Goal: Information Seeking & Learning: Find specific fact

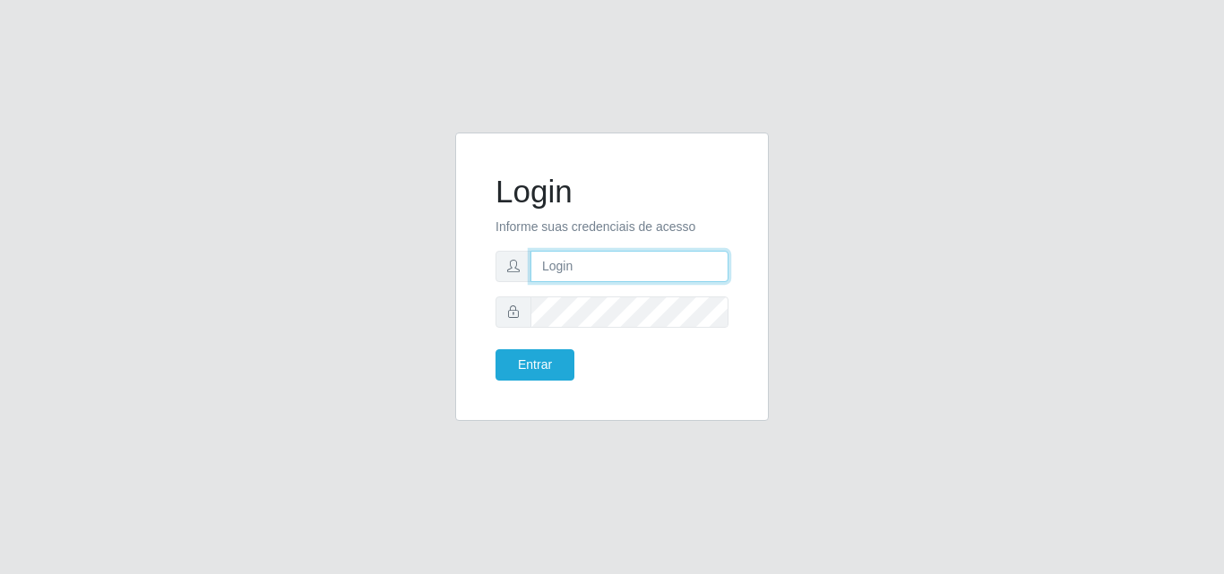
click at [586, 282] on form "Login Informe suas credenciais de acesso Entrar" at bounding box center [611, 277] width 233 height 208
type input "biatriz@comprebem"
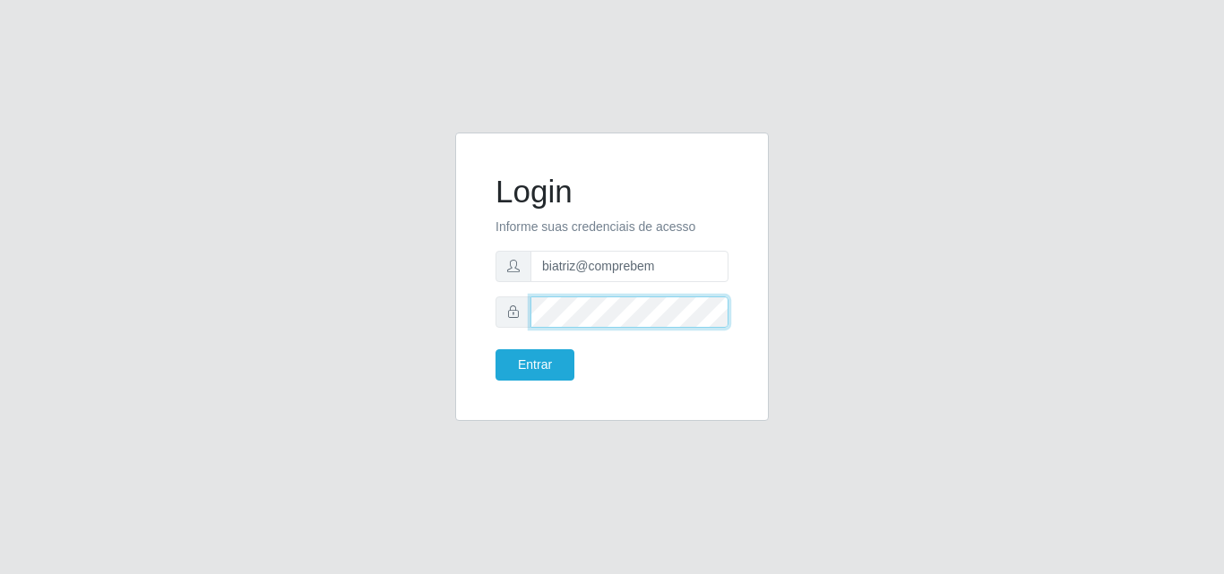
click at [495, 349] on button "Entrar" at bounding box center [534, 364] width 79 height 31
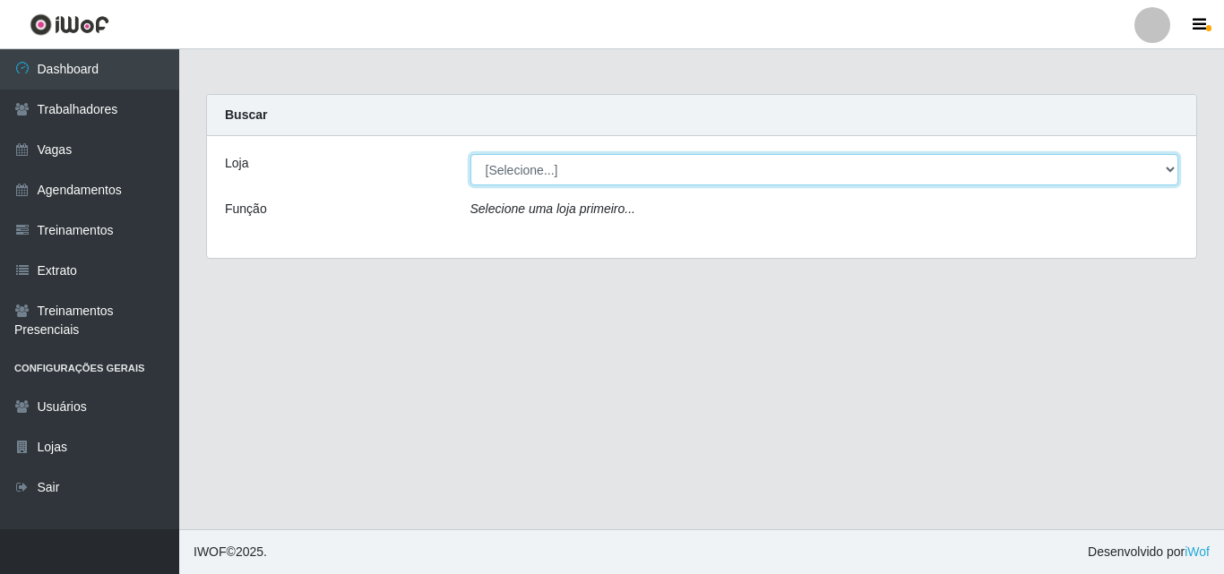
click at [667, 168] on select "[Selecione...] Supermercado Compre Bem - Itabaiana" at bounding box center [824, 169] width 709 height 31
select select "264"
click at [470, 154] on select "[Selecione...] Supermercado Compre Bem - Itabaiana" at bounding box center [824, 169] width 709 height 31
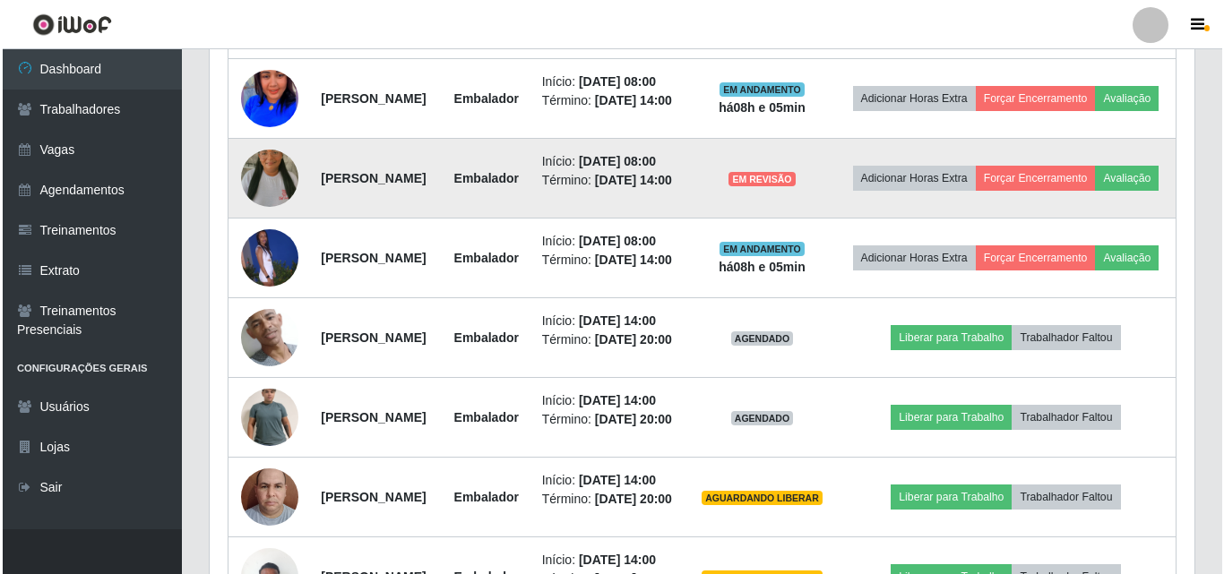
scroll to position [717, 0]
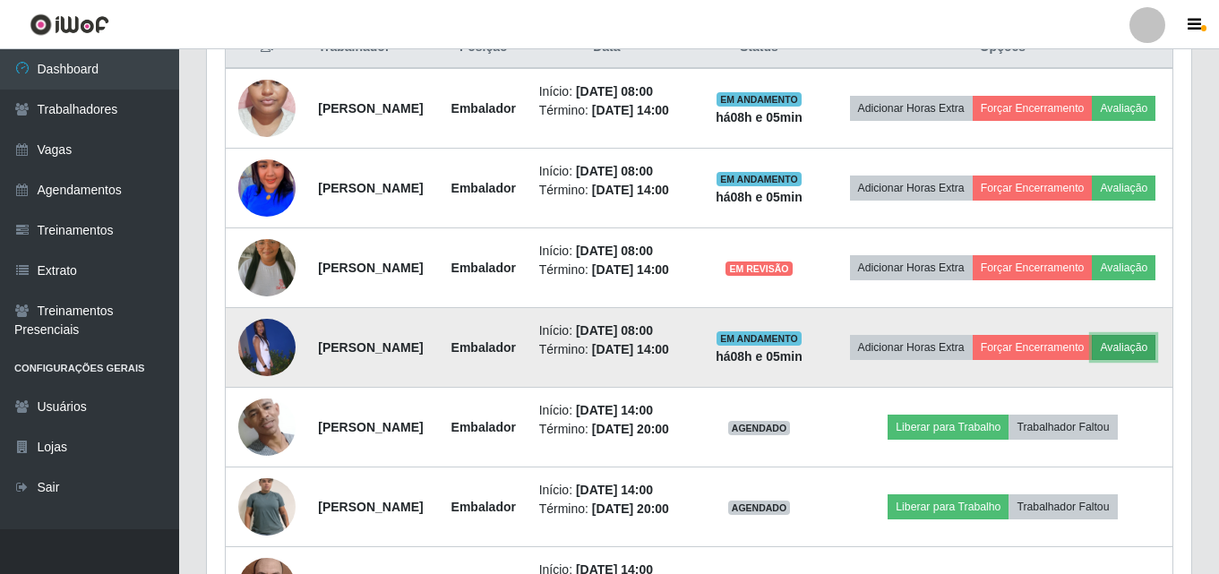
click at [1092, 360] on button "Avaliação" at bounding box center [1124, 347] width 64 height 25
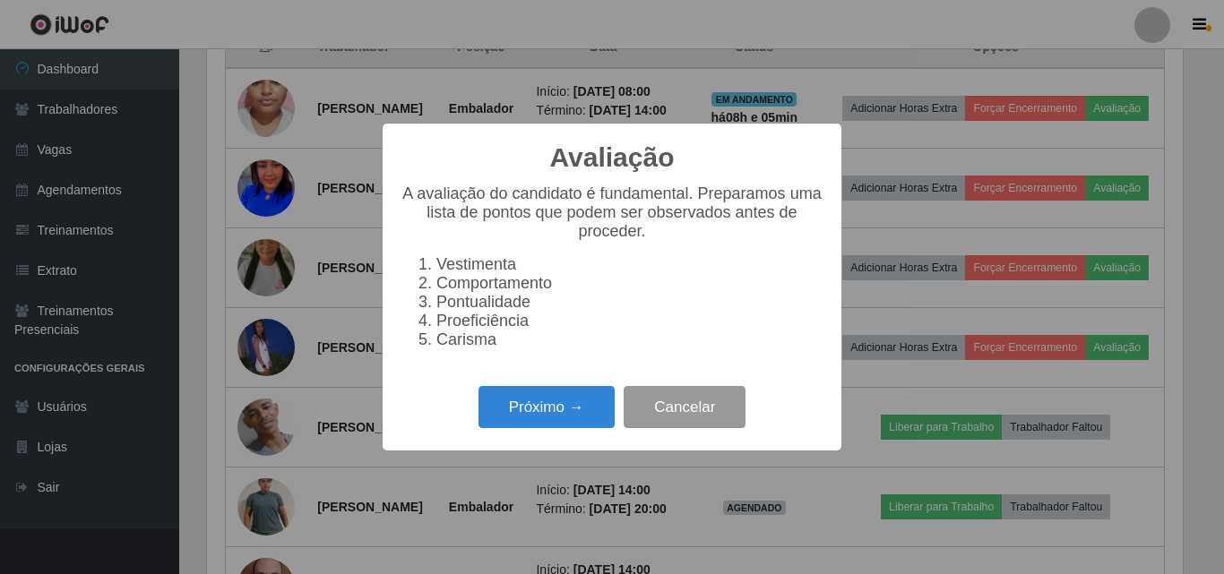
scroll to position [372, 976]
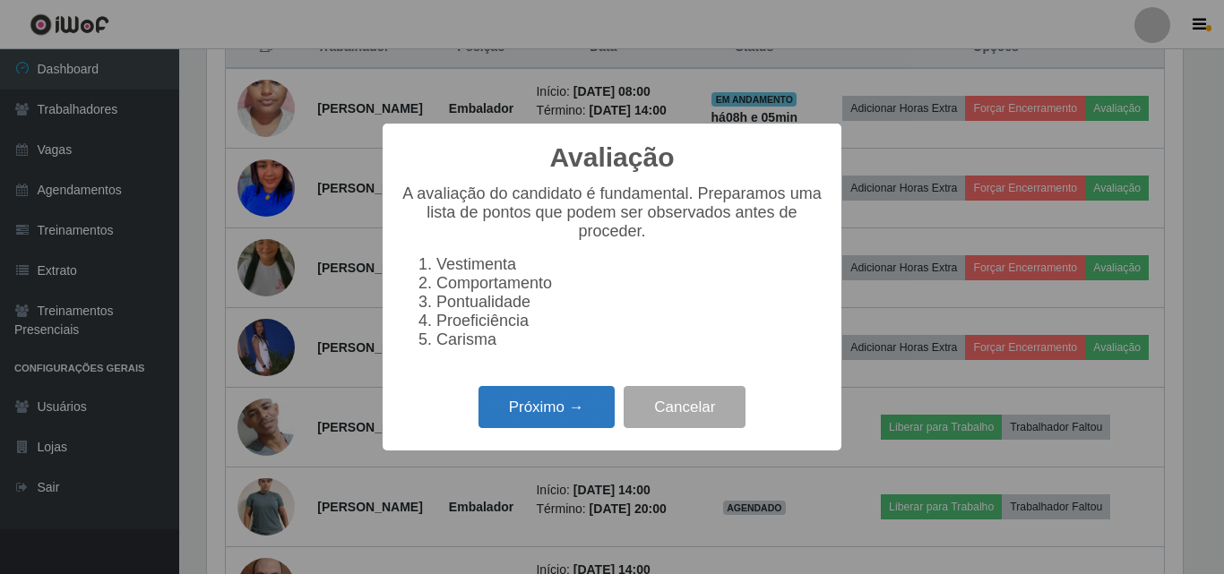
click at [560, 411] on button "Próximo →" at bounding box center [546, 407] width 136 height 42
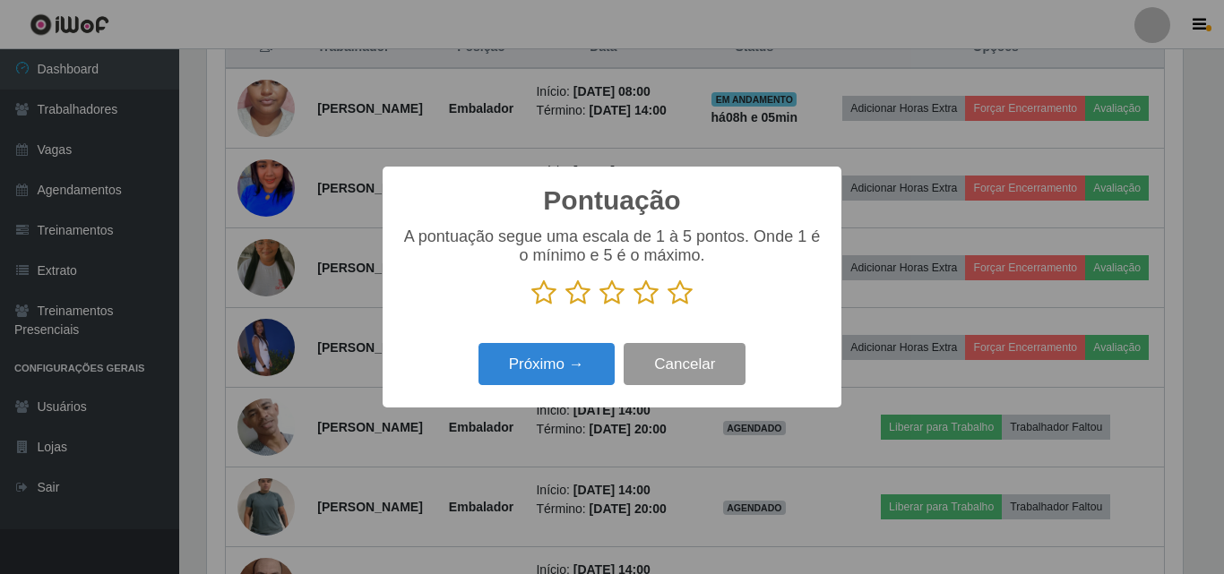
scroll to position [895508, 894904]
click at [683, 297] on icon at bounding box center [679, 293] width 25 height 27
click at [667, 306] on input "radio" at bounding box center [667, 306] width 0 height 0
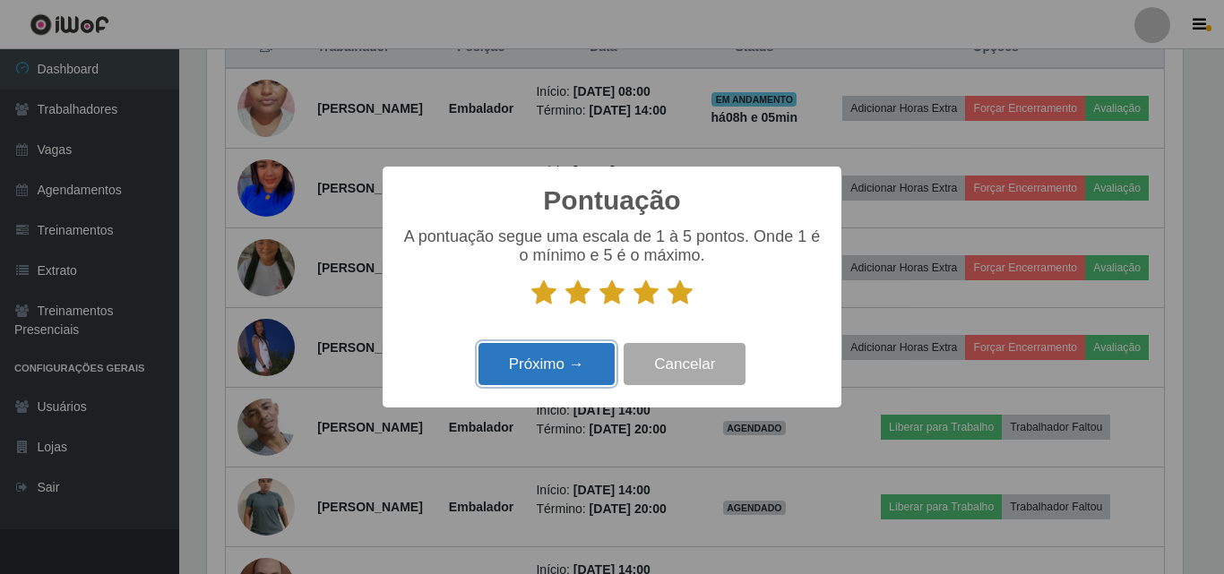
click at [560, 358] on button "Próximo →" at bounding box center [546, 364] width 136 height 42
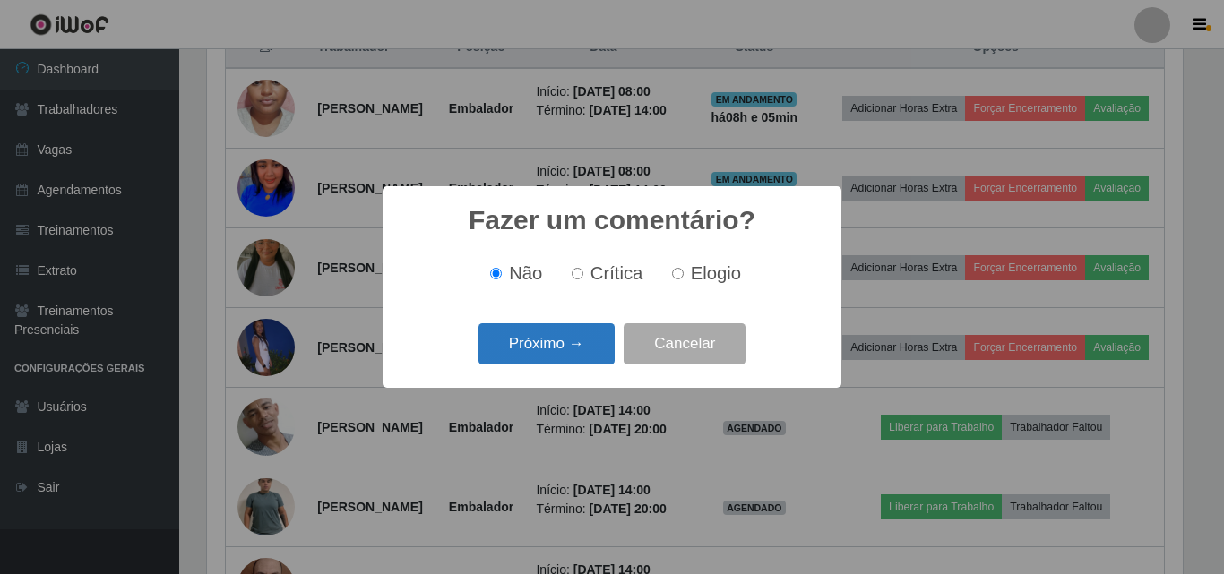
click at [561, 351] on button "Próximo →" at bounding box center [546, 344] width 136 height 42
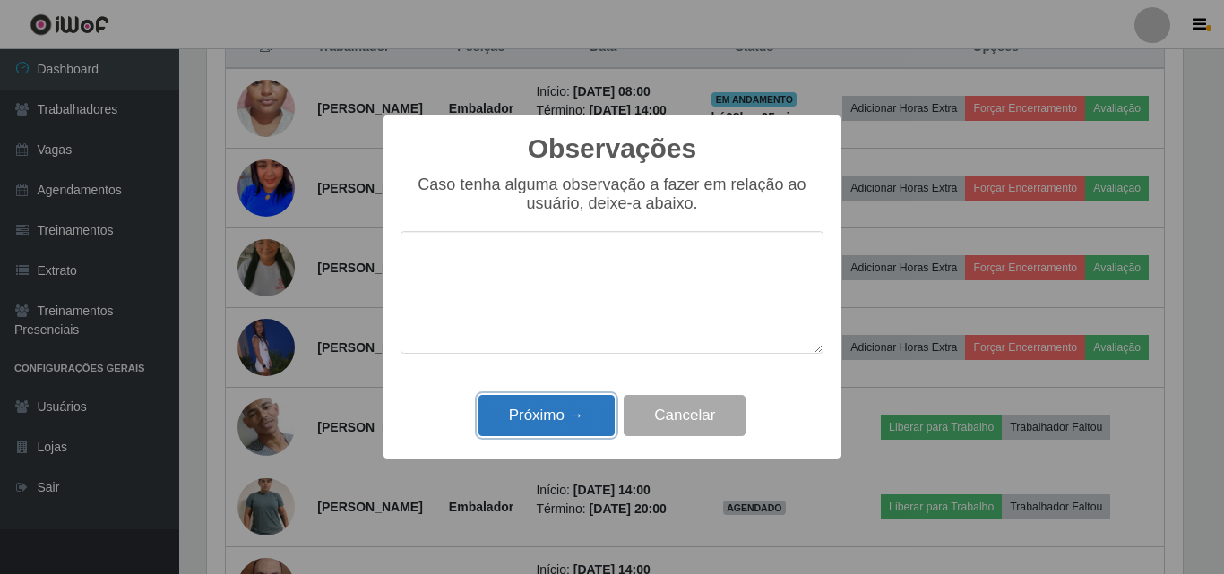
click at [570, 401] on button "Próximo →" at bounding box center [546, 416] width 136 height 42
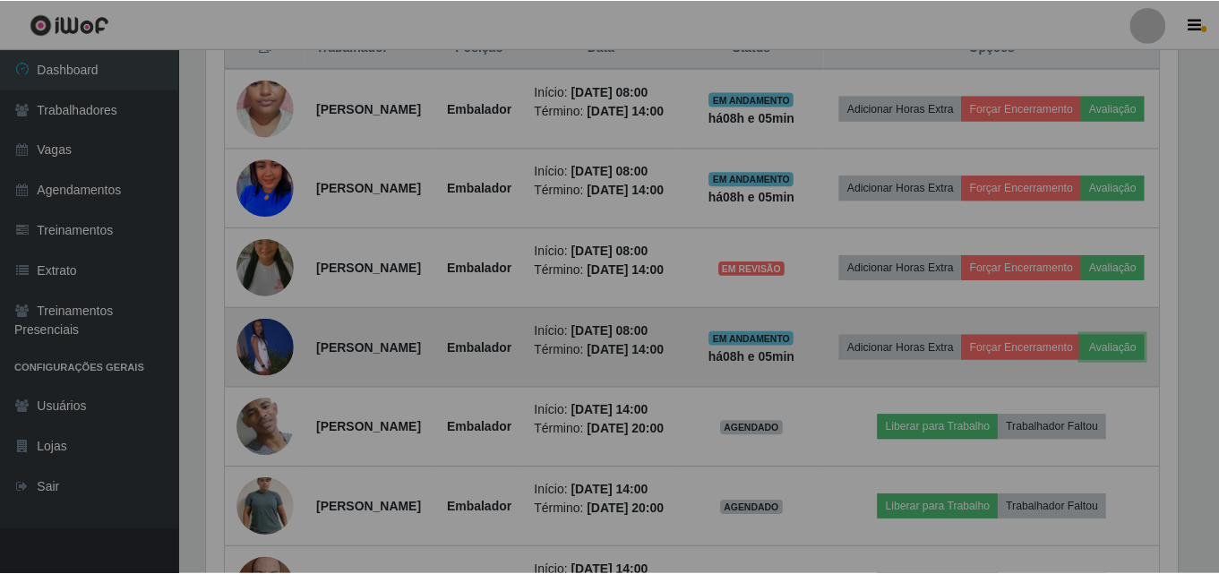
scroll to position [372, 985]
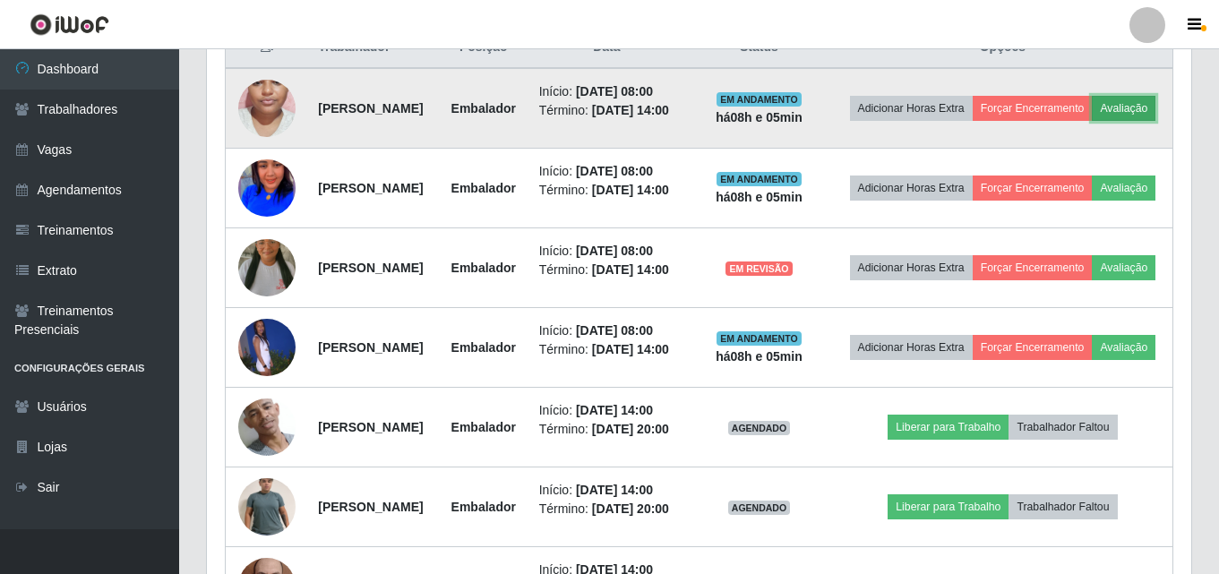
click at [1092, 121] on button "Avaliação" at bounding box center [1124, 108] width 64 height 25
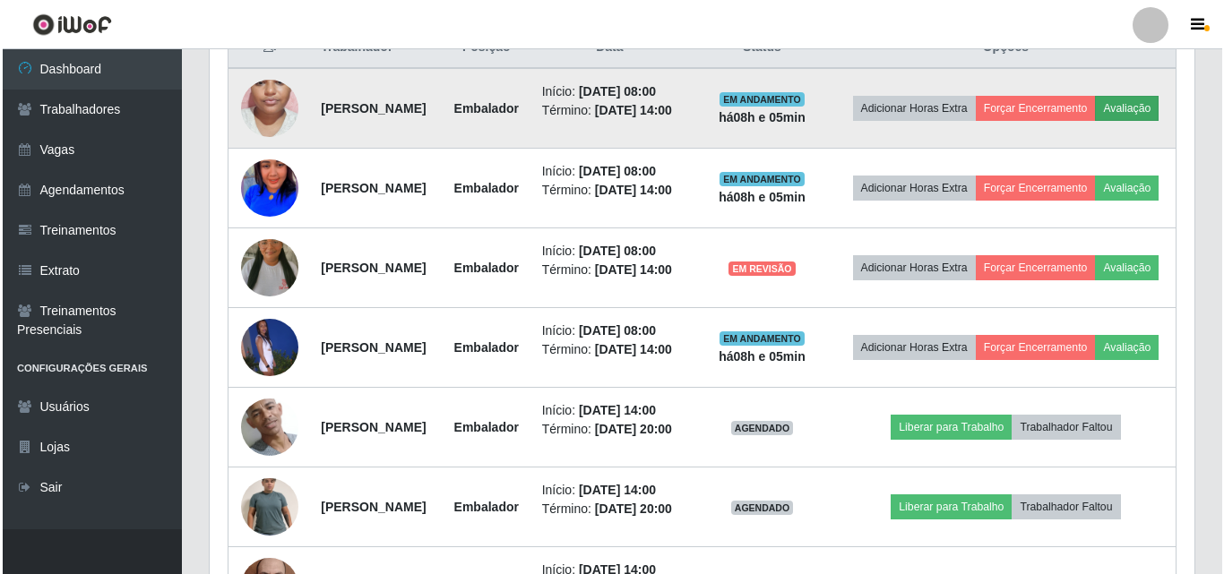
scroll to position [372, 976]
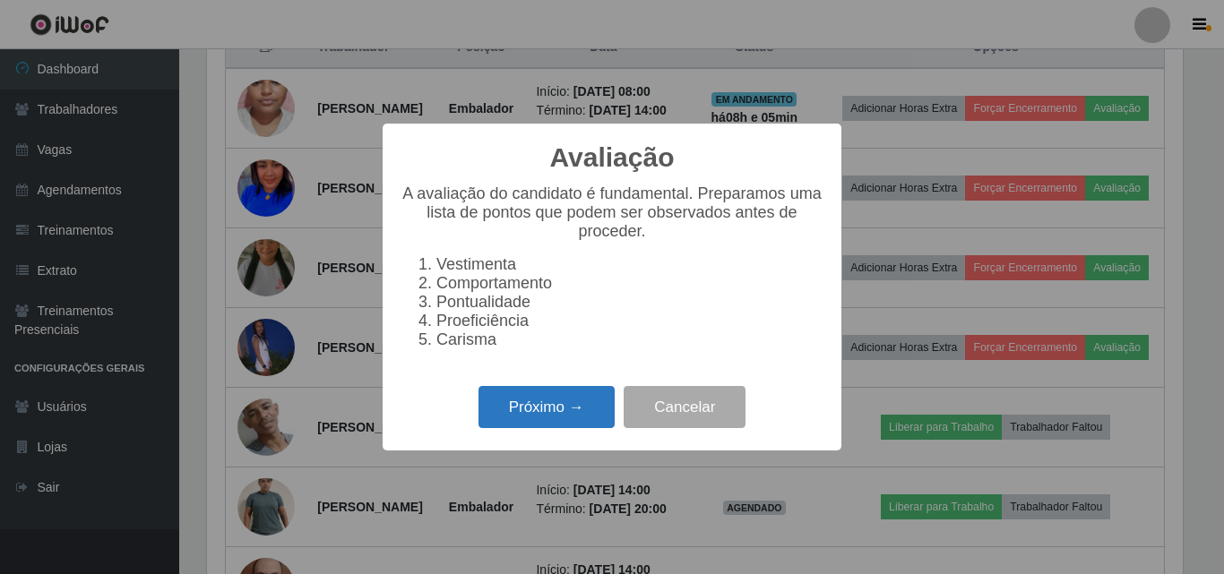
click at [586, 411] on button "Próximo →" at bounding box center [546, 407] width 136 height 42
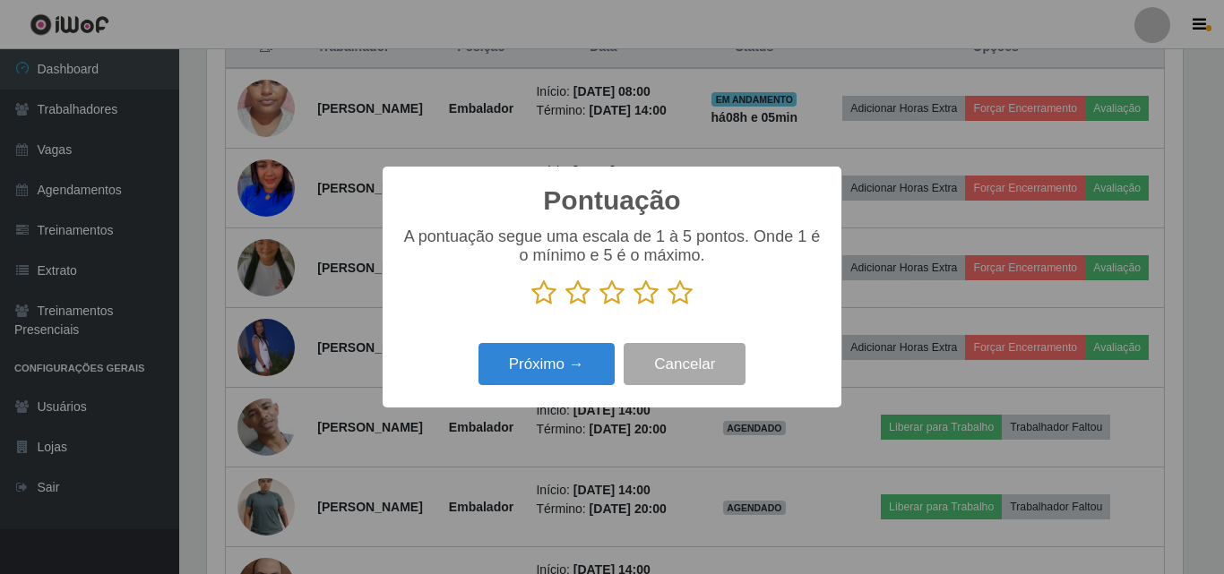
scroll to position [895508, 894904]
drag, startPoint x: 576, startPoint y: 292, endPoint x: 564, endPoint y: 384, distance: 93.0
click at [576, 309] on div "A pontuação segue uma escala de 1 à 5 pontos. Onde 1 é o mínimo e 5 é o máximo." at bounding box center [611, 274] width 423 height 93
click at [564, 385] on button "Próximo →" at bounding box center [546, 364] width 136 height 42
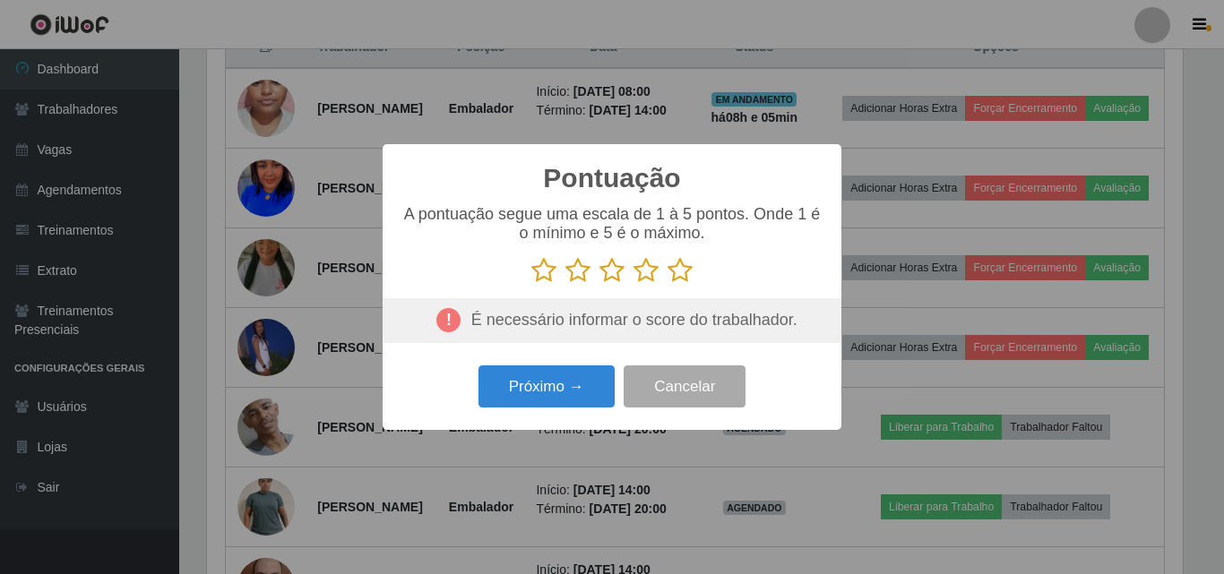
drag, startPoint x: 579, startPoint y: 281, endPoint x: 571, endPoint y: 325, distance: 44.6
click at [577, 289] on div "A pontuação segue uma escala de 1 à 5 pontos. Onde 1 é o mínimo e 5 é o máximo." at bounding box center [611, 274] width 423 height 138
click at [575, 280] on icon at bounding box center [577, 270] width 25 height 27
click at [565, 284] on input "radio" at bounding box center [565, 284] width 0 height 0
click at [580, 269] on icon at bounding box center [577, 270] width 25 height 27
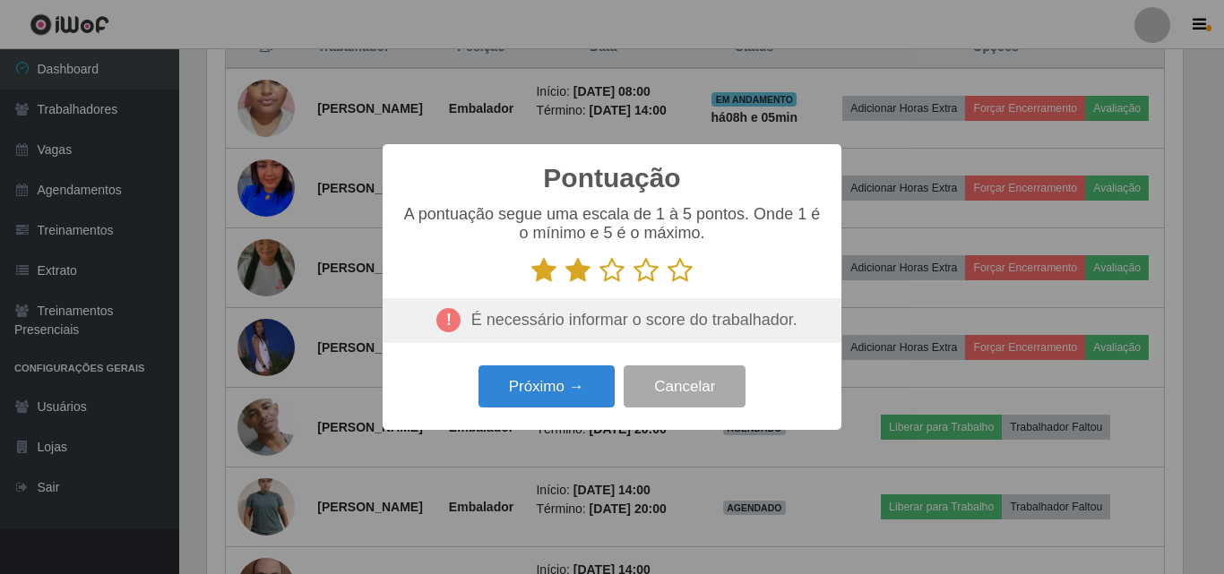
click at [565, 284] on input "radio" at bounding box center [565, 284] width 0 height 0
click at [574, 383] on button "Próximo →" at bounding box center [546, 387] width 136 height 42
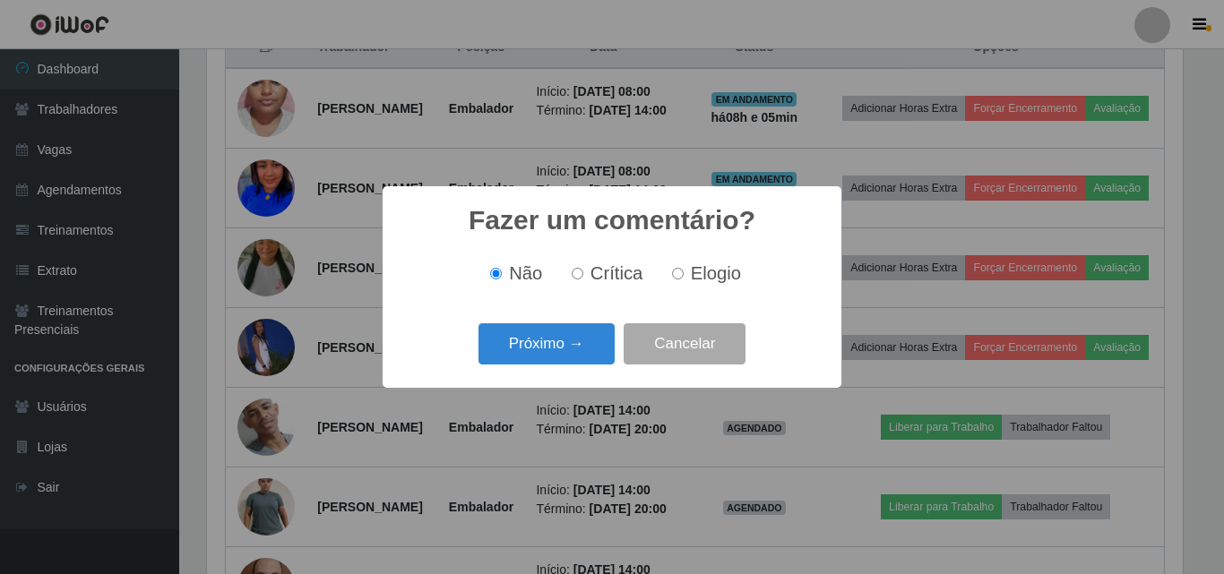
click at [572, 386] on div "Fazer um comentário? × Não Crítica Elogio Próximo → Cancelar" at bounding box center [612, 287] width 1224 height 574
drag, startPoint x: 571, startPoint y: 348, endPoint x: 570, endPoint y: 358, distance: 9.9
click at [570, 358] on button "Próximo →" at bounding box center [546, 344] width 136 height 42
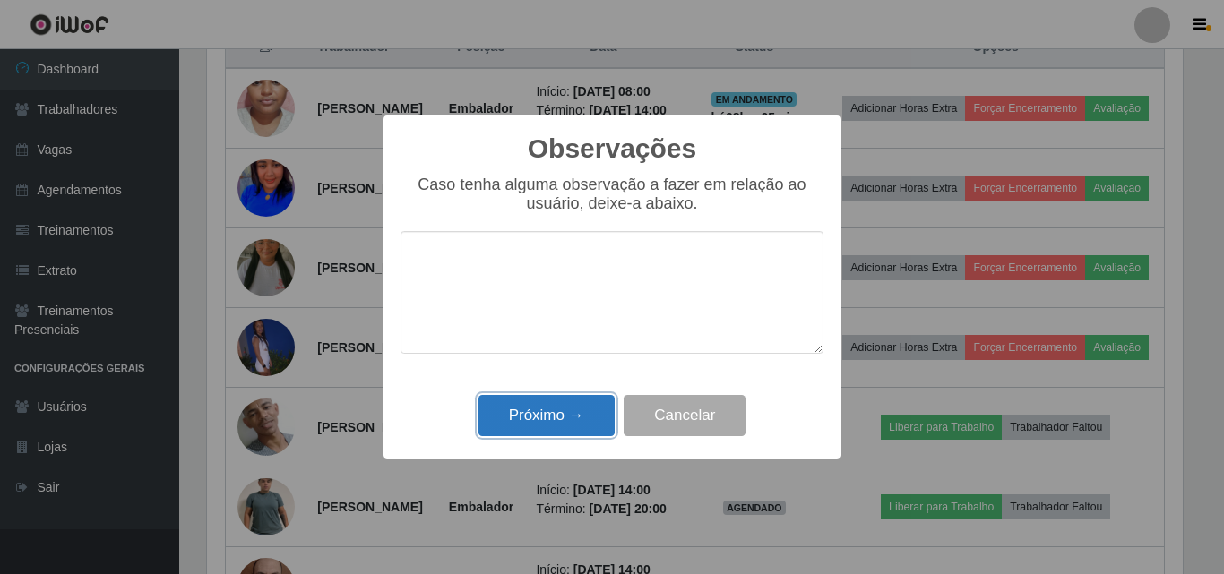
click at [585, 426] on button "Próximo →" at bounding box center [546, 416] width 136 height 42
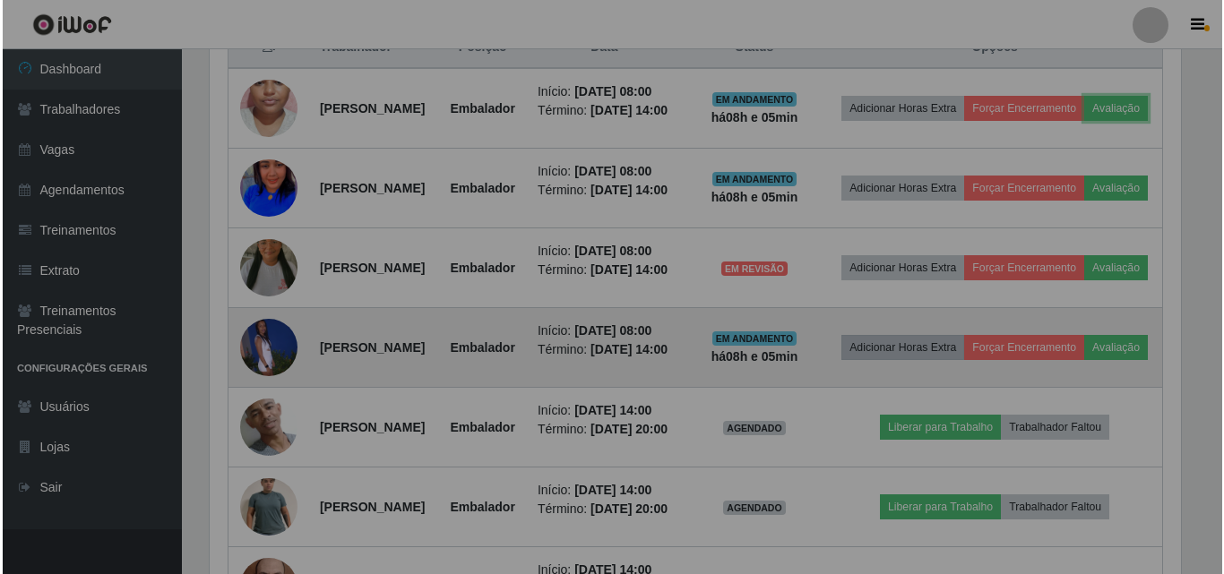
scroll to position [372, 985]
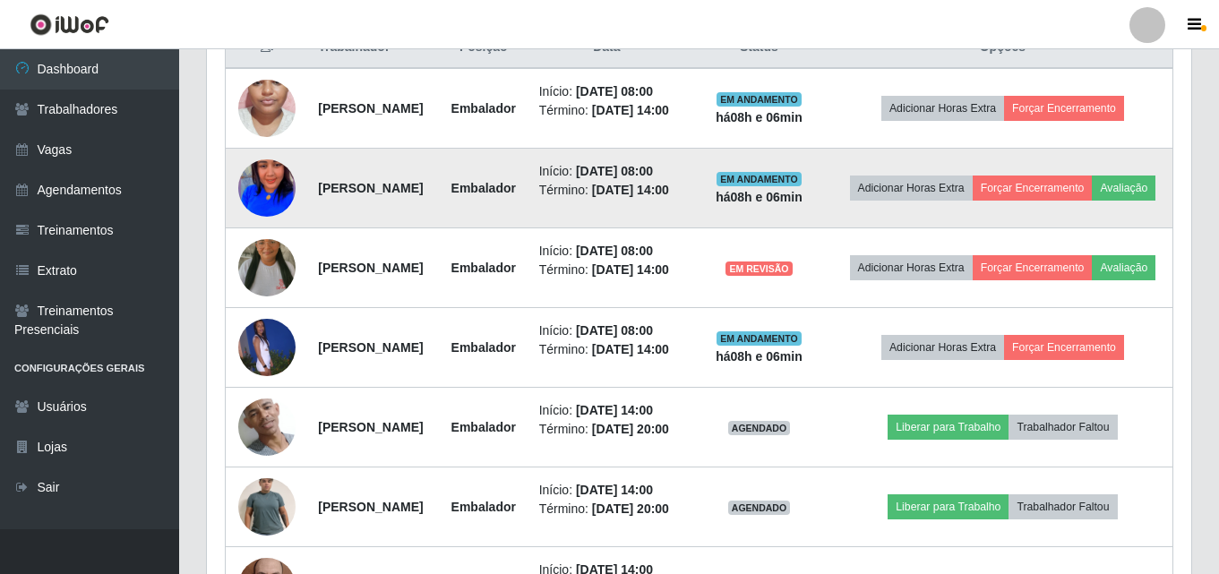
click at [1005, 228] on td "Adicionar Horas Extra Forçar Encerramento Avaliação" at bounding box center [1003, 189] width 340 height 80
click at [1092, 201] on button "Avaliação" at bounding box center [1124, 188] width 64 height 25
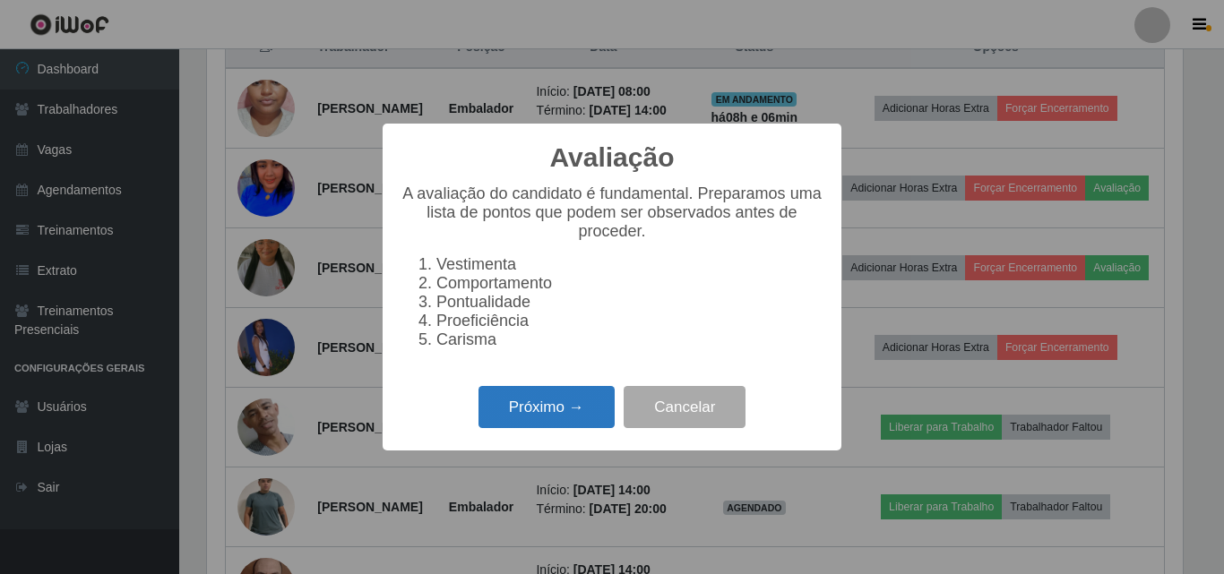
drag, startPoint x: 557, startPoint y: 407, endPoint x: 562, endPoint y: 398, distance: 10.0
click at [562, 398] on button "Próximo →" at bounding box center [546, 407] width 136 height 42
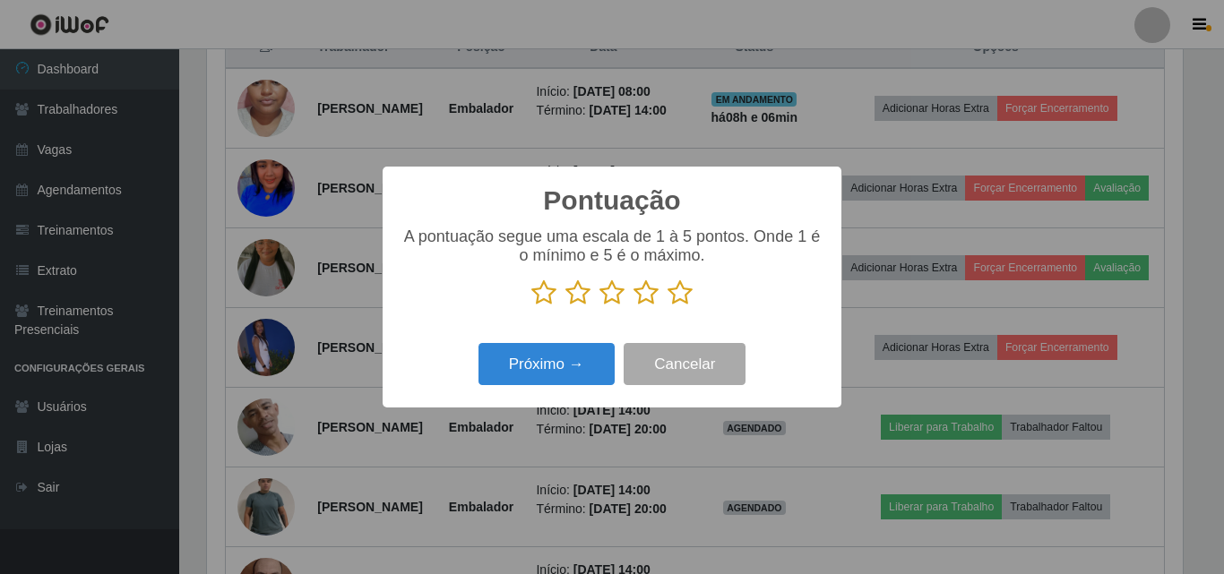
scroll to position [895508, 894904]
click at [636, 297] on icon at bounding box center [645, 293] width 25 height 27
click at [633, 306] on input "radio" at bounding box center [633, 306] width 0 height 0
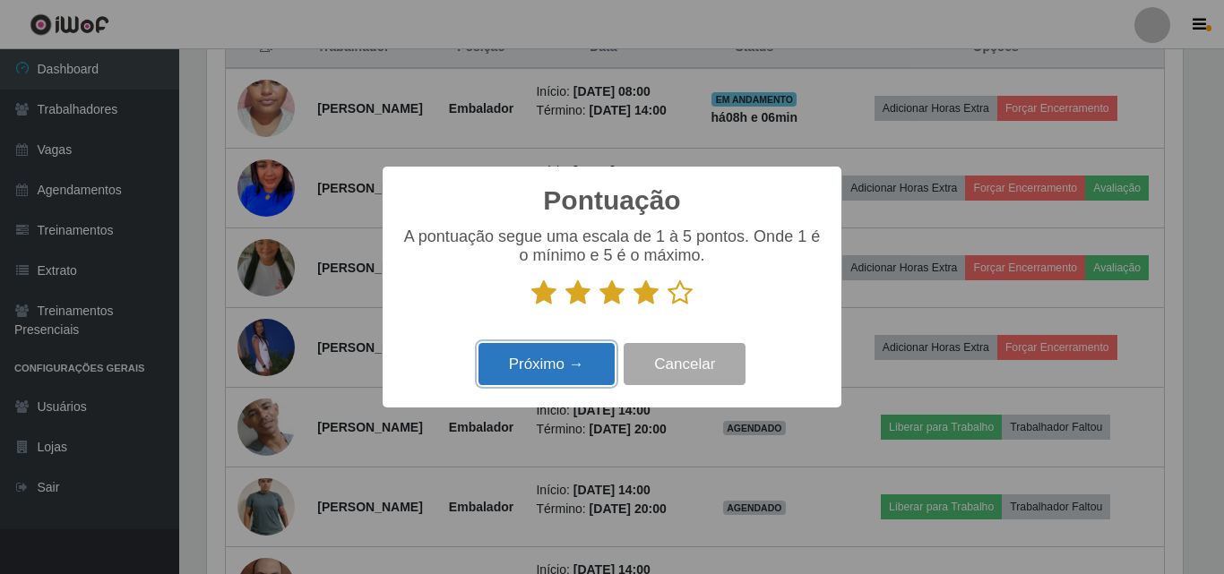
click at [576, 369] on button "Próximo →" at bounding box center [546, 364] width 136 height 42
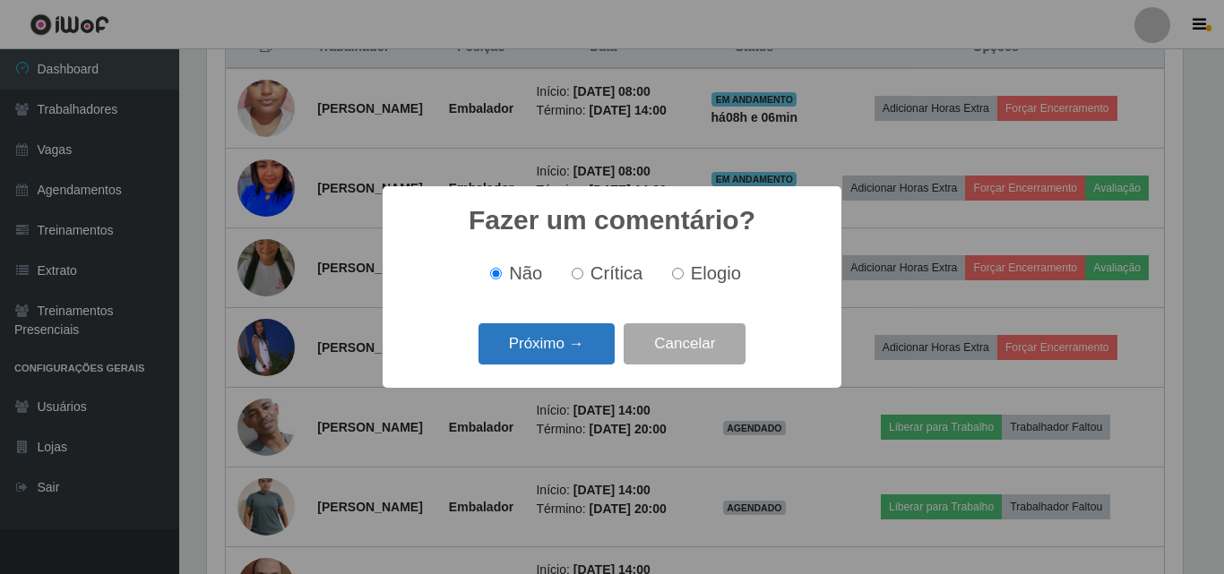
click at [569, 333] on button "Próximo →" at bounding box center [546, 344] width 136 height 42
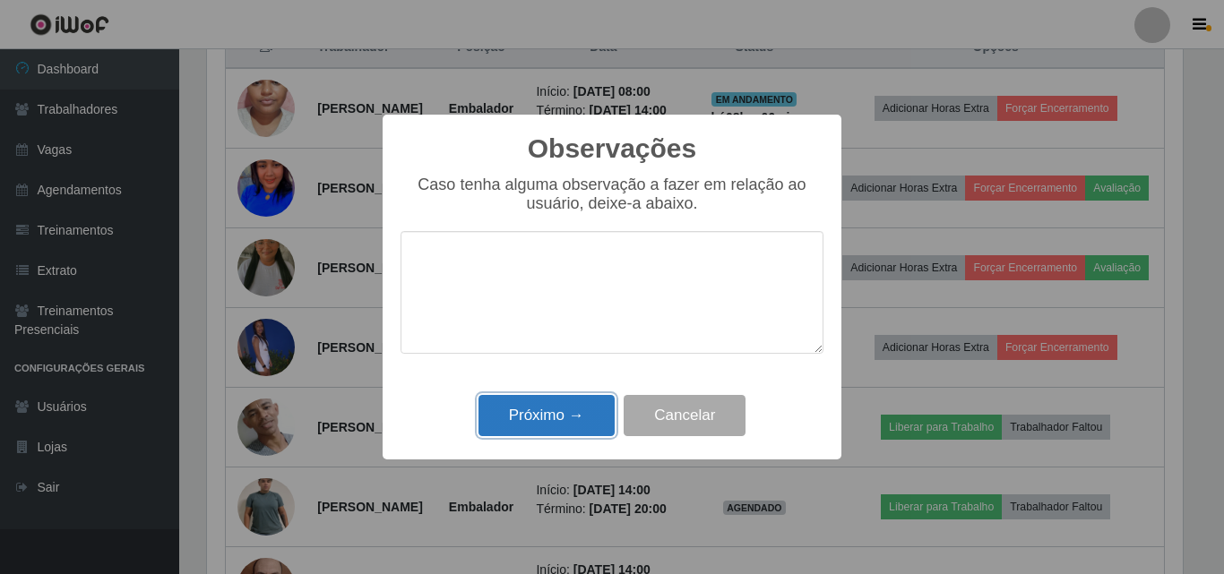
click at [564, 432] on button "Próximo →" at bounding box center [546, 416] width 136 height 42
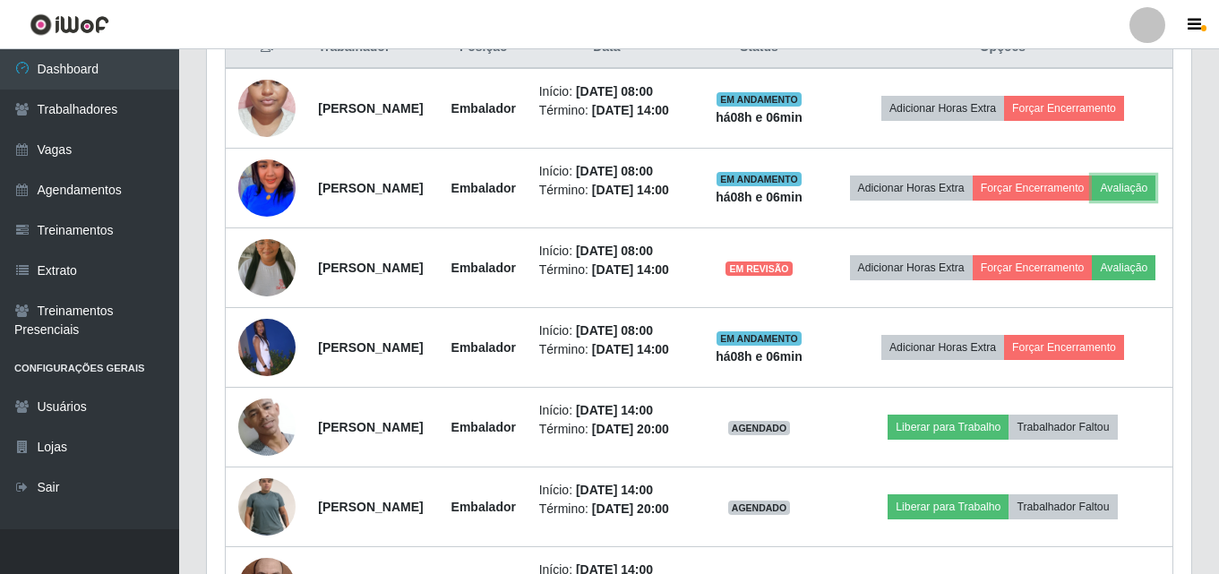
scroll to position [372, 985]
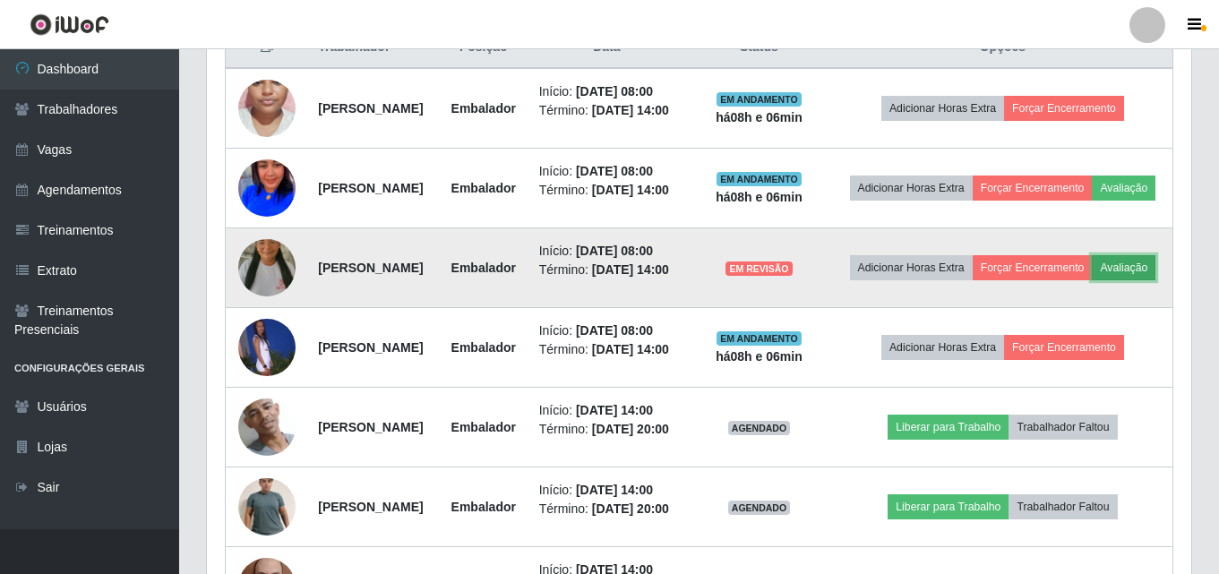
click at [1092, 280] on button "Avaliação" at bounding box center [1124, 267] width 64 height 25
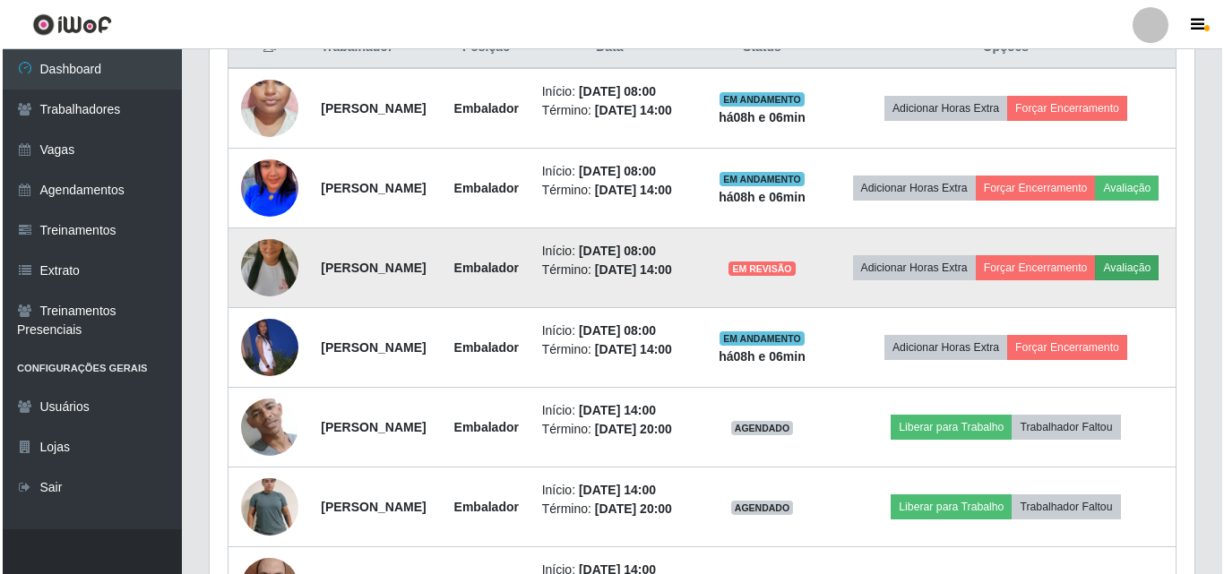
scroll to position [372, 976]
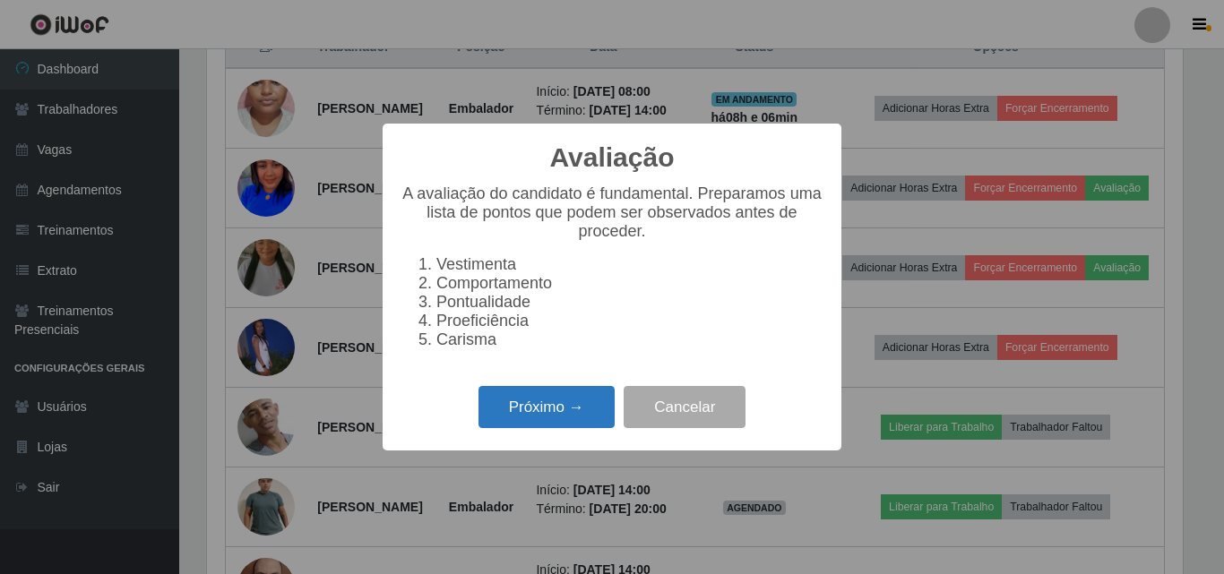
click at [555, 413] on button "Próximo →" at bounding box center [546, 407] width 136 height 42
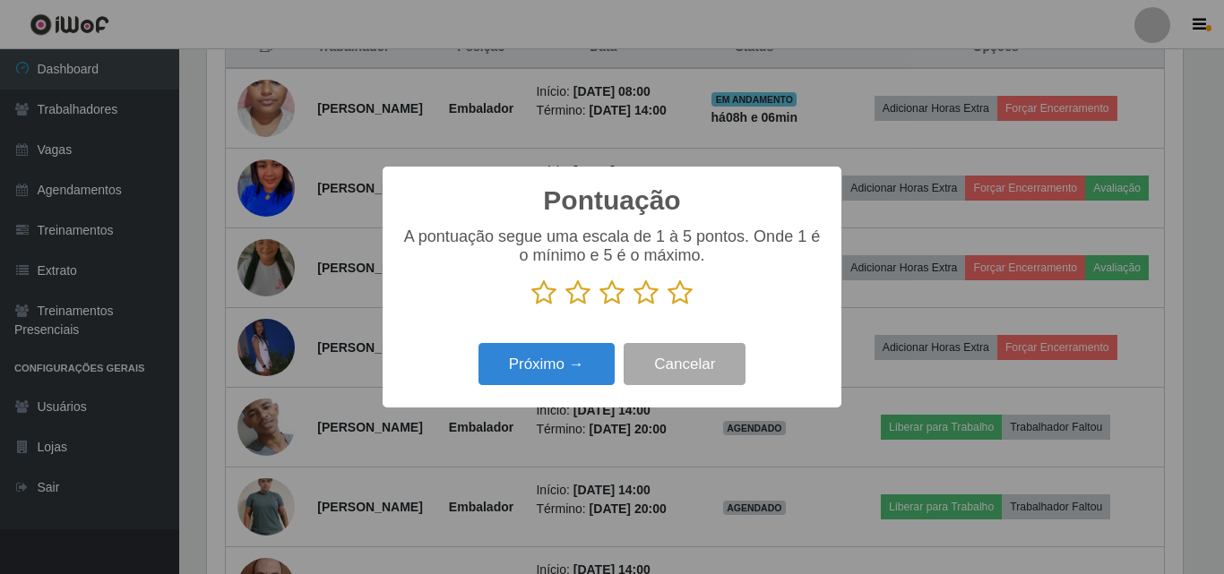
scroll to position [895508, 894904]
click at [575, 297] on icon at bounding box center [577, 293] width 25 height 27
click at [565, 306] on input "radio" at bounding box center [565, 306] width 0 height 0
click at [540, 366] on button "Próximo →" at bounding box center [546, 364] width 136 height 42
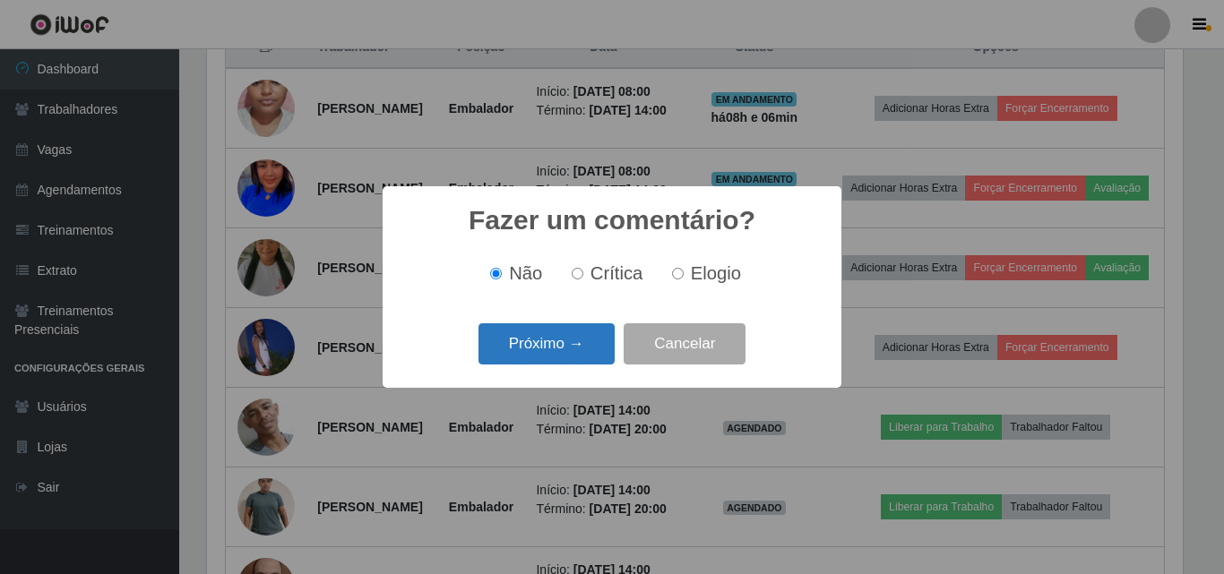
click at [545, 350] on button "Próximo →" at bounding box center [546, 344] width 136 height 42
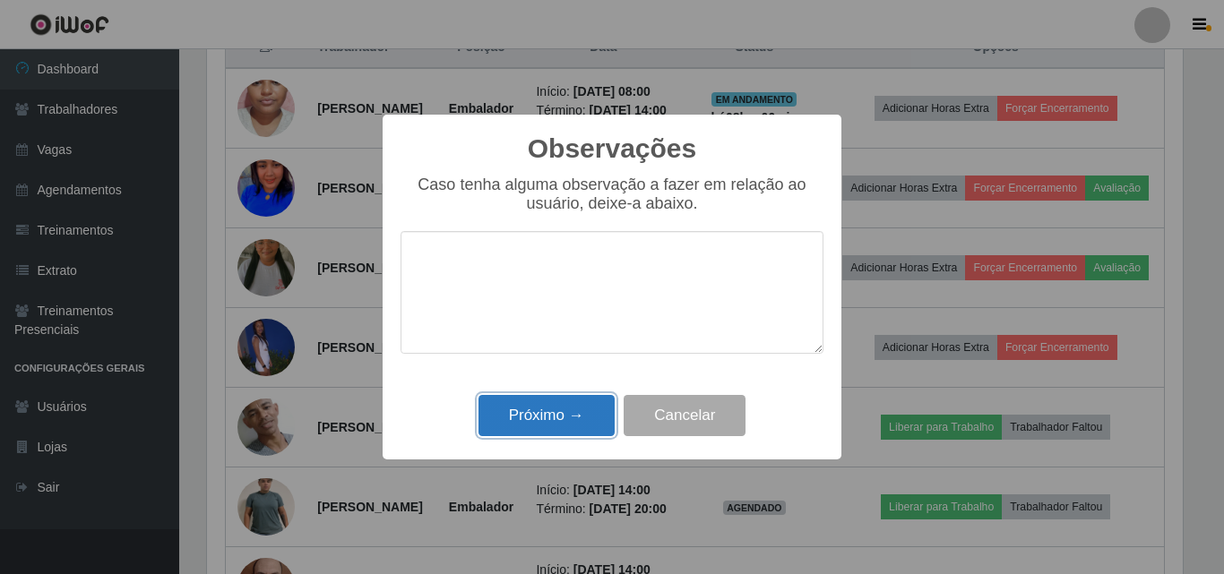
click at [573, 416] on button "Próximo →" at bounding box center [546, 416] width 136 height 42
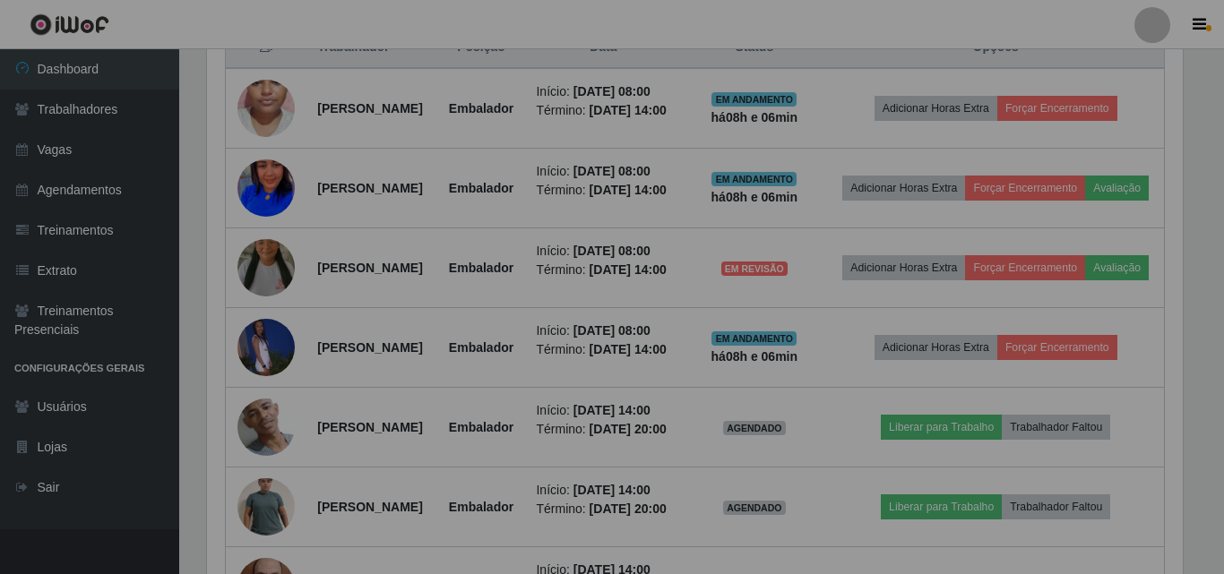
scroll to position [372, 985]
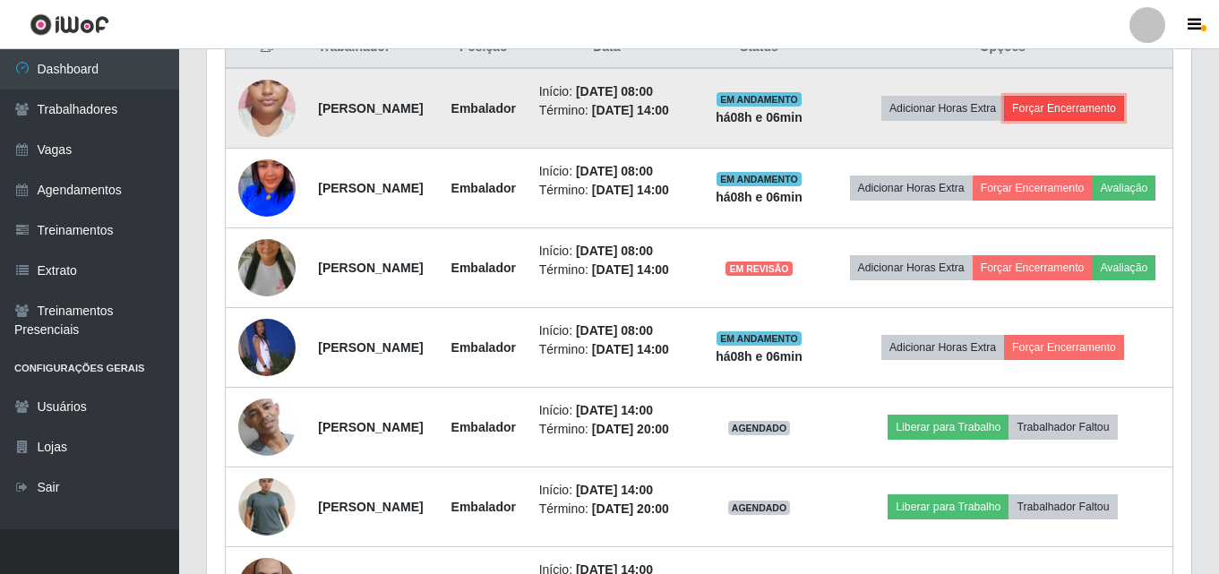
click at [1082, 121] on button "Forçar Encerramento" at bounding box center [1064, 108] width 120 height 25
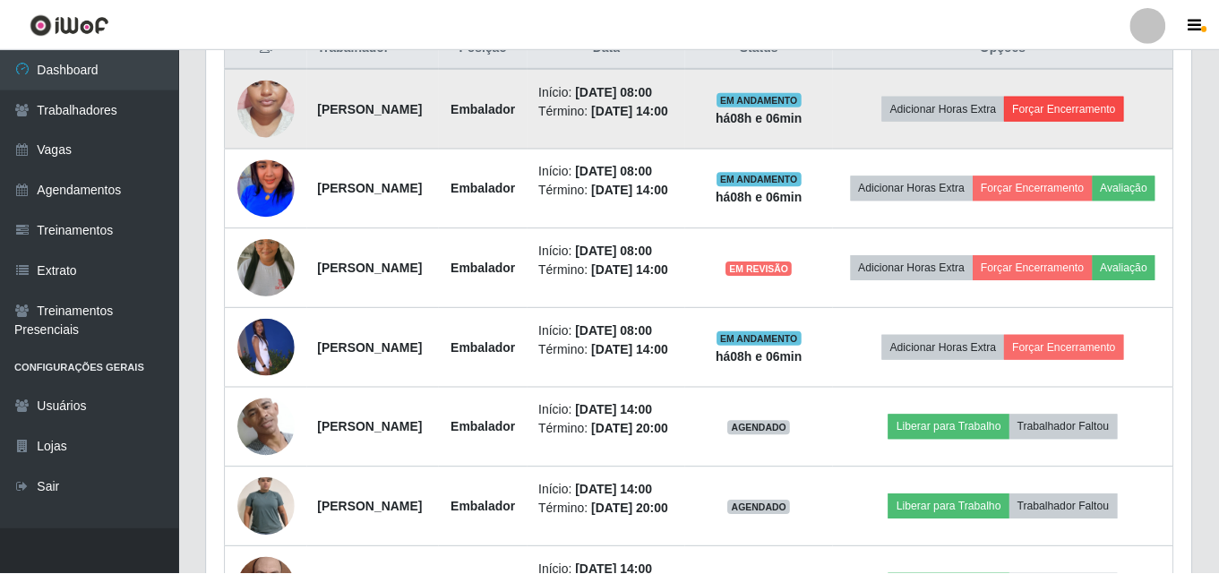
scroll to position [372, 976]
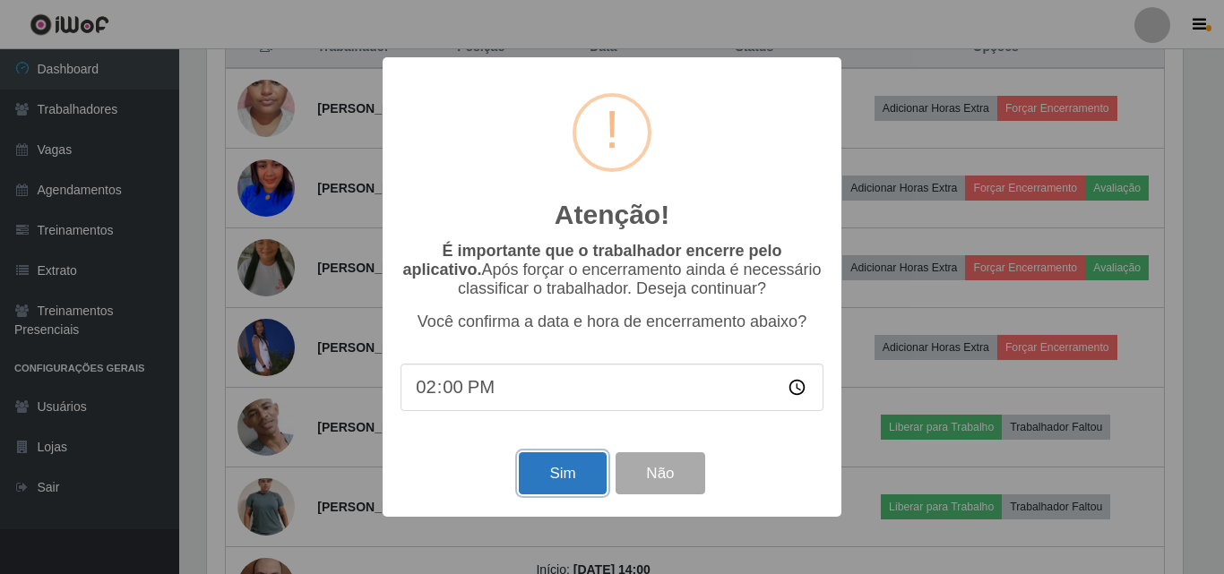
click at [568, 470] on button "Sim" at bounding box center [562, 473] width 87 height 42
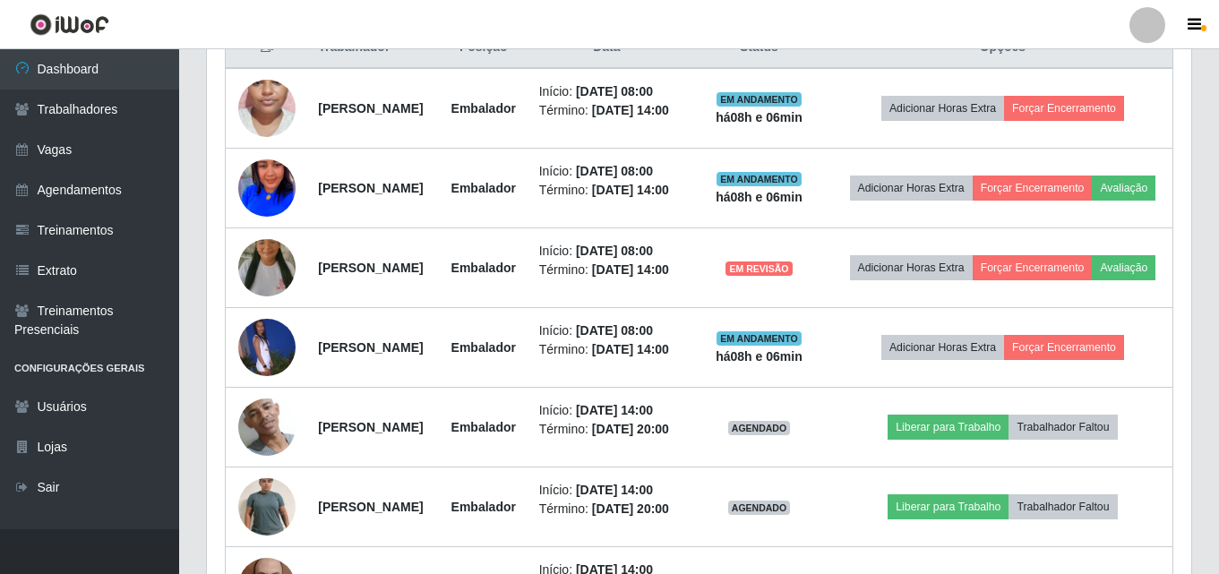
scroll to position [0, 0]
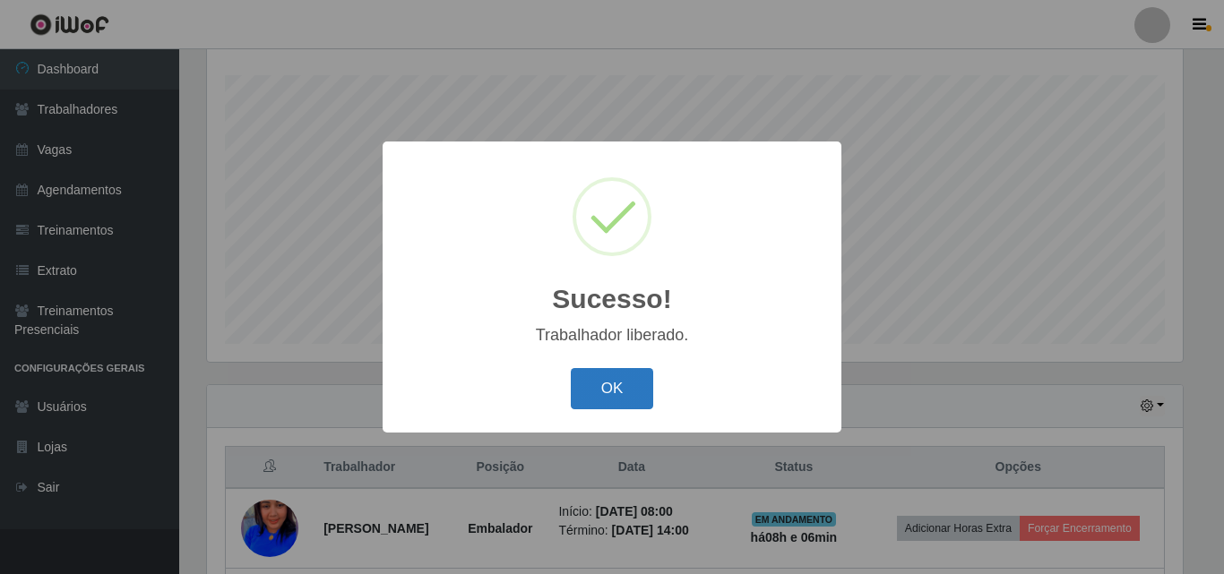
click at [604, 405] on button "OK" at bounding box center [612, 389] width 83 height 42
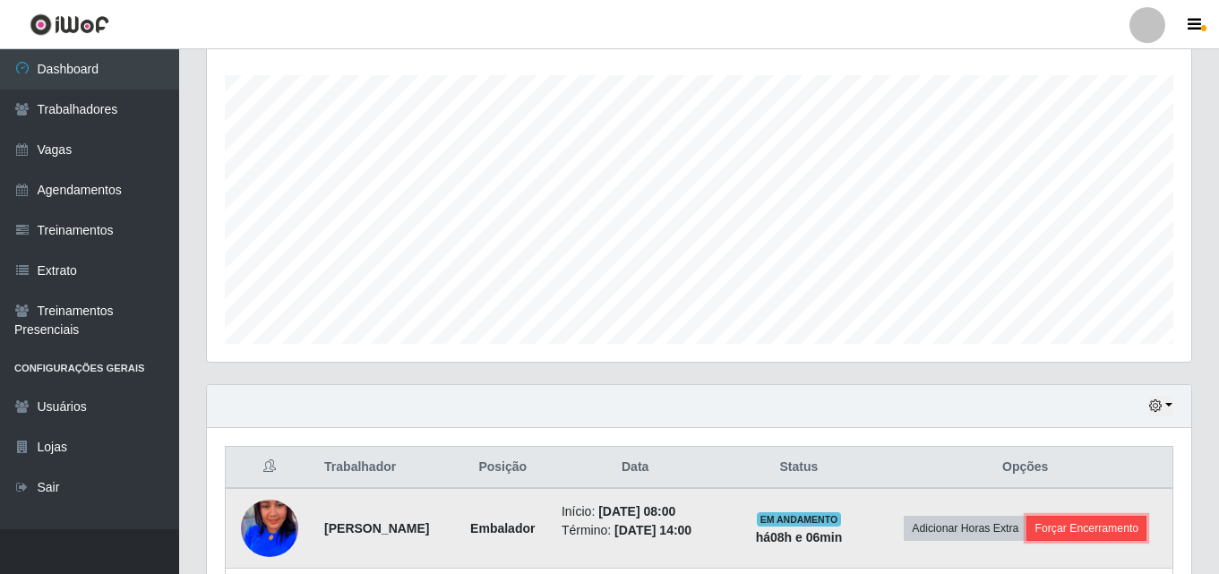
click at [1070, 541] on button "Forçar Encerramento" at bounding box center [1087, 528] width 120 height 25
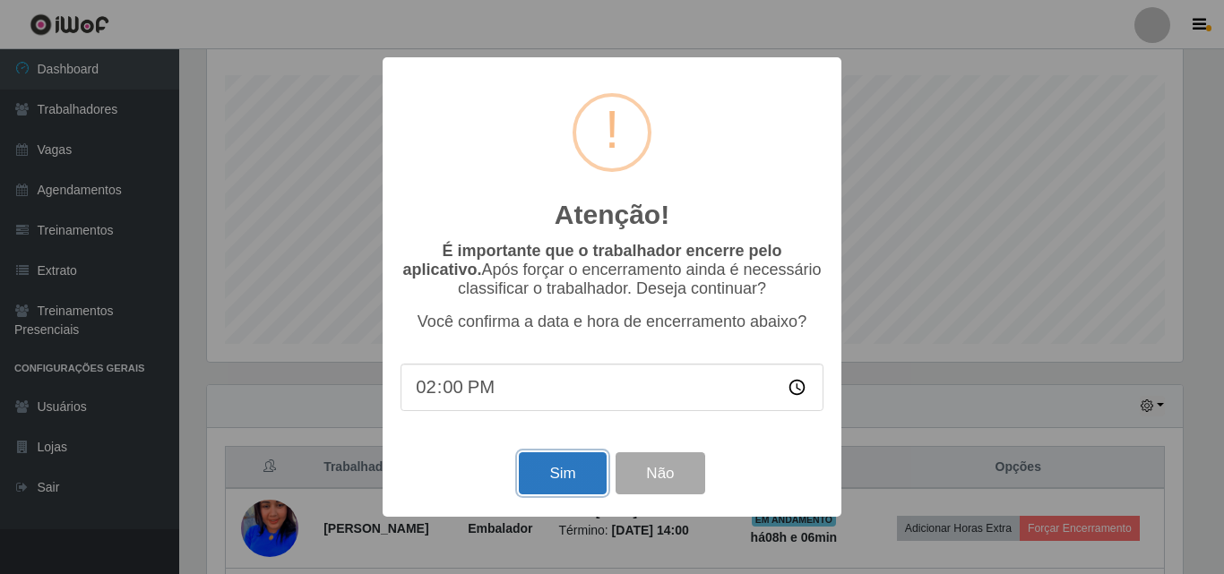
click at [557, 469] on button "Sim" at bounding box center [562, 473] width 87 height 42
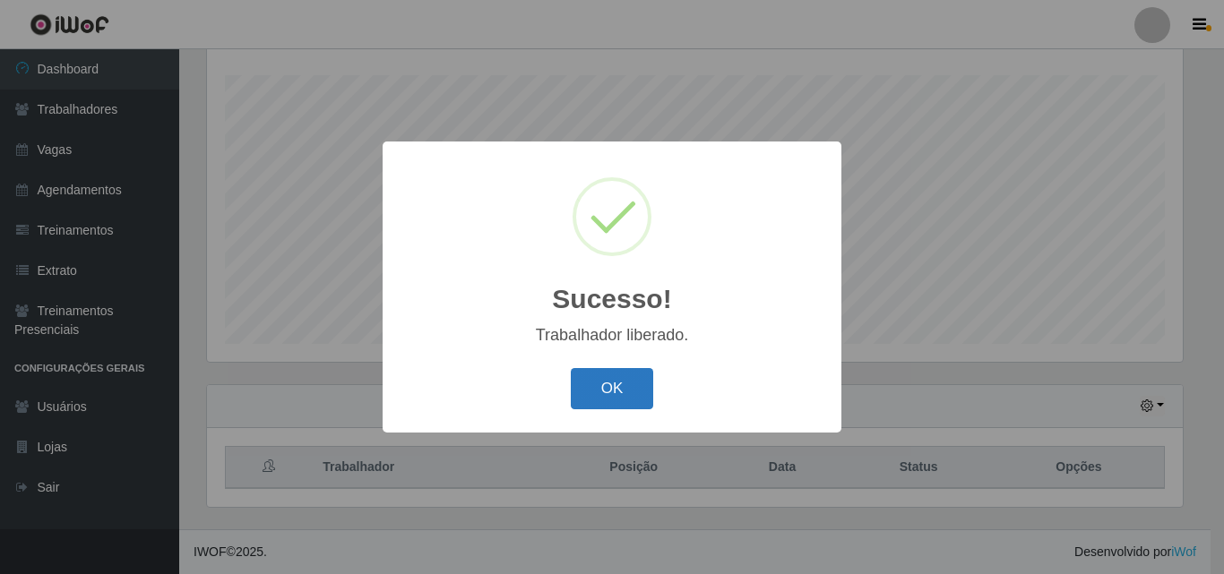
click at [573, 373] on button "OK" at bounding box center [612, 389] width 83 height 42
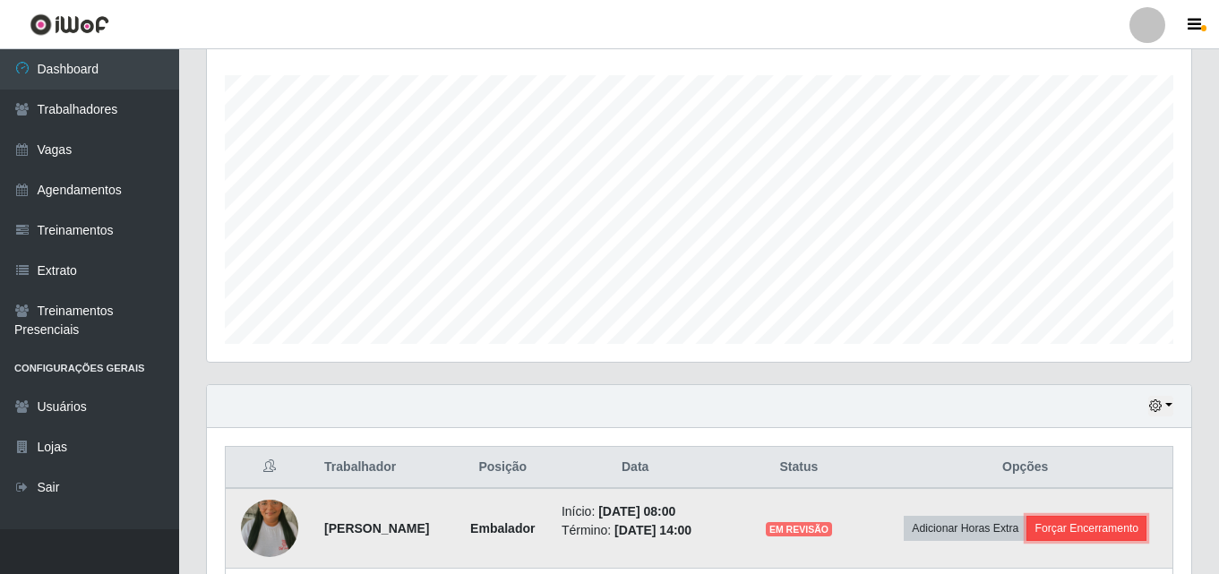
click at [1045, 541] on button "Forçar Encerramento" at bounding box center [1087, 528] width 120 height 25
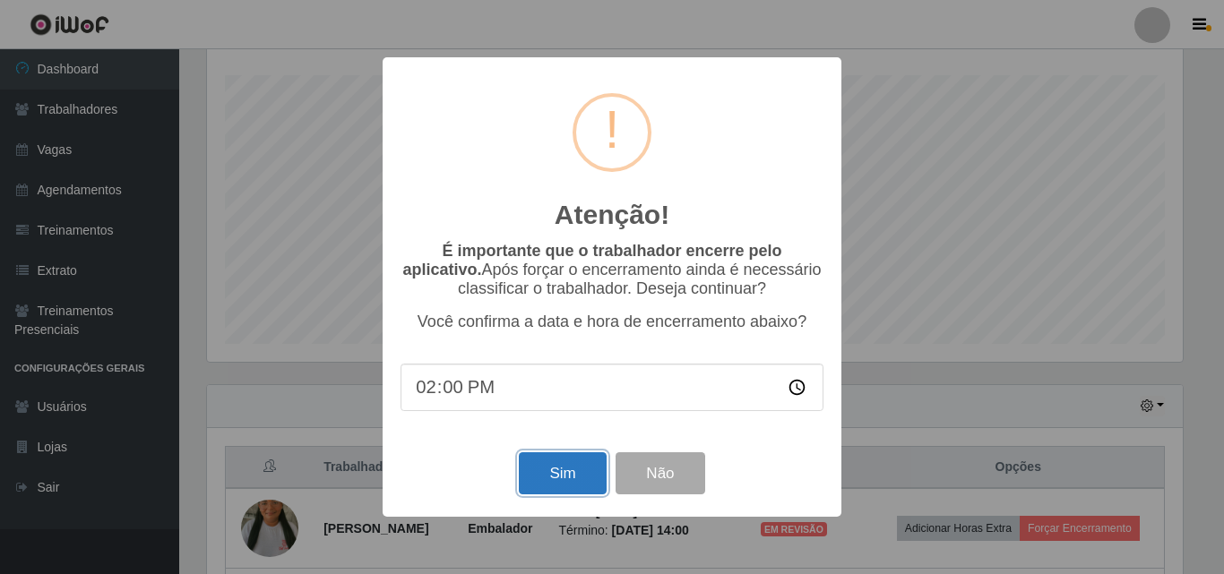
click at [546, 491] on button "Sim" at bounding box center [562, 473] width 87 height 42
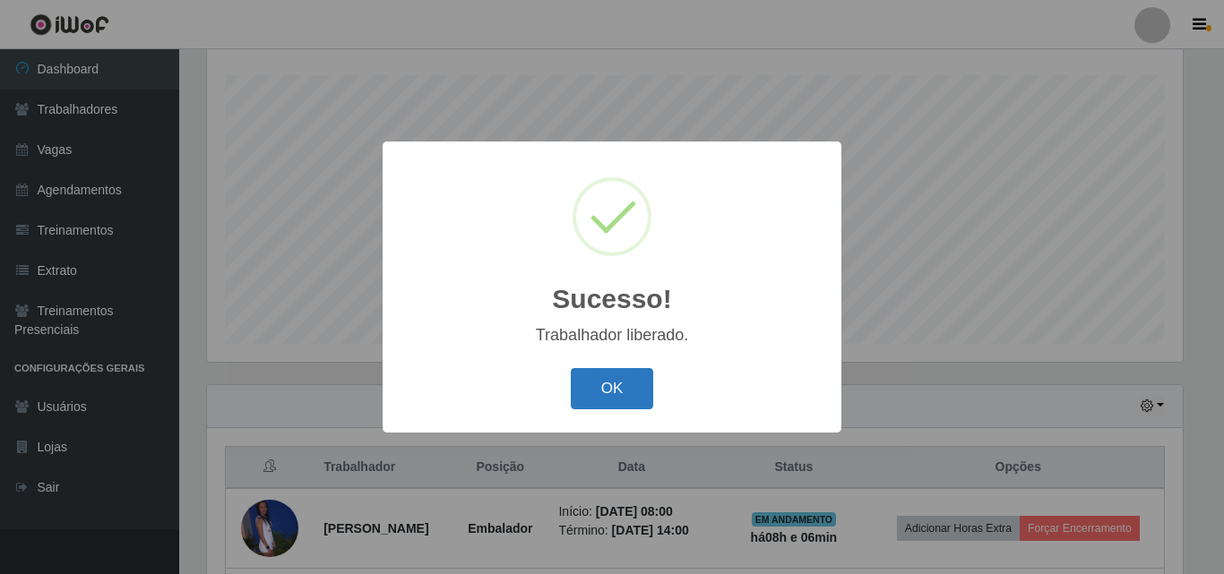
click at [587, 372] on button "OK" at bounding box center [612, 389] width 83 height 42
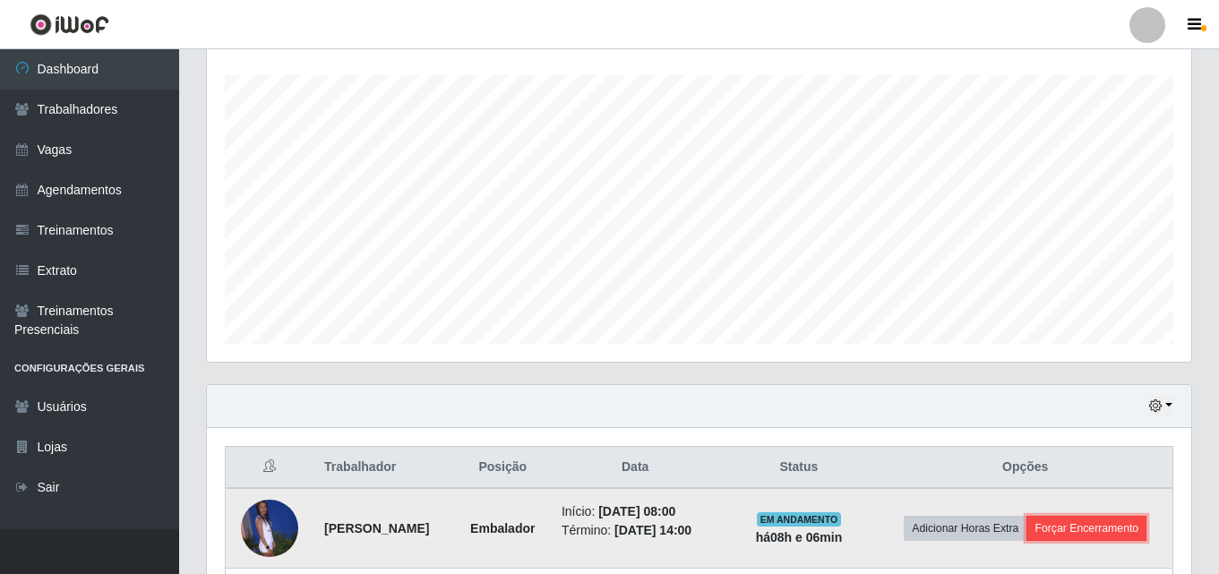
click at [1027, 541] on button "Forçar Encerramento" at bounding box center [1087, 528] width 120 height 25
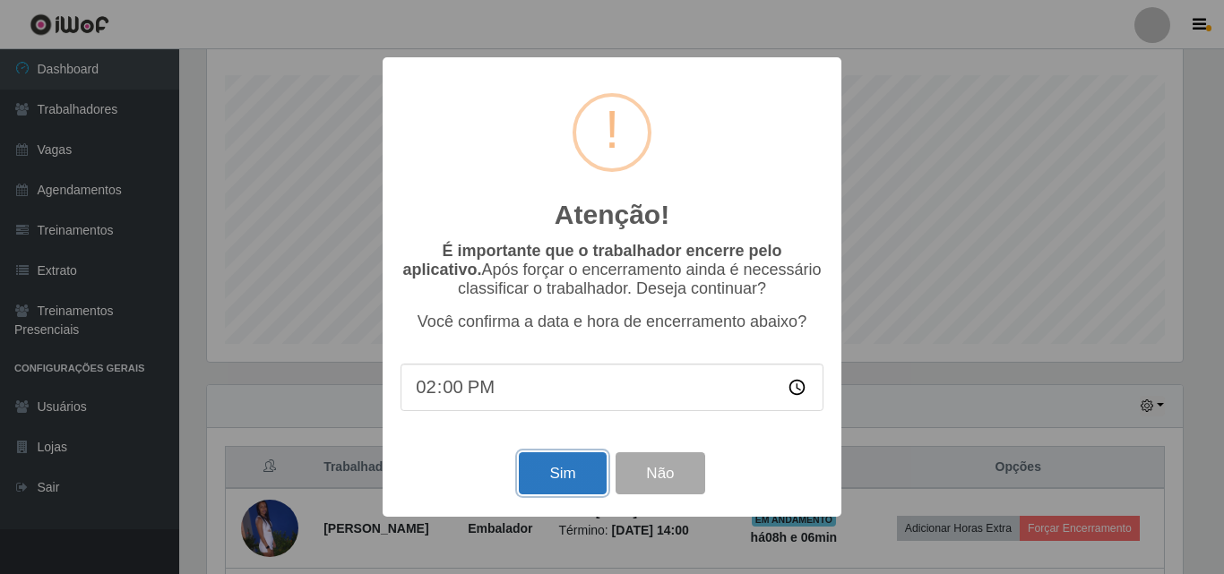
click at [547, 479] on button "Sim" at bounding box center [562, 473] width 87 height 42
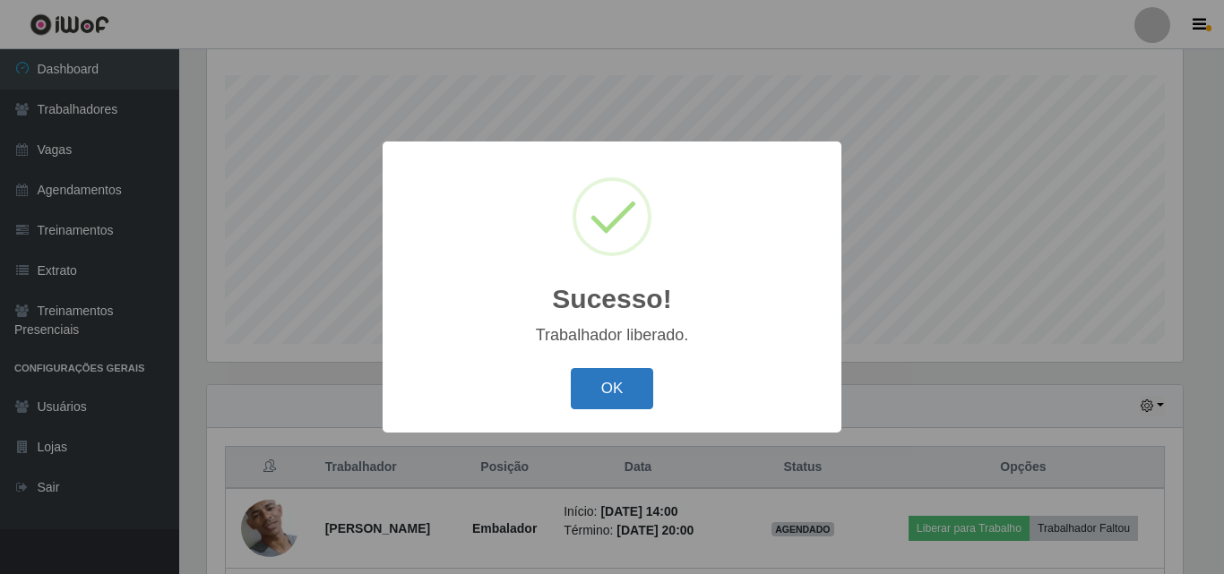
click at [630, 382] on button "OK" at bounding box center [612, 389] width 83 height 42
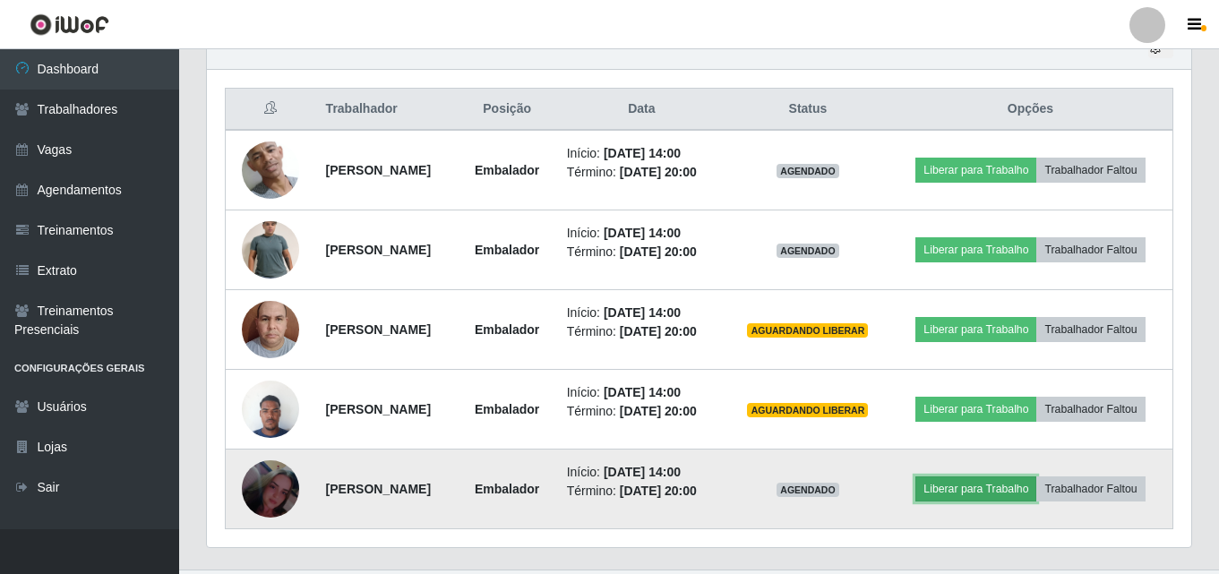
click at [996, 497] on button "Liberar para Trabalho" at bounding box center [976, 489] width 121 height 25
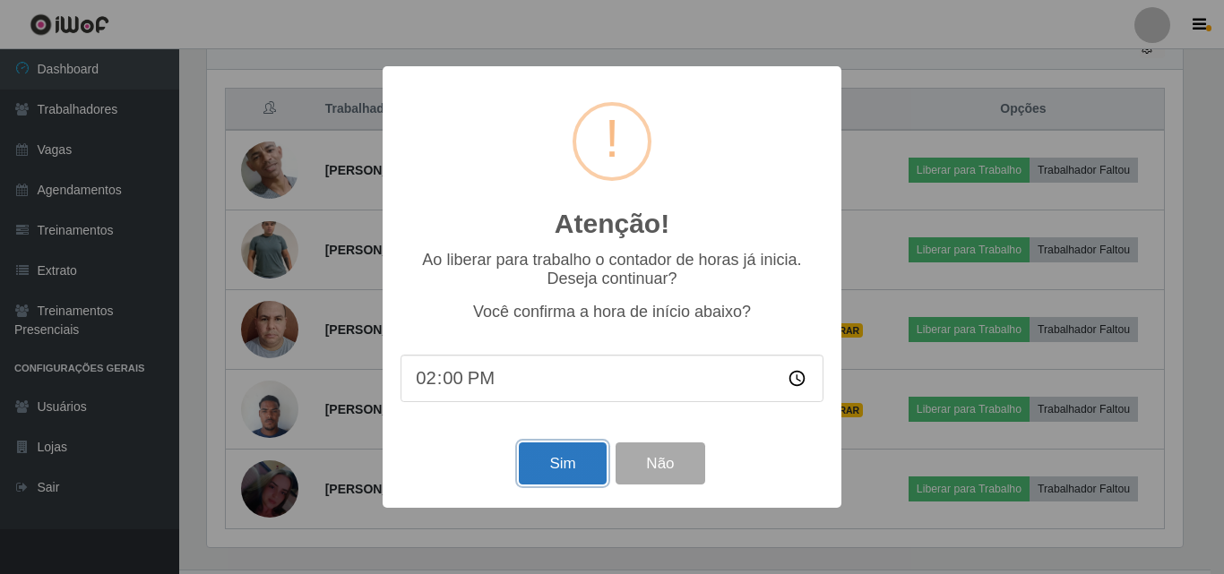
click at [562, 452] on button "Sim" at bounding box center [562, 464] width 87 height 42
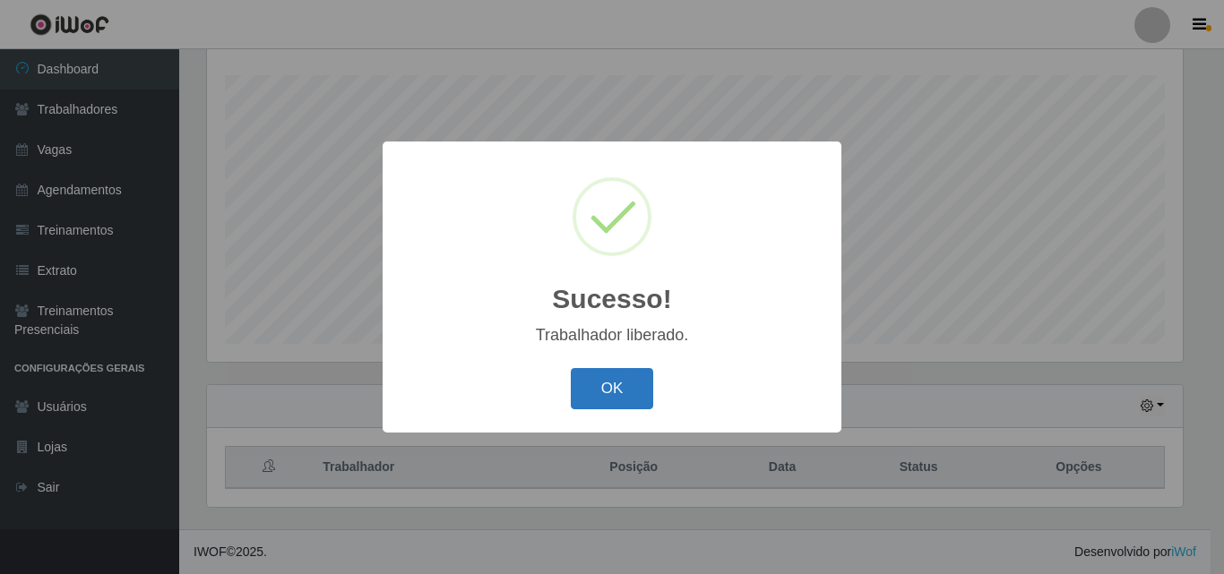
click at [637, 381] on button "OK" at bounding box center [612, 389] width 83 height 42
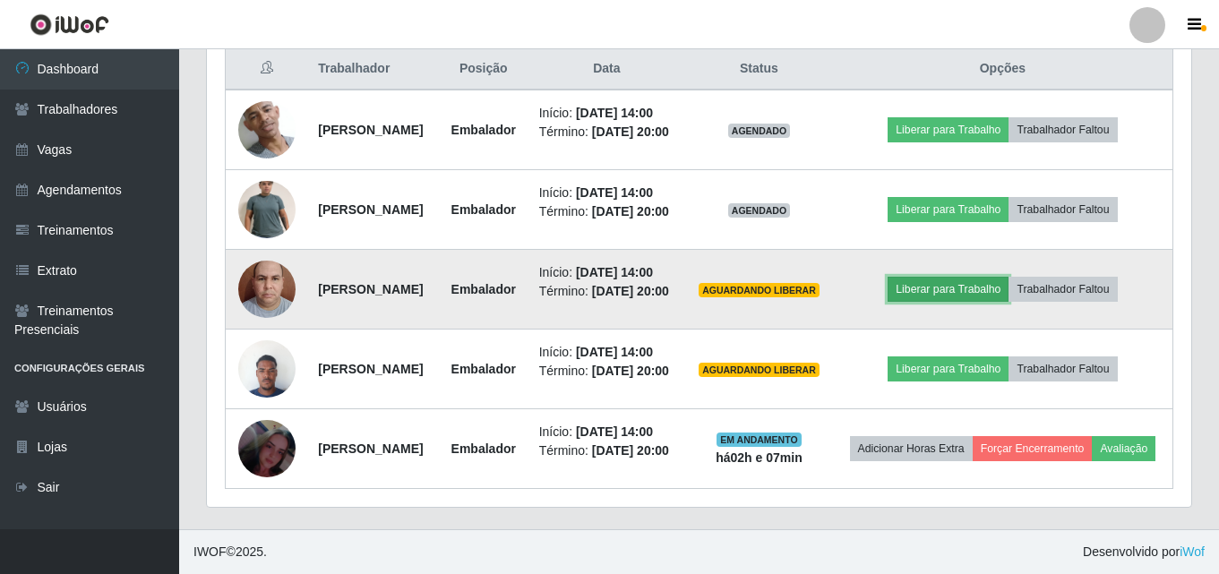
click at [985, 278] on button "Liberar para Trabalho" at bounding box center [948, 289] width 121 height 25
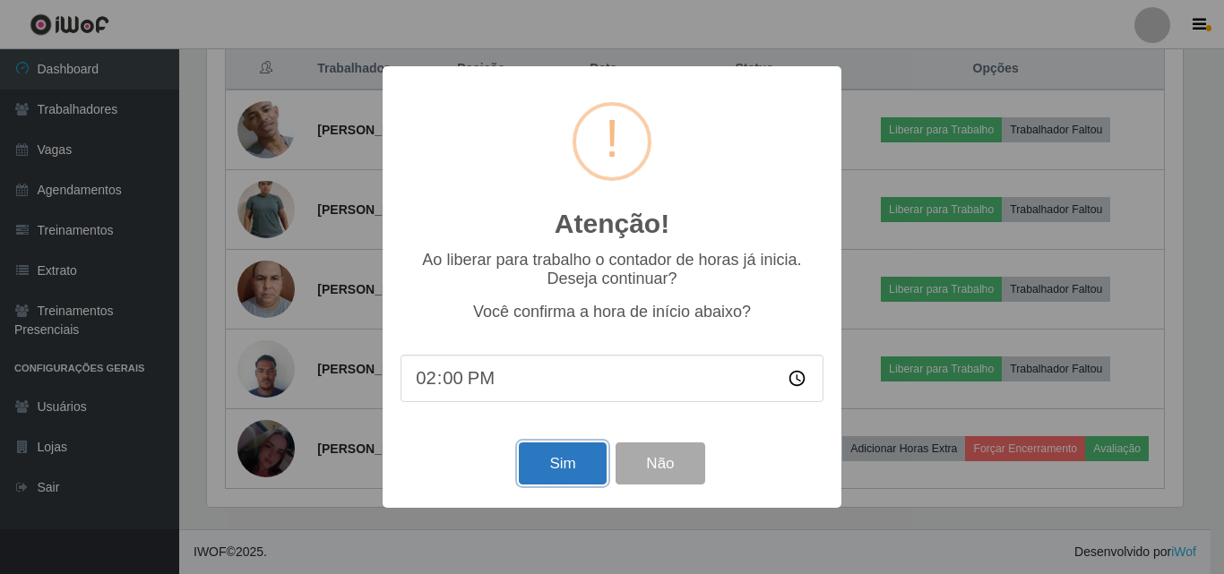
click at [556, 465] on button "Sim" at bounding box center [562, 464] width 87 height 42
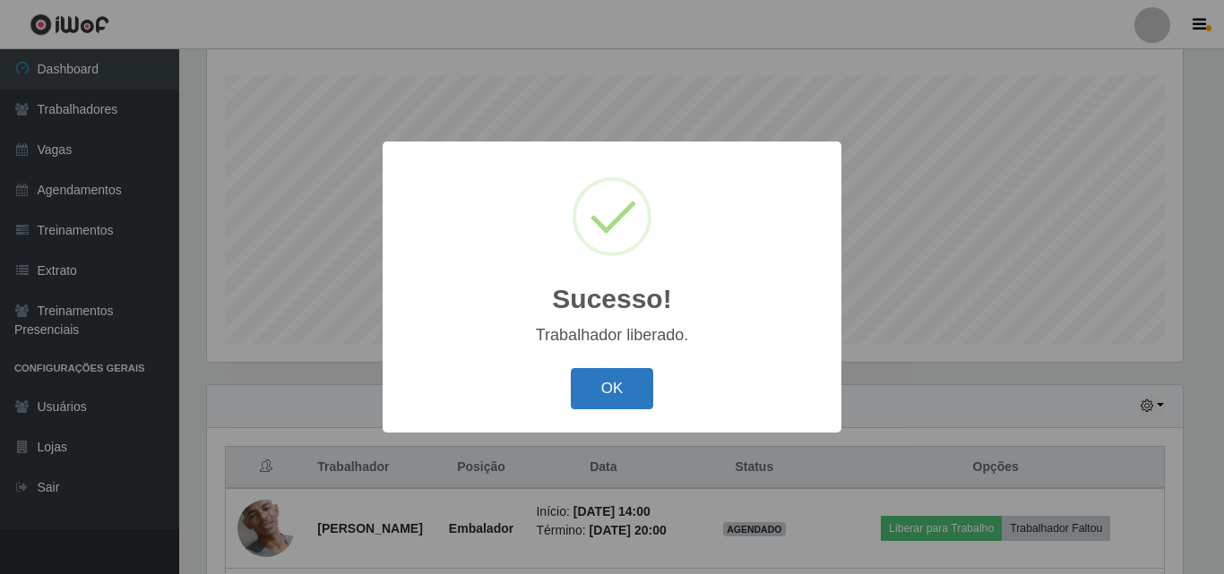
click at [629, 374] on button "OK" at bounding box center [612, 389] width 83 height 42
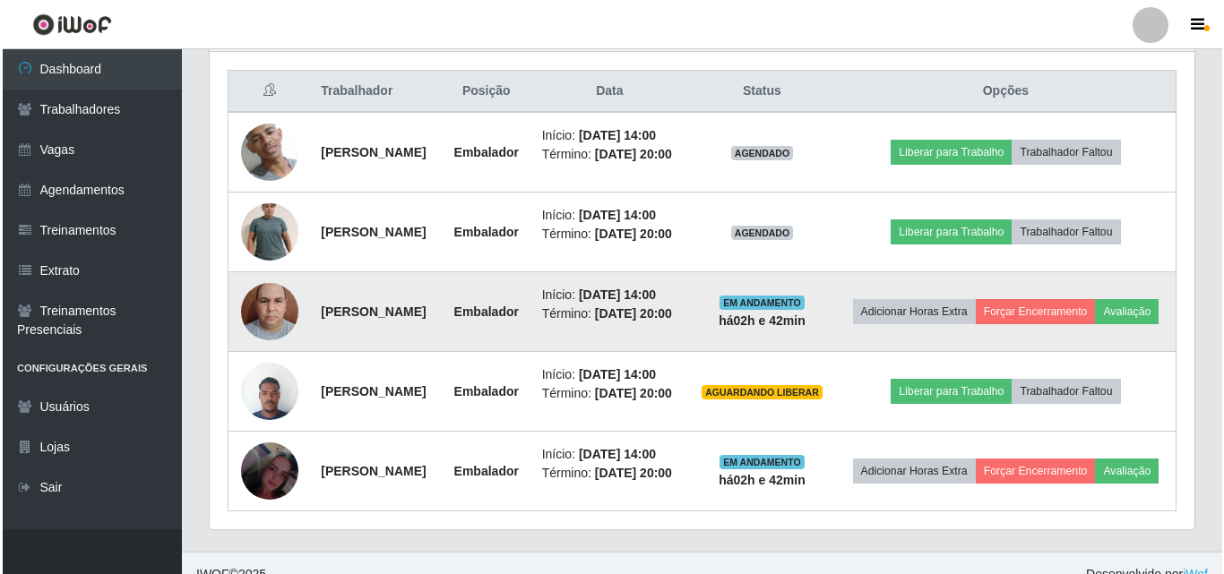
scroll to position [762, 0]
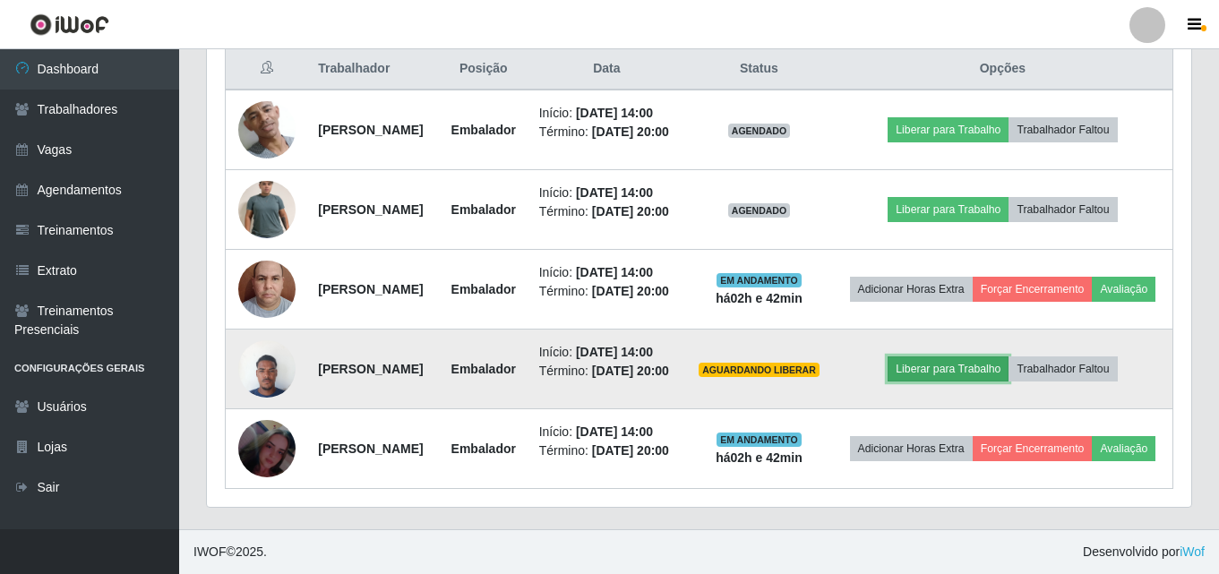
click at [970, 357] on button "Liberar para Trabalho" at bounding box center [948, 369] width 121 height 25
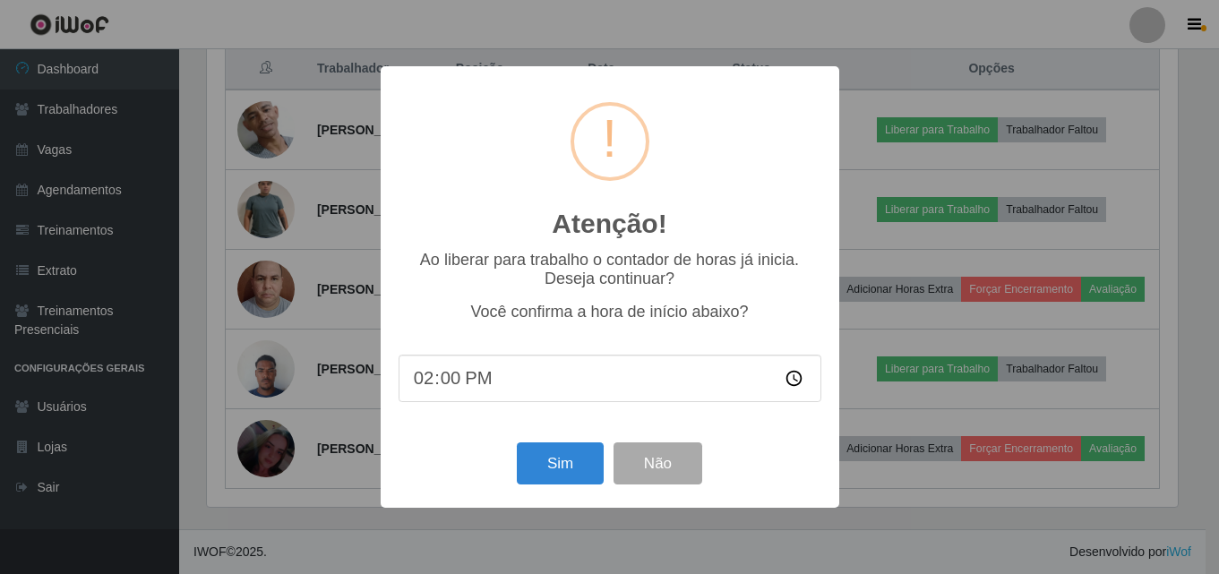
scroll to position [372, 976]
click at [529, 469] on button "Sim" at bounding box center [562, 464] width 87 height 42
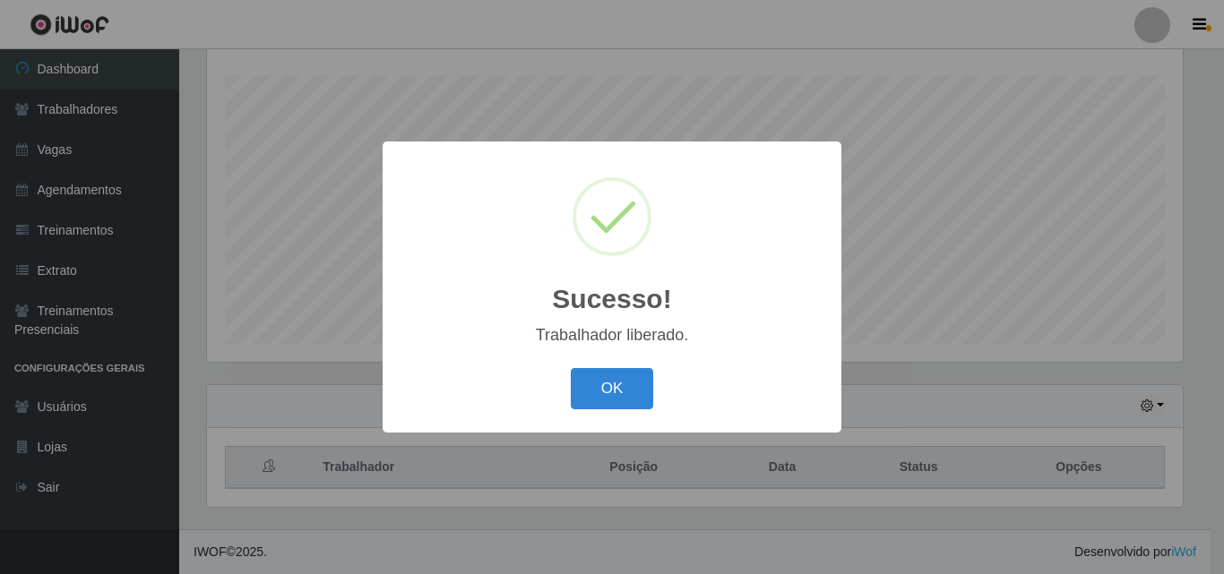
click at [620, 381] on button "OK" at bounding box center [612, 389] width 83 height 42
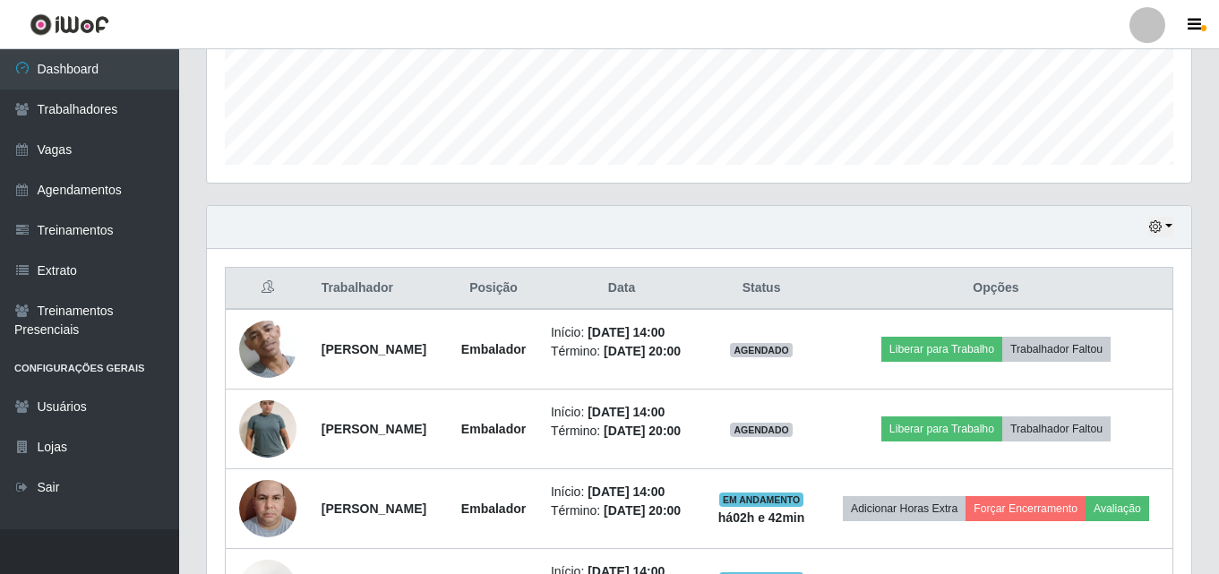
scroll to position [655, 0]
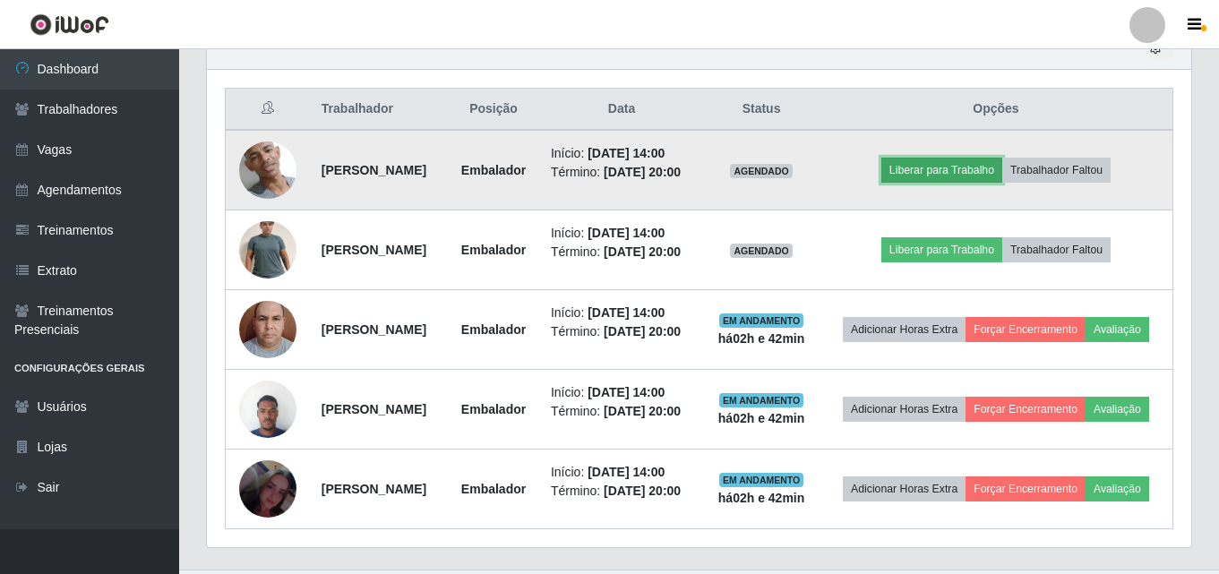
click at [931, 183] on button "Liberar para Trabalho" at bounding box center [942, 170] width 121 height 25
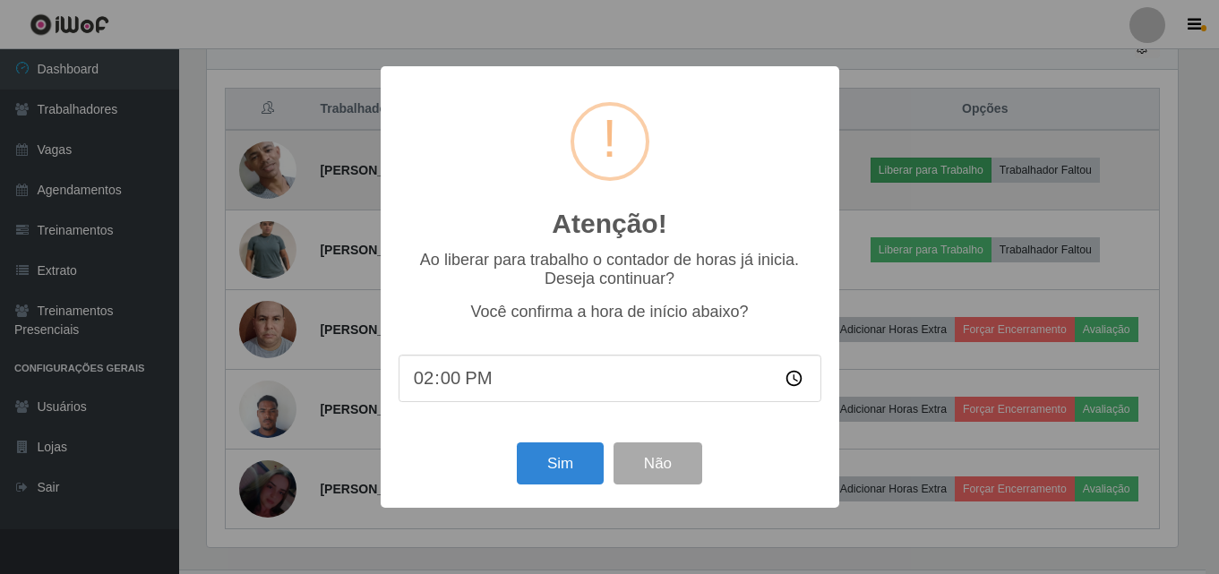
scroll to position [372, 976]
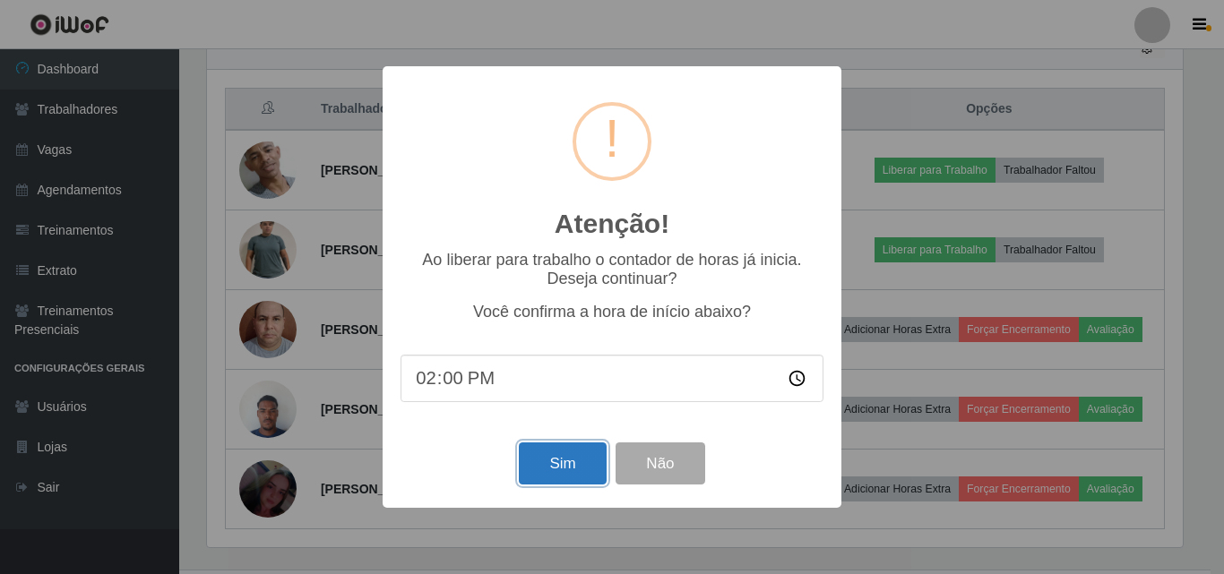
click at [579, 451] on button "Sim" at bounding box center [562, 464] width 87 height 42
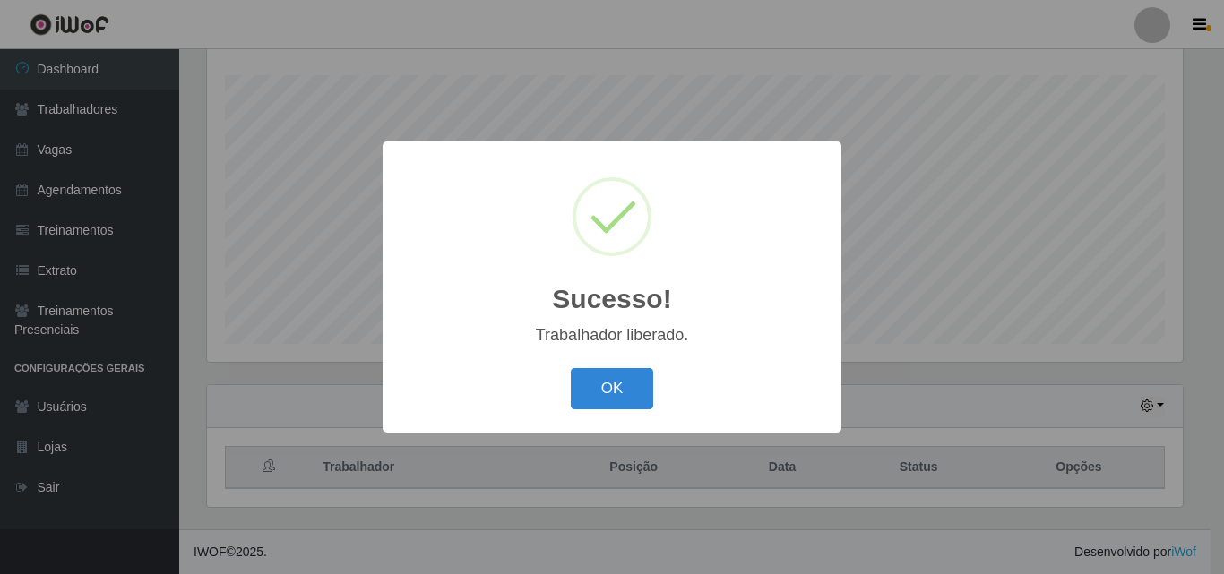
click at [576, 402] on button "OK" at bounding box center [612, 389] width 83 height 42
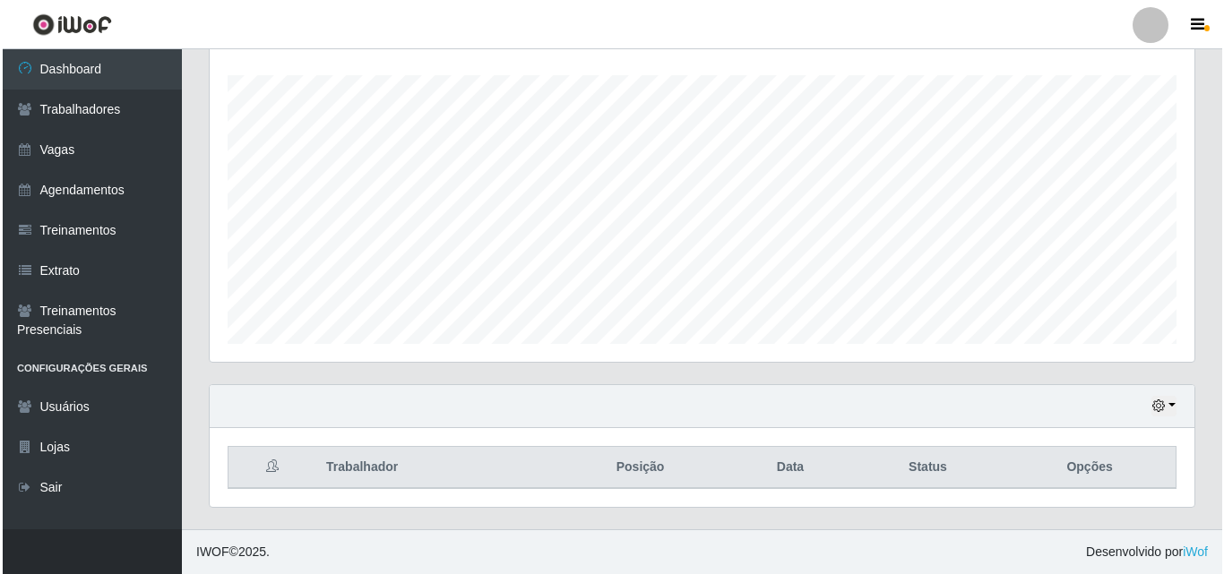
scroll to position [565, 0]
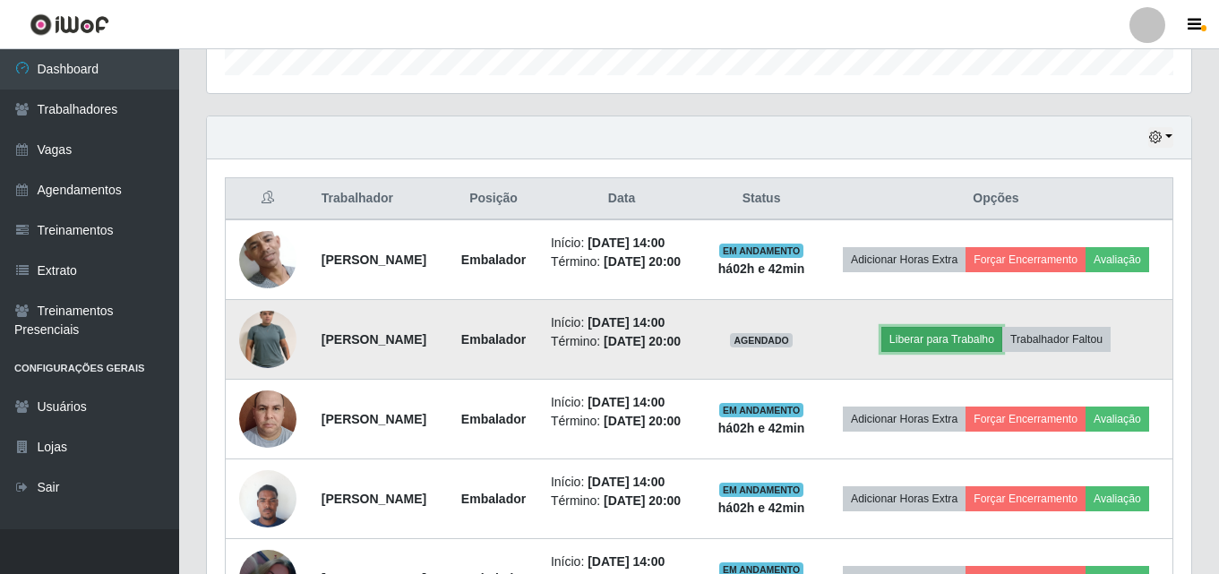
click at [951, 352] on button "Liberar para Trabalho" at bounding box center [942, 339] width 121 height 25
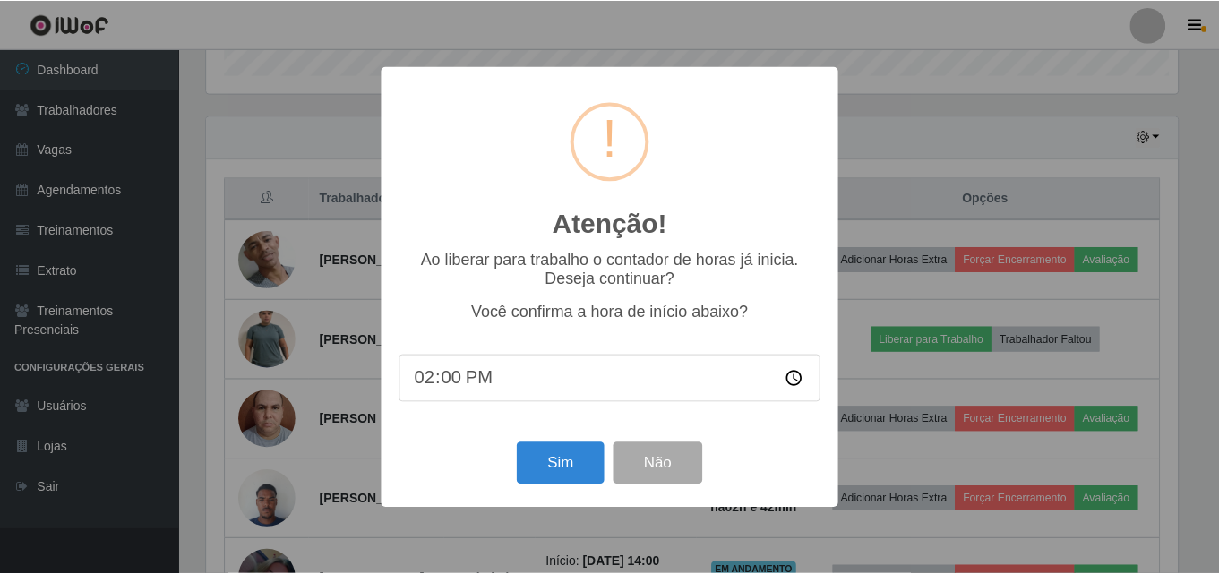
scroll to position [372, 976]
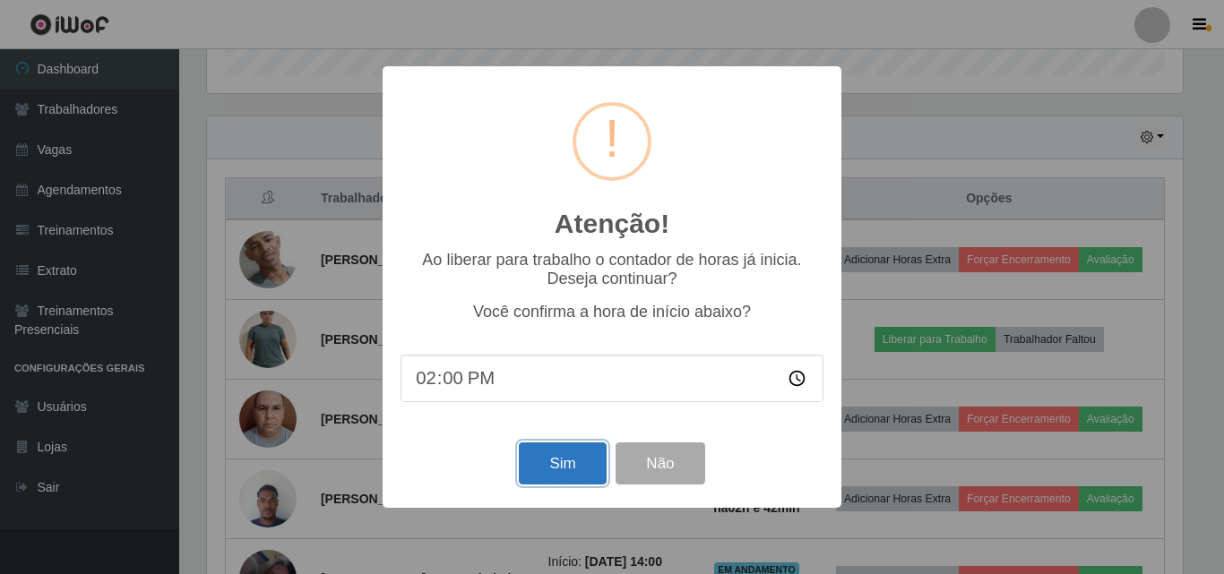
click at [536, 464] on button "Sim" at bounding box center [562, 464] width 87 height 42
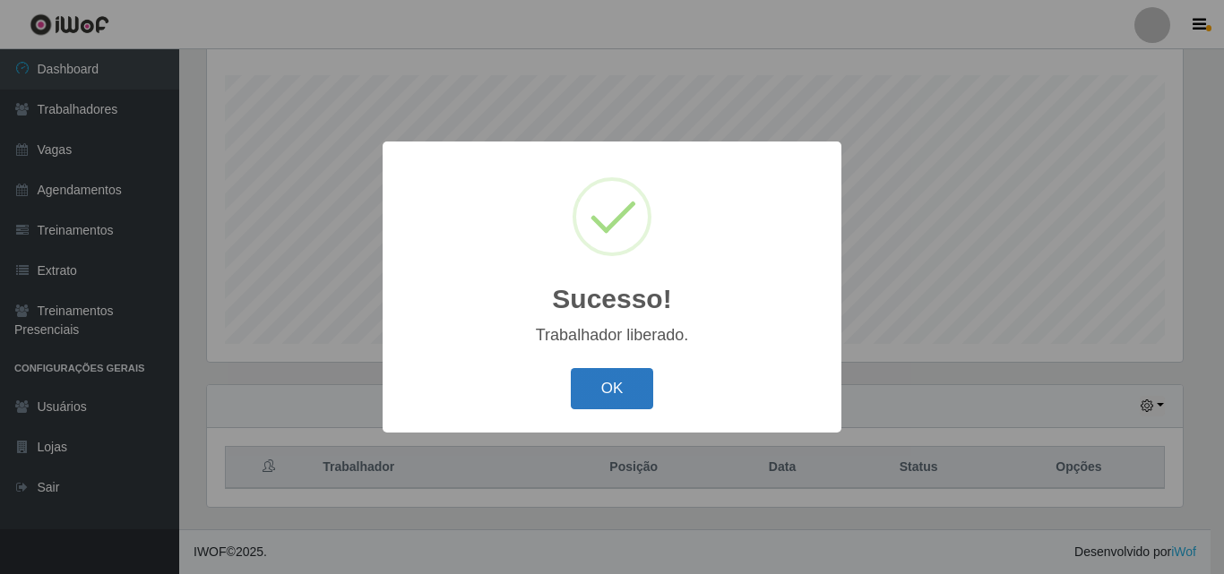
click at [643, 395] on button "OK" at bounding box center [612, 389] width 83 height 42
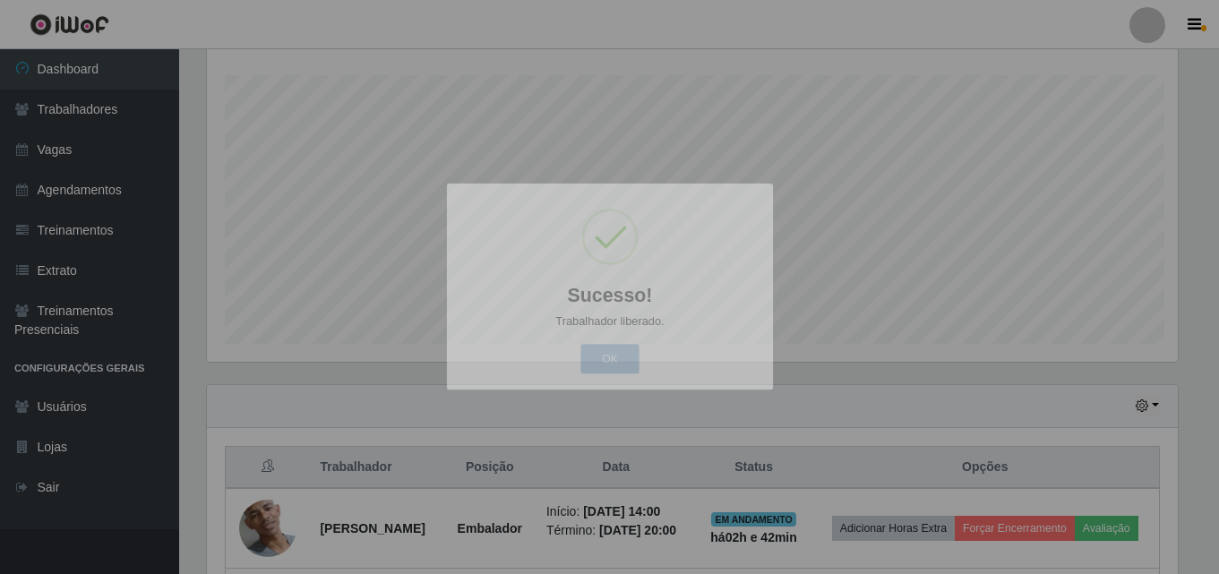
scroll to position [372, 985]
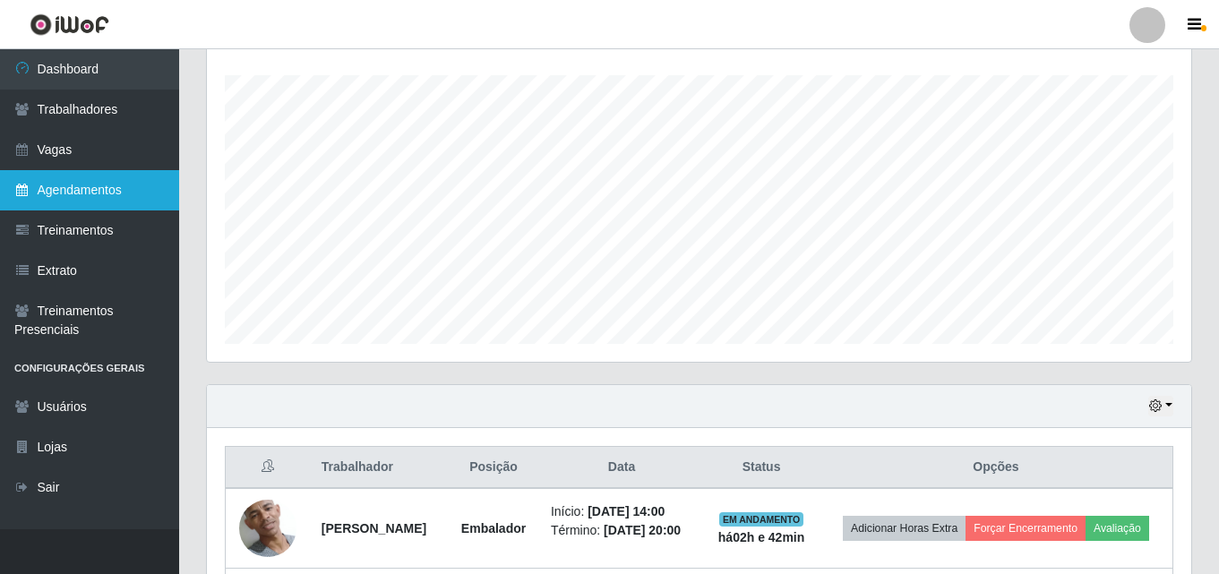
click at [102, 193] on link "Agendamentos" at bounding box center [89, 190] width 179 height 40
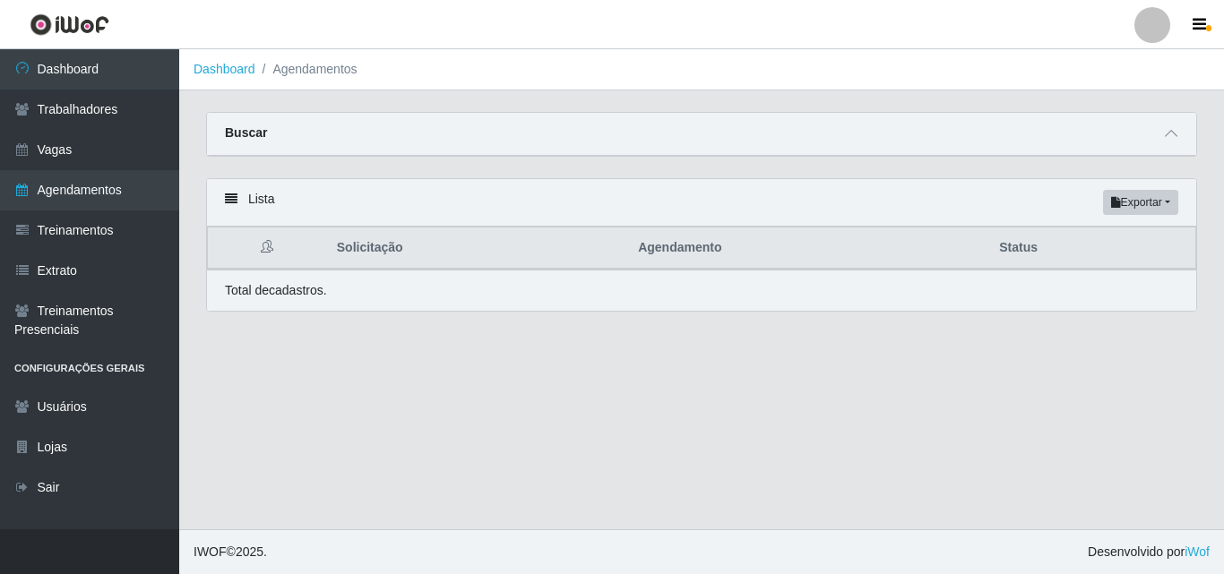
click at [393, 145] on div "Buscar" at bounding box center [701, 134] width 989 height 43
click at [1174, 133] on icon at bounding box center [1171, 133] width 13 height 13
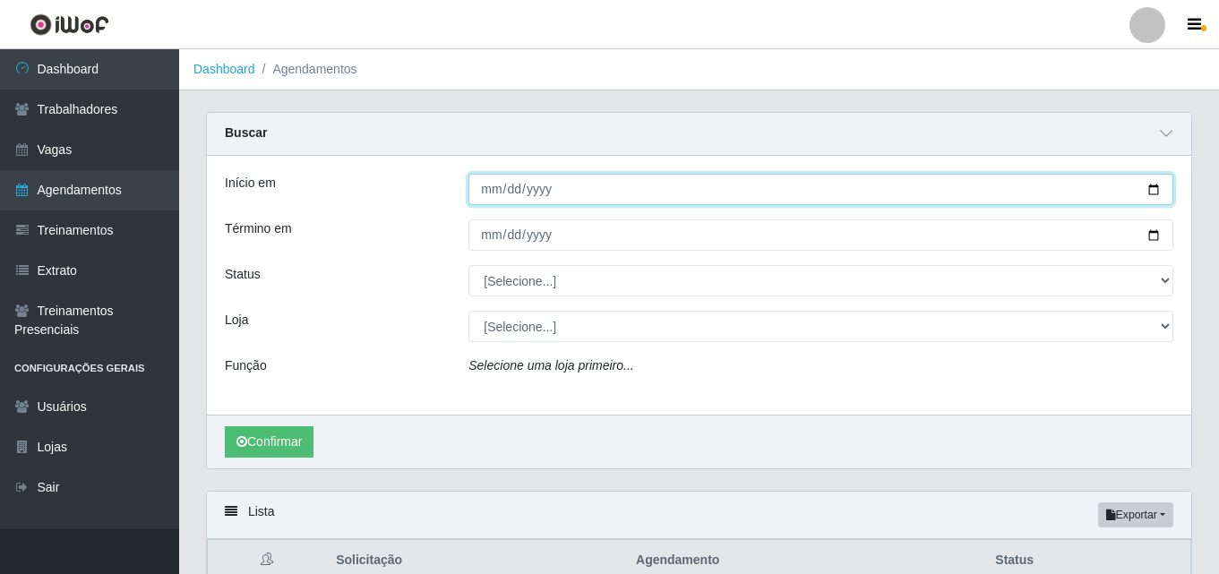
click at [1157, 188] on input "Início em" at bounding box center [821, 189] width 705 height 31
click at [591, 185] on input "Início em" at bounding box center [821, 189] width 705 height 31
click at [1152, 193] on input "Início em" at bounding box center [821, 189] width 705 height 31
type input "[DATE]"
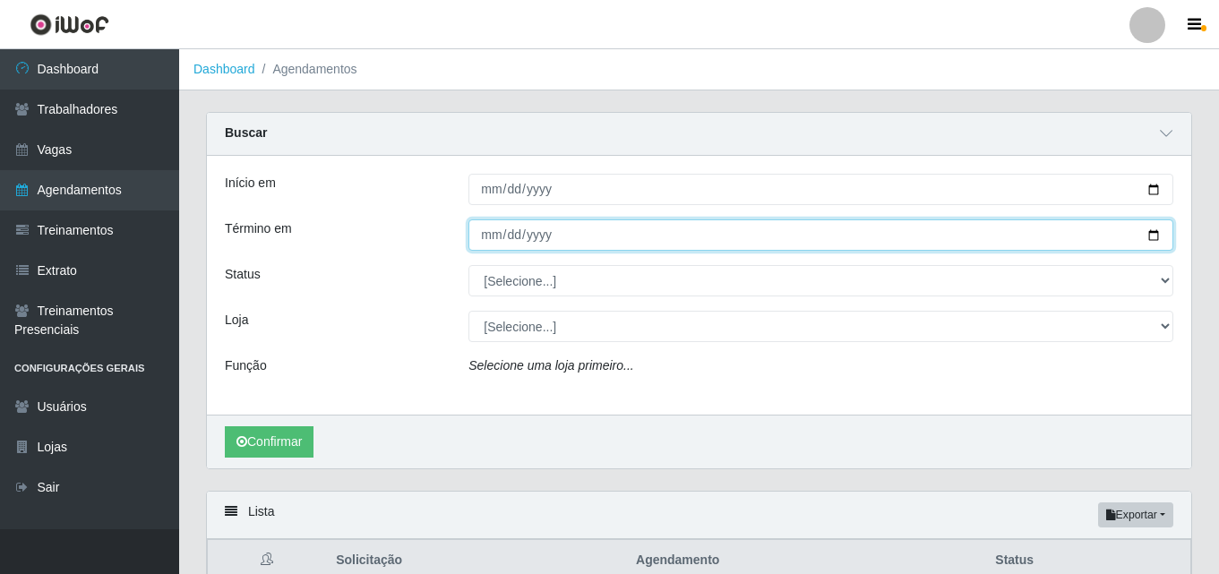
click at [1158, 236] on input "Término em" at bounding box center [821, 234] width 705 height 31
type input "[DATE]"
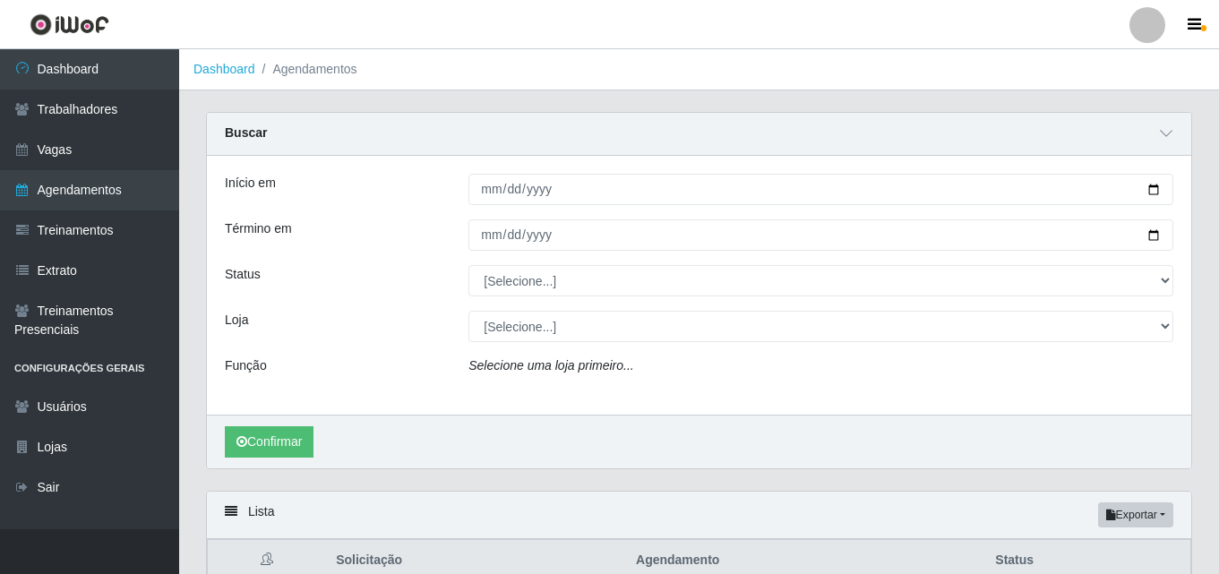
click at [847, 305] on div "Início em [DATE] Término em [DATE] Status [Selecione...] AGENDADO AGUARDANDO LI…" at bounding box center [699, 285] width 985 height 259
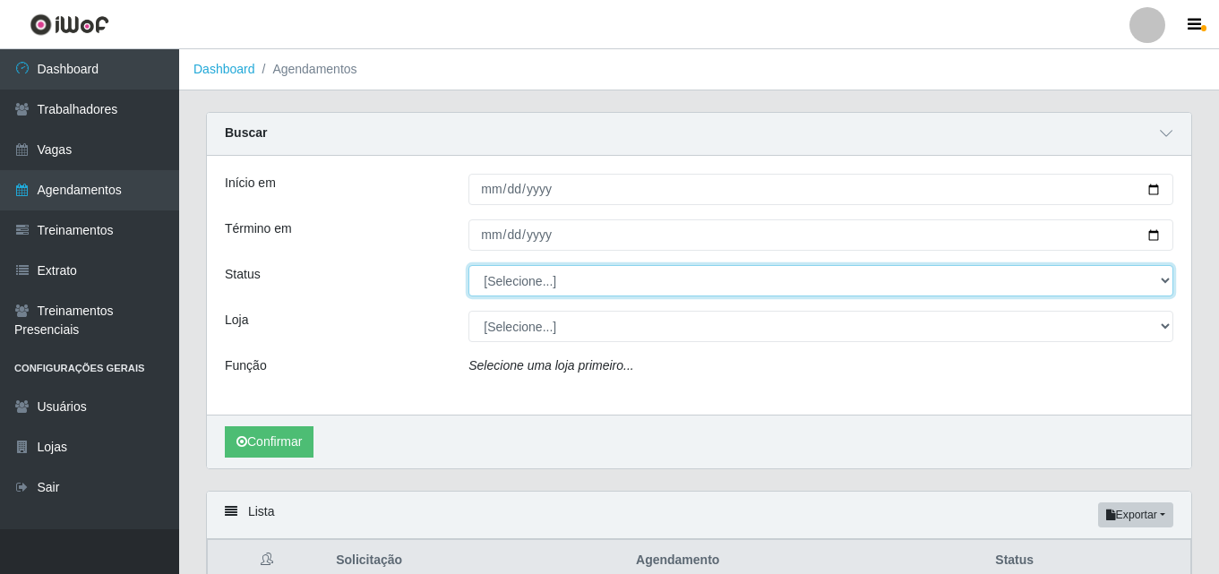
click at [836, 288] on select "[Selecione...] AGENDADO AGUARDANDO LIBERAR EM ANDAMENTO EM REVISÃO FINALIZADO C…" at bounding box center [821, 280] width 705 height 31
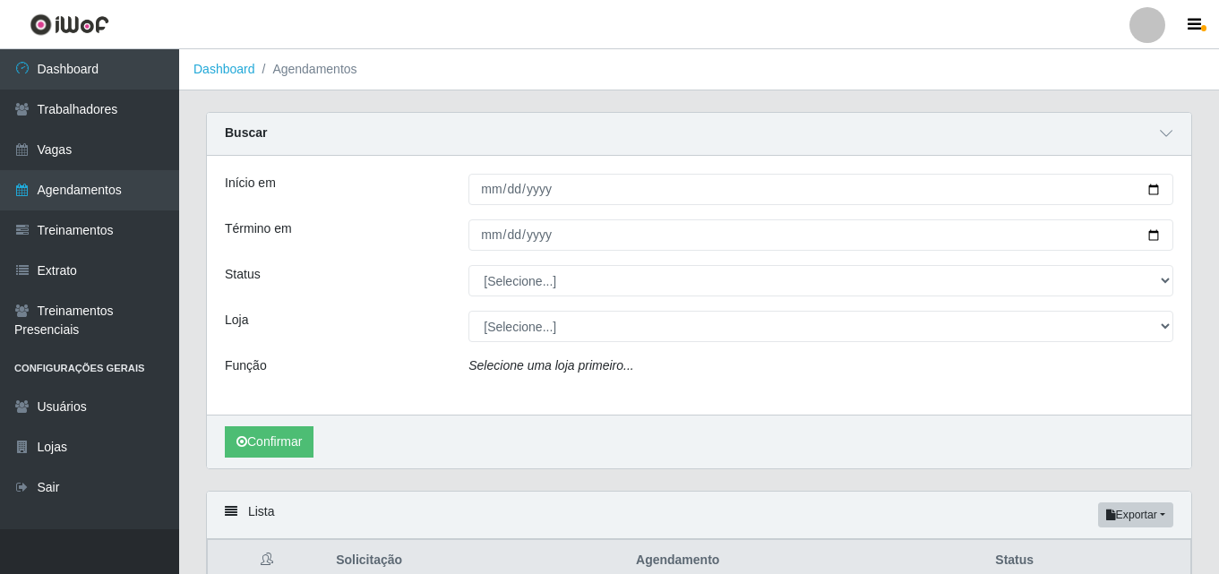
click at [343, 411] on div "Início em [DATE] Término em [DATE] Status [Selecione...] AGENDADO AGUARDANDO LI…" at bounding box center [699, 285] width 985 height 259
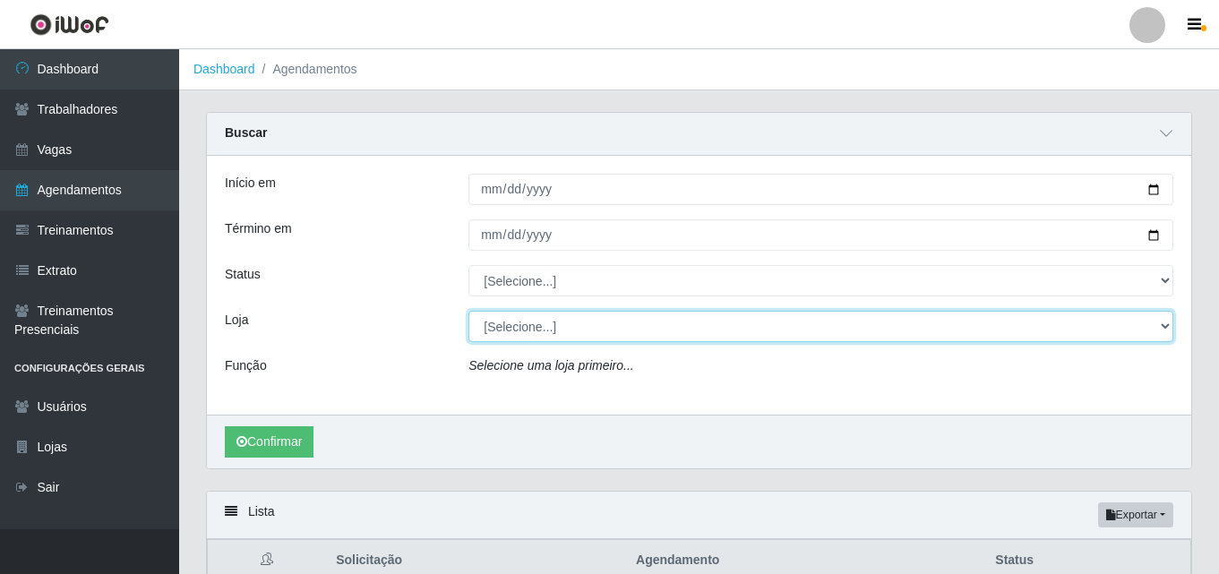
click at [630, 315] on select "[Selecione...] Supermercado Compre Bem - Itabaiana" at bounding box center [821, 326] width 705 height 31
select select "264"
click at [469, 312] on select "[Selecione...] Supermercado Compre Bem - Itabaiana" at bounding box center [821, 326] width 705 height 31
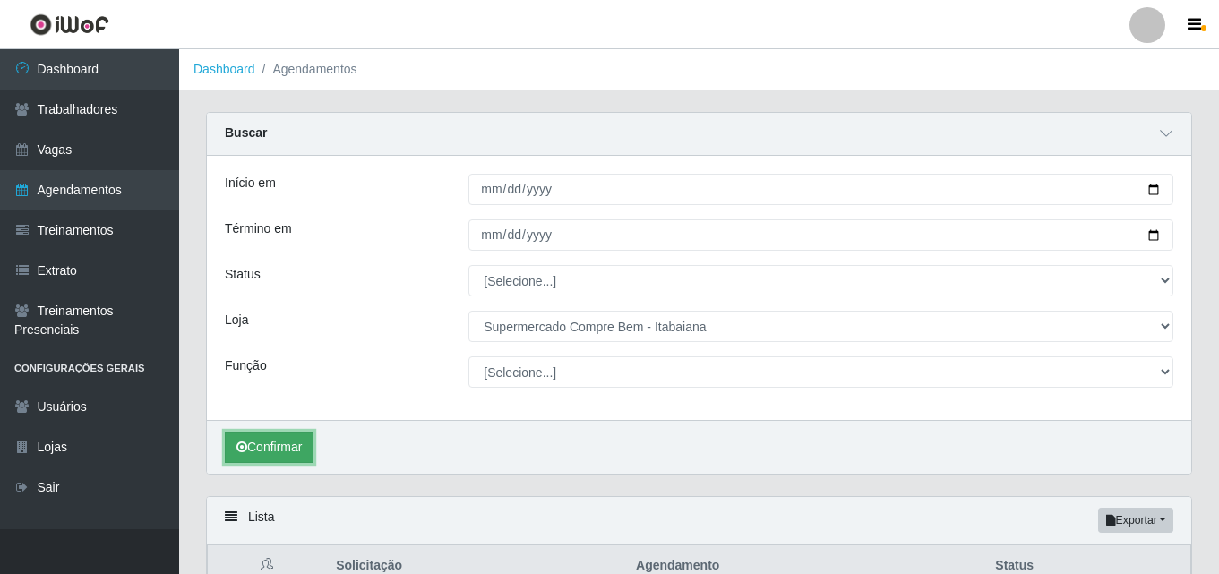
click at [267, 450] on button "Confirmar" at bounding box center [269, 447] width 89 height 31
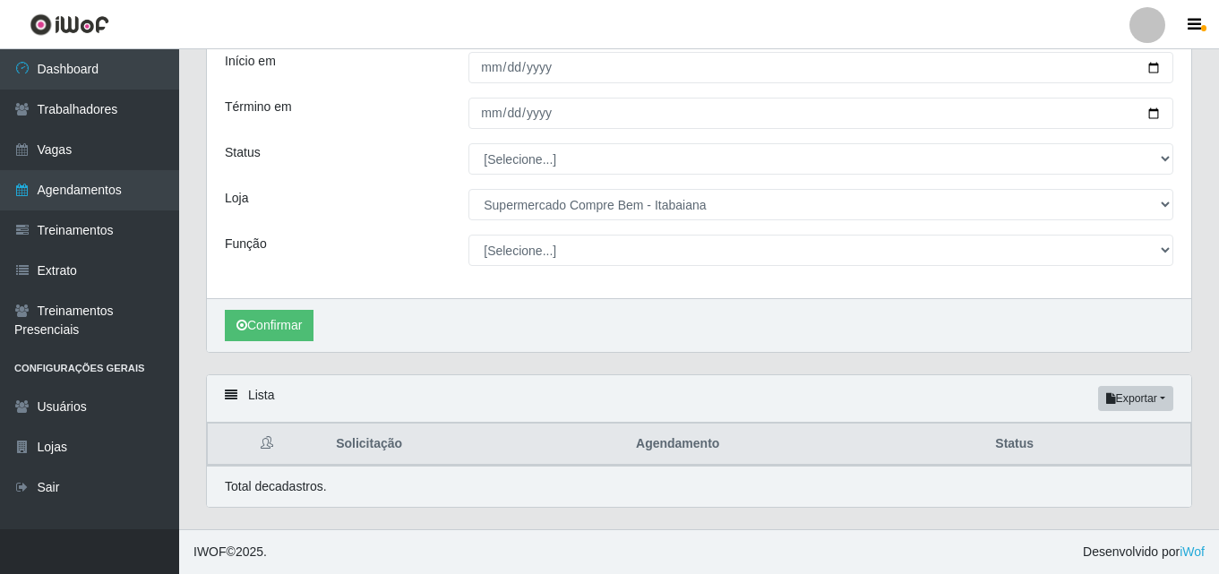
click at [319, 323] on div "Confirmar" at bounding box center [699, 325] width 985 height 54
click at [303, 323] on button "Confirmar" at bounding box center [269, 325] width 89 height 31
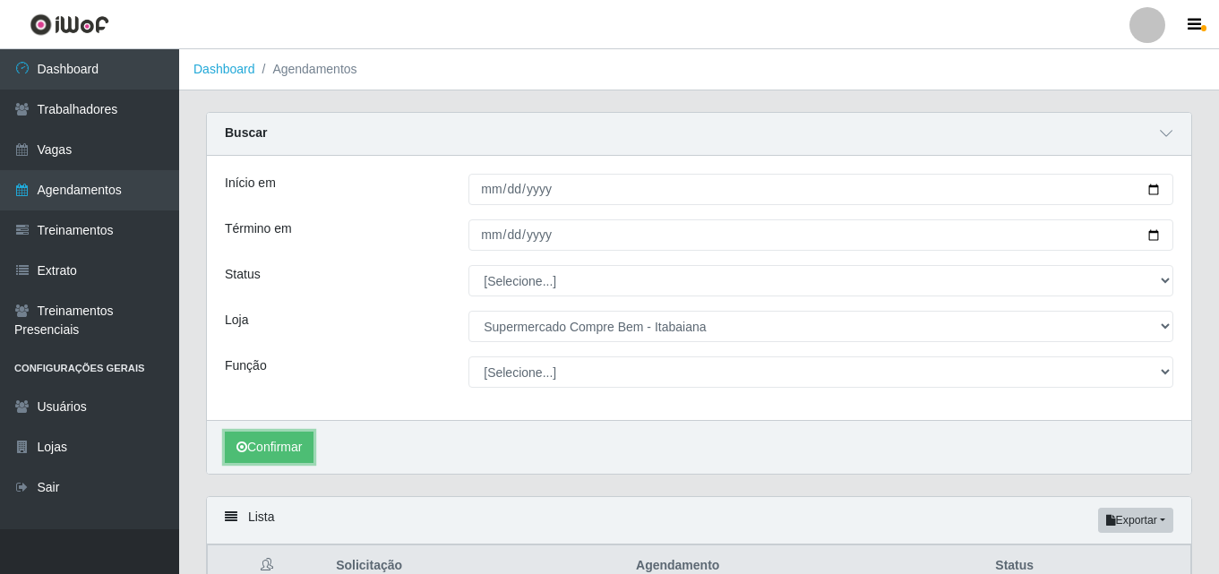
scroll to position [123, 0]
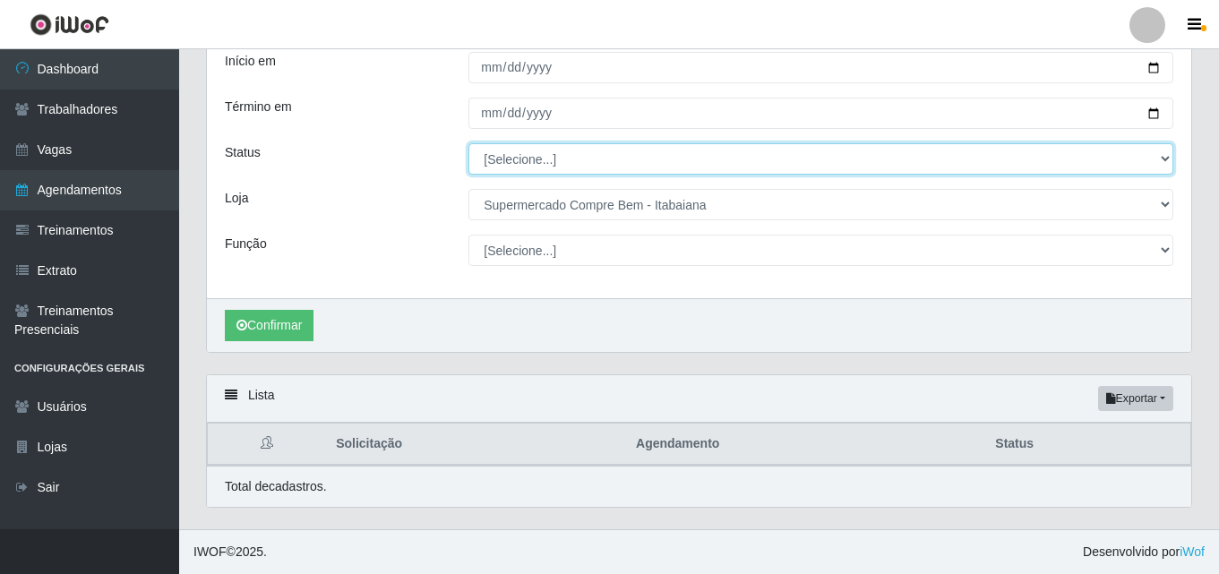
click at [720, 172] on select "[Selecione...] AGENDADO AGUARDANDO LIBERAR EM ANDAMENTO EM REVISÃO FINALIZADO C…" at bounding box center [821, 158] width 705 height 31
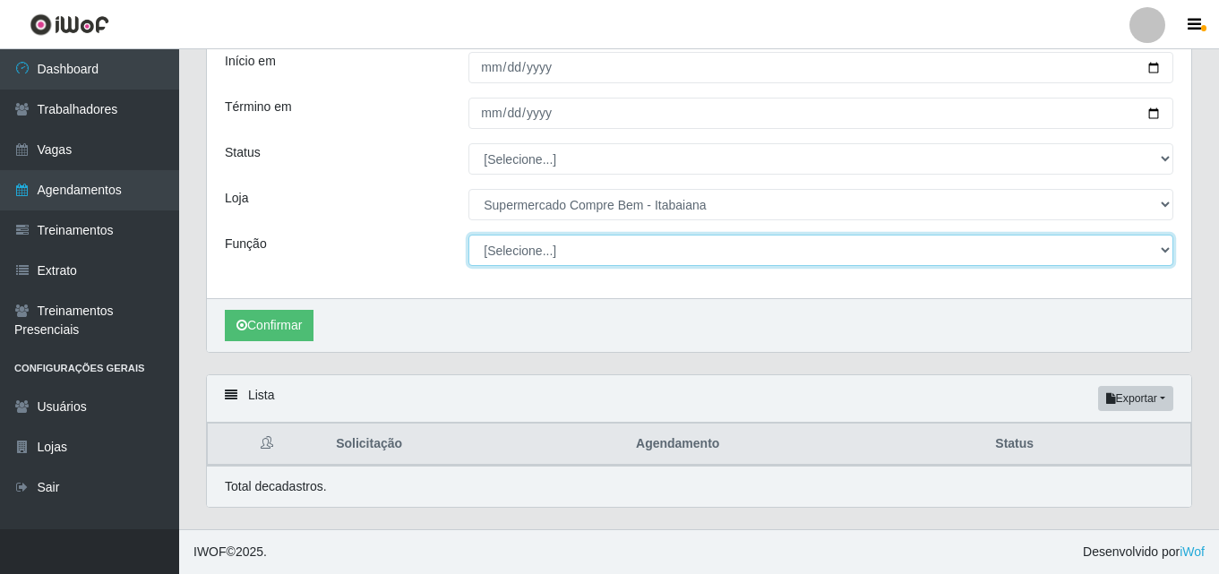
click at [576, 244] on select "[Selecione...] ASG ASG + ASG ++ Auxiliar de Estacionamento Auxiliar de Estacion…" at bounding box center [821, 250] width 705 height 31
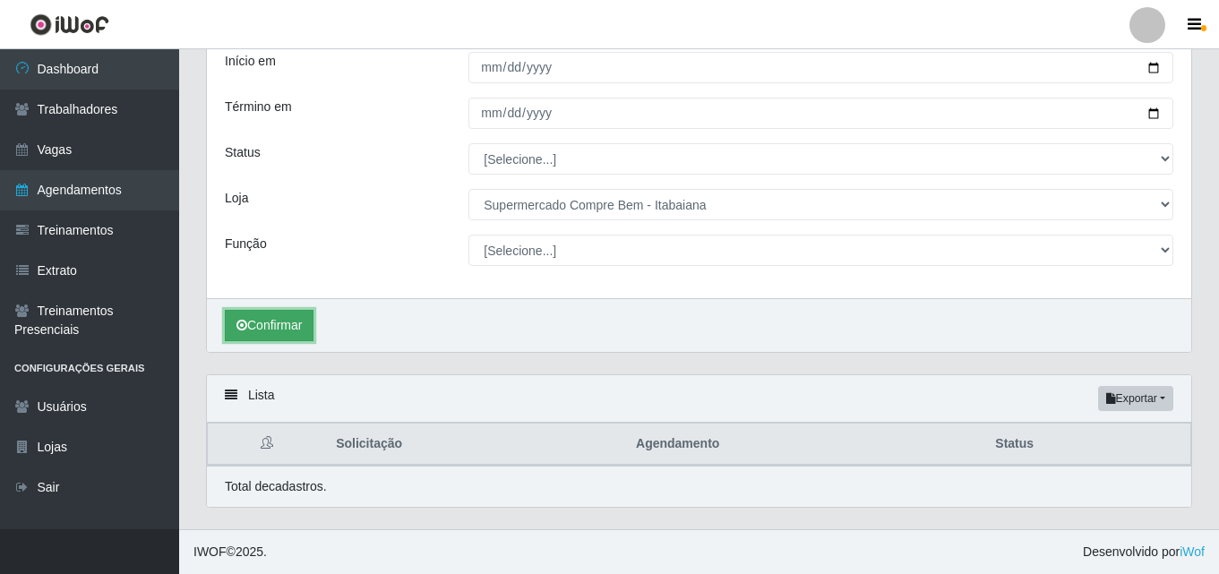
click at [278, 327] on button "Confirmar" at bounding box center [269, 325] width 89 height 31
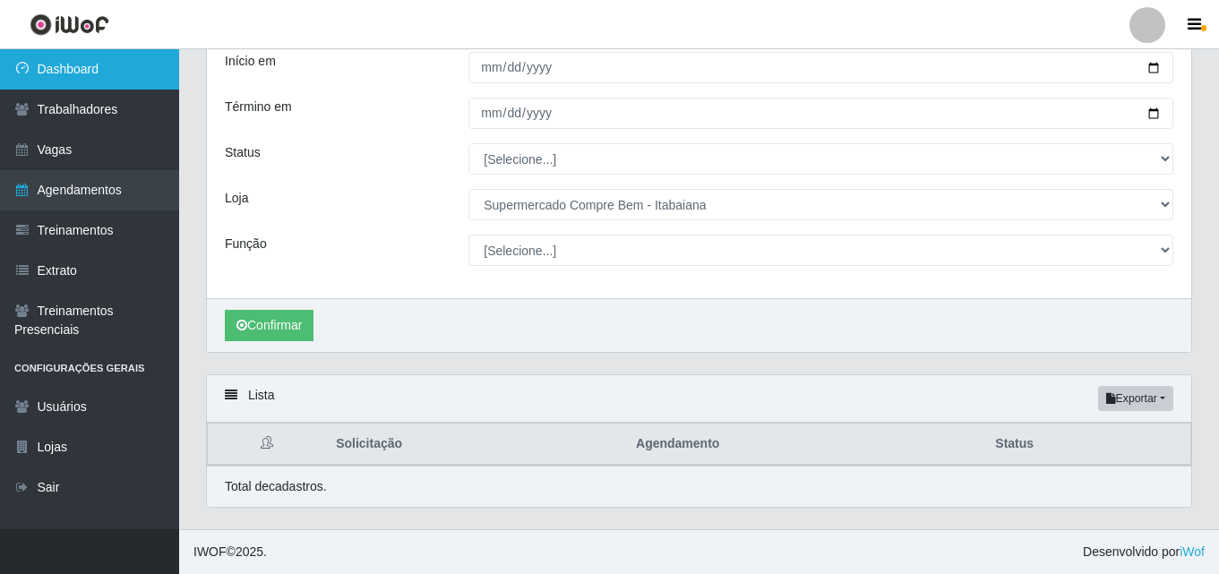
click at [77, 56] on link "Dashboard" at bounding box center [89, 69] width 179 height 40
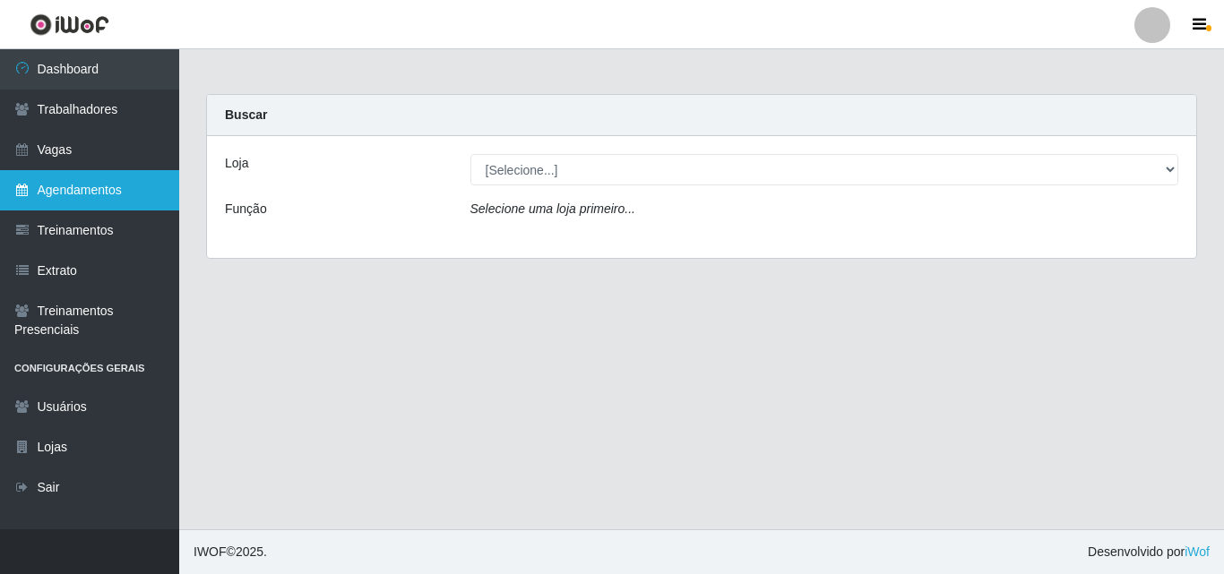
click at [138, 194] on link "Agendamentos" at bounding box center [89, 190] width 179 height 40
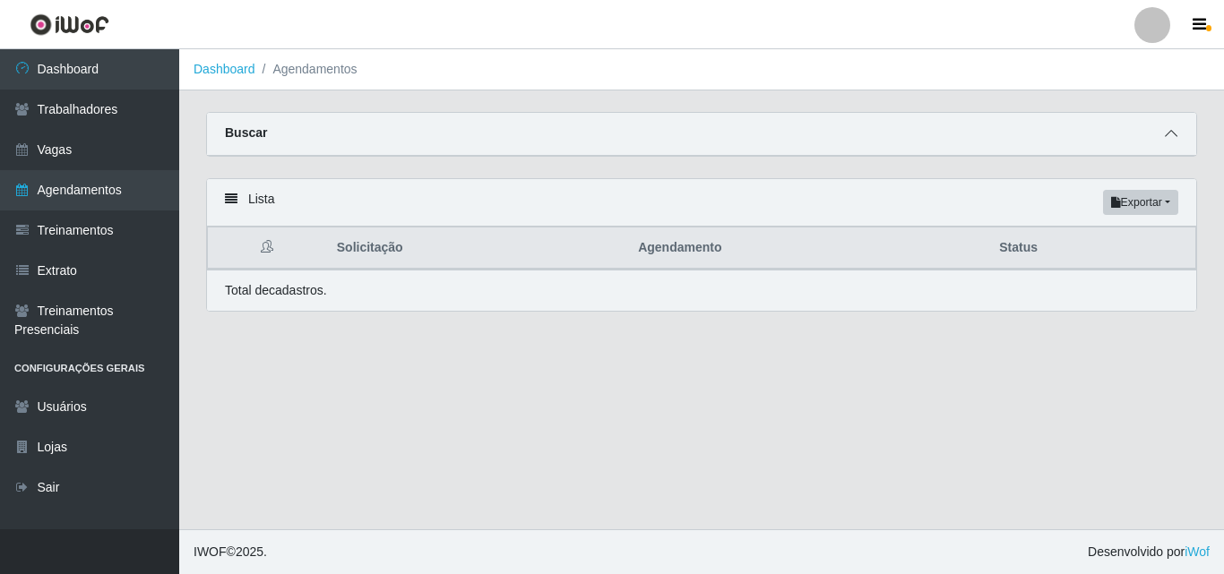
click at [1165, 132] on icon at bounding box center [1171, 133] width 13 height 13
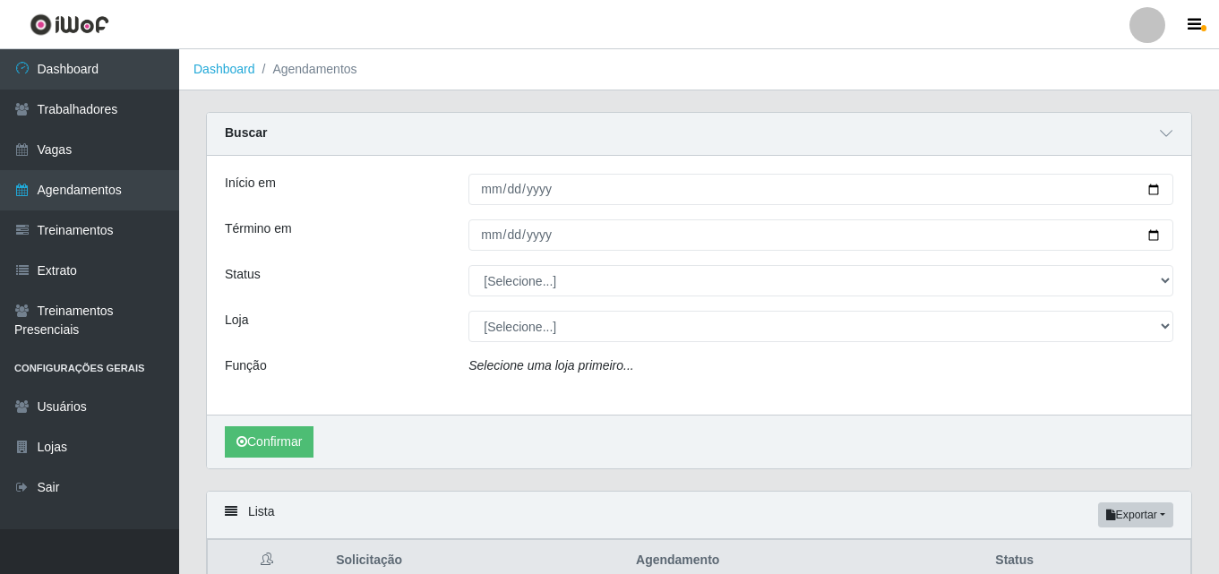
click at [805, 171] on div "Início em Término em Status [Selecione...] AGENDADO AGUARDANDO LIBERAR EM ANDAM…" at bounding box center [699, 285] width 985 height 259
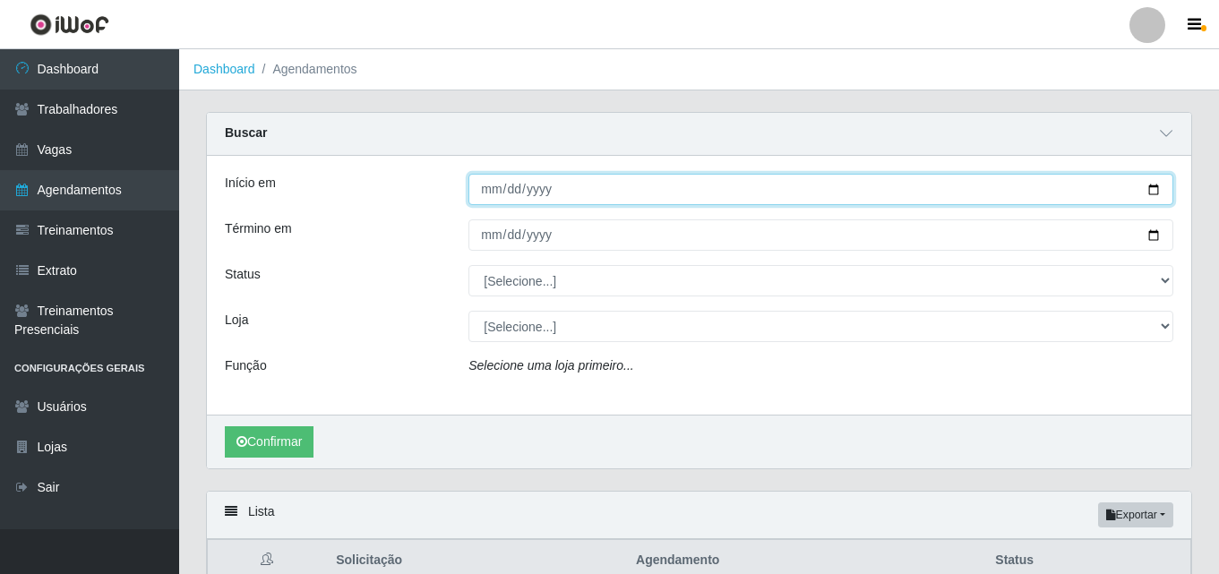
click at [1164, 195] on input "Início em" at bounding box center [821, 189] width 705 height 31
click at [1161, 191] on input "Início em" at bounding box center [821, 189] width 705 height 31
type input "[DATE]"
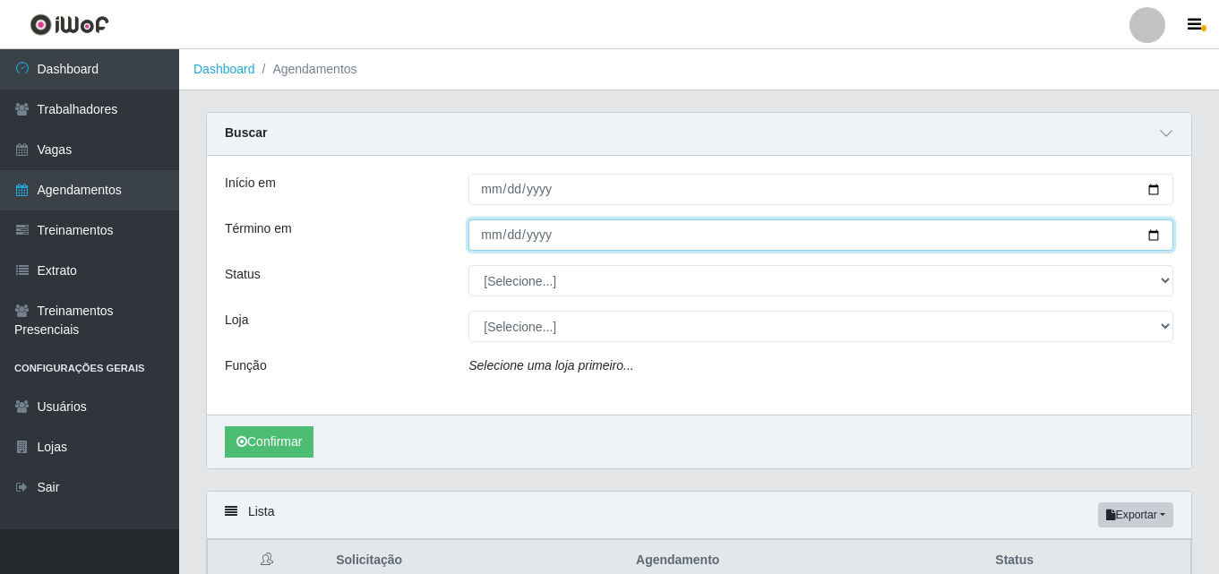
click at [1162, 235] on input "Término em" at bounding box center [821, 234] width 705 height 31
click at [1159, 234] on input "Término em" at bounding box center [821, 234] width 705 height 31
type input "[DATE]"
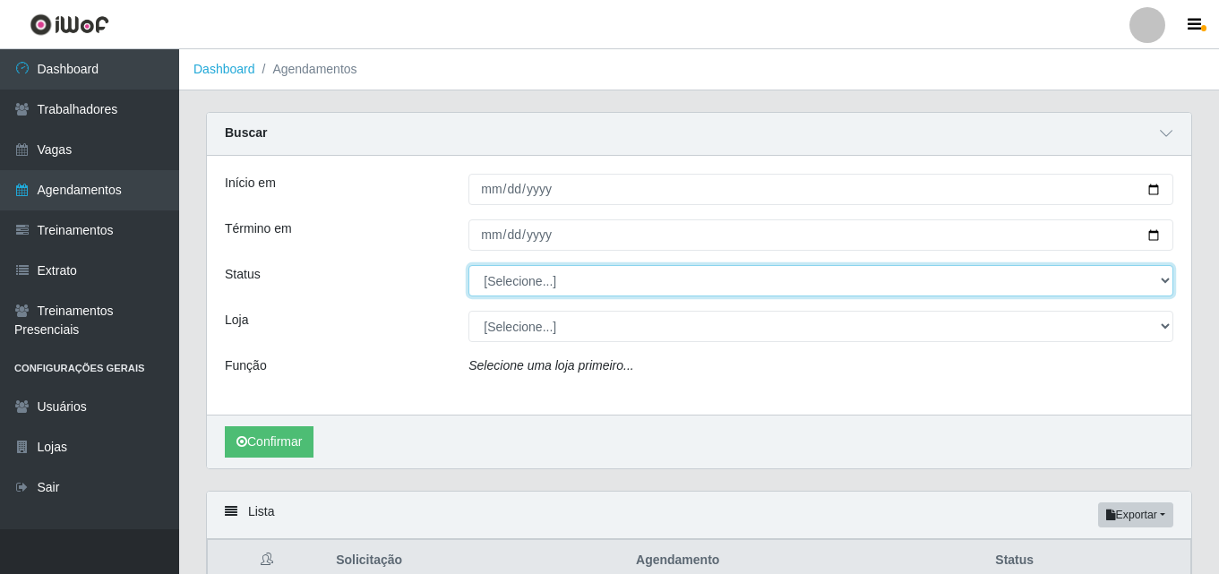
click at [503, 282] on select "[Selecione...] AGENDADO AGUARDANDO LIBERAR EM ANDAMENTO EM REVISÃO FINALIZADO C…" at bounding box center [821, 280] width 705 height 31
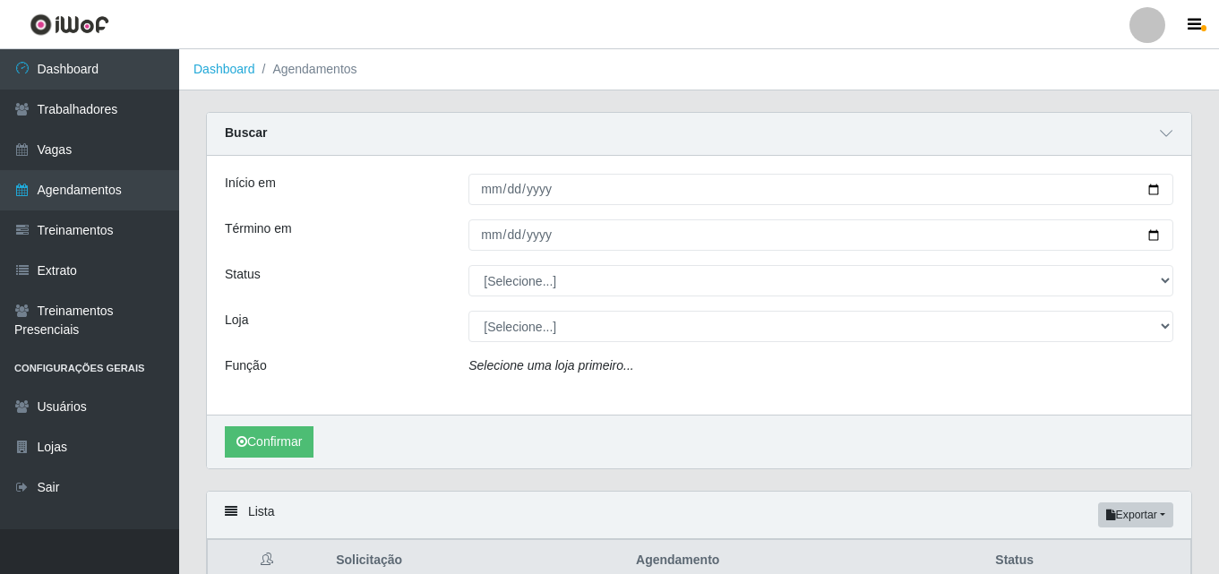
click at [435, 262] on div "Início em [DATE] Término em [DATE] Status [Selecione...] AGENDADO AGUARDANDO LI…" at bounding box center [699, 285] width 985 height 259
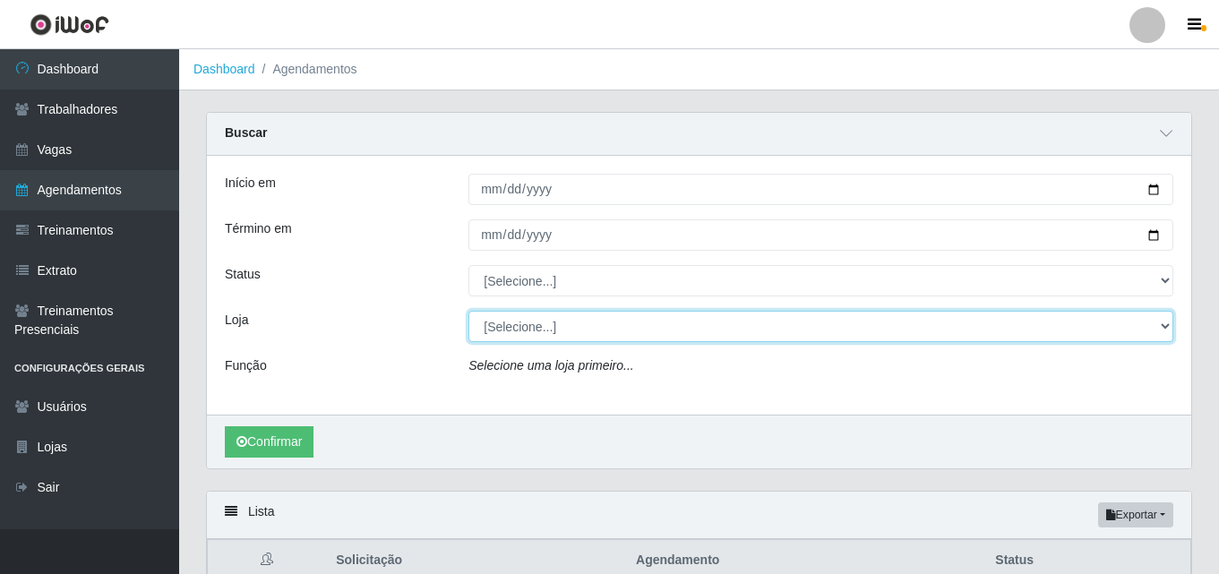
click at [597, 337] on select "[Selecione...] Supermercado Compre Bem - Itabaiana" at bounding box center [821, 326] width 705 height 31
select select "264"
click at [469, 312] on select "[Selecione...] Supermercado Compre Bem - Itabaiana" at bounding box center [821, 326] width 705 height 31
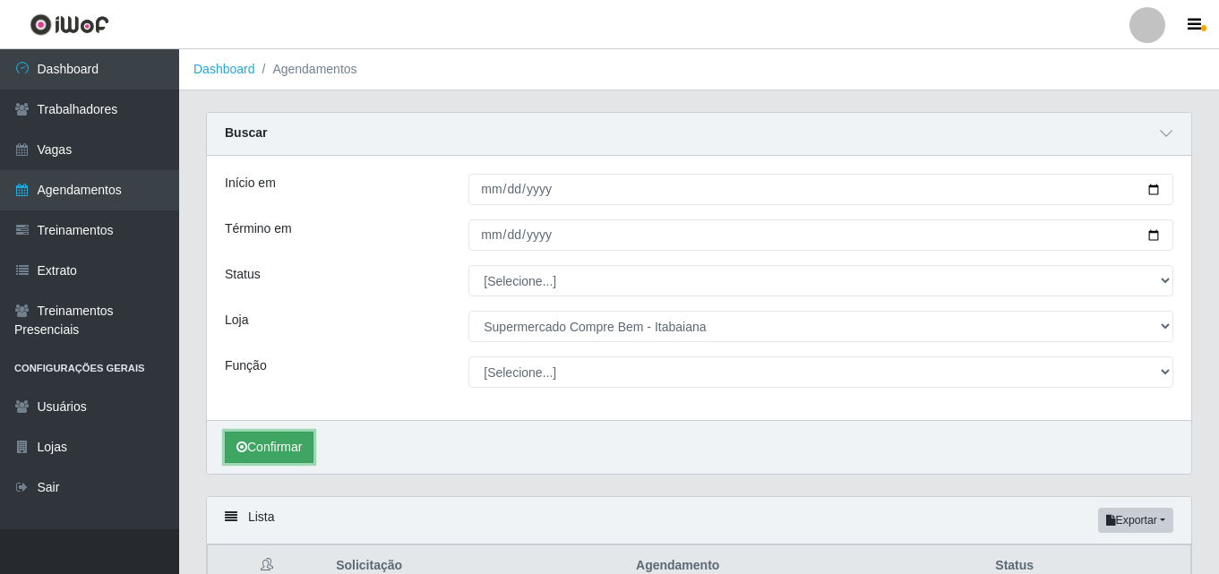
click at [290, 452] on button "Confirmar" at bounding box center [269, 447] width 89 height 31
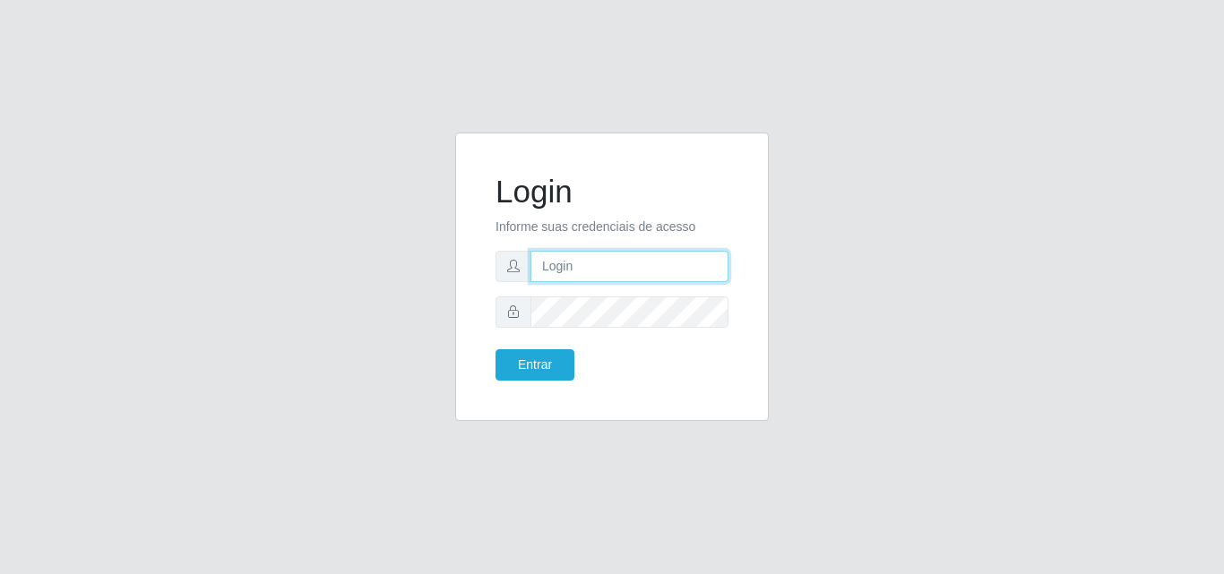
click at [665, 272] on input "text" at bounding box center [629, 266] width 198 height 31
type input "c"
type input "biatriz@comprebem"
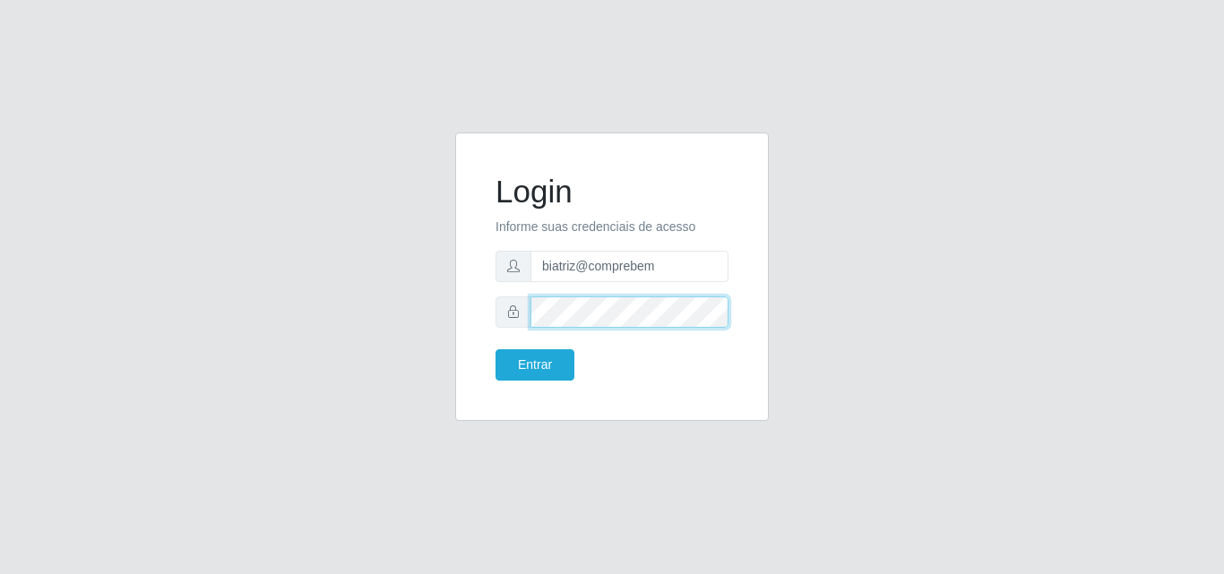
click at [495, 349] on button "Entrar" at bounding box center [534, 364] width 79 height 31
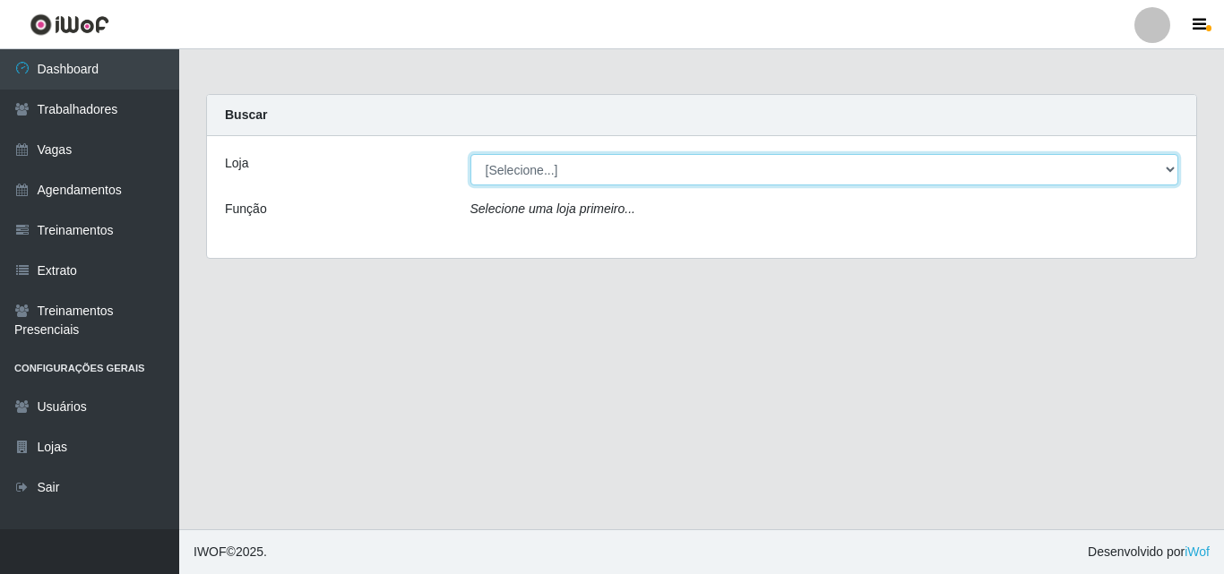
click at [523, 171] on select "[Selecione...] Supermercado Compre Bem - Itabaiana" at bounding box center [824, 169] width 709 height 31
select select "264"
click at [470, 154] on select "[Selecione...] Supermercado Compre Bem - Itabaiana" at bounding box center [824, 169] width 709 height 31
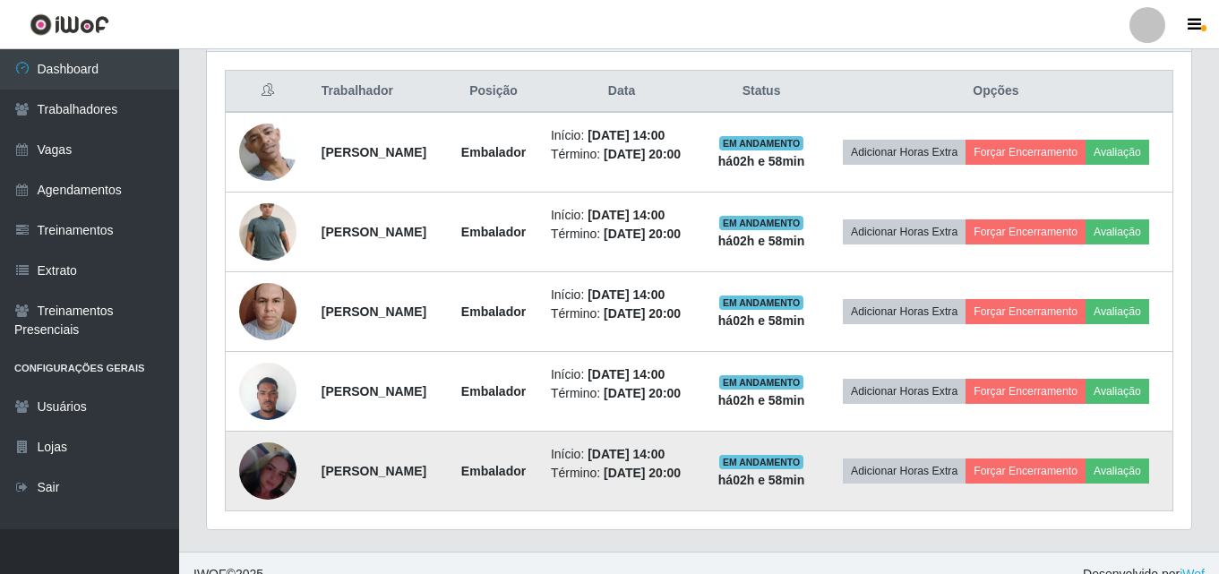
scroll to position [225, 0]
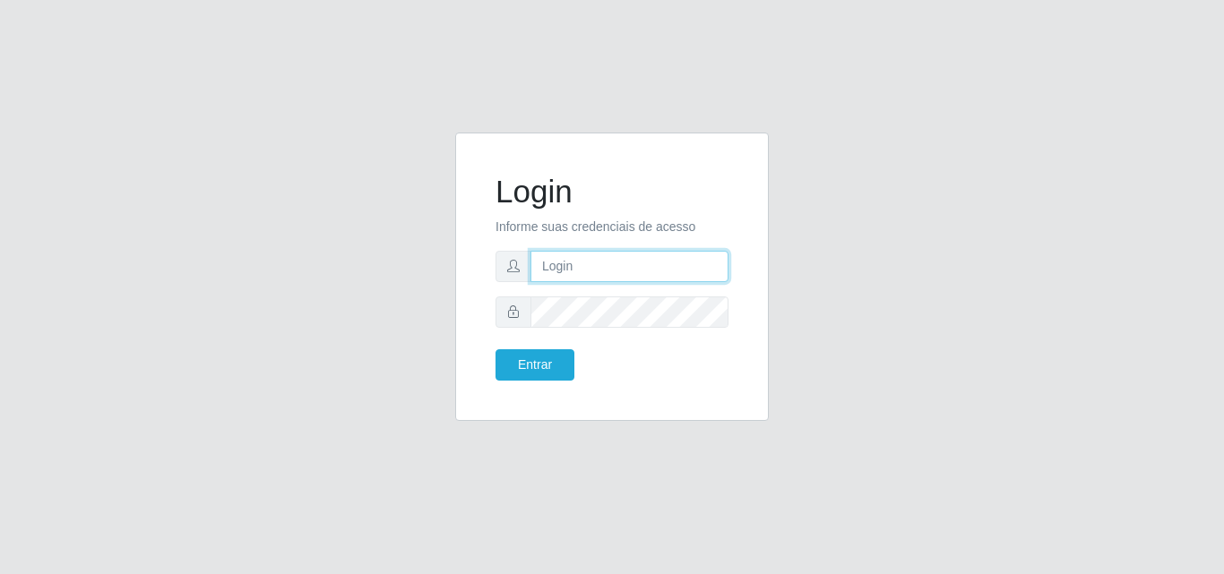
click at [589, 269] on input "text" at bounding box center [629, 266] width 198 height 31
type input "biatriz@comprebem"
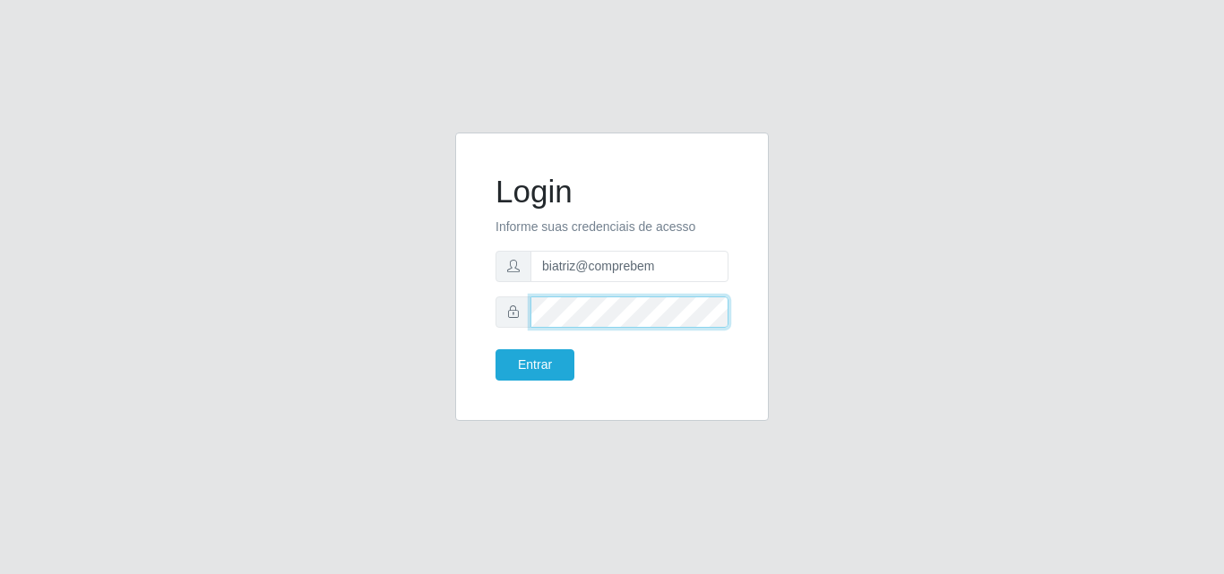
click at [495, 349] on button "Entrar" at bounding box center [534, 364] width 79 height 31
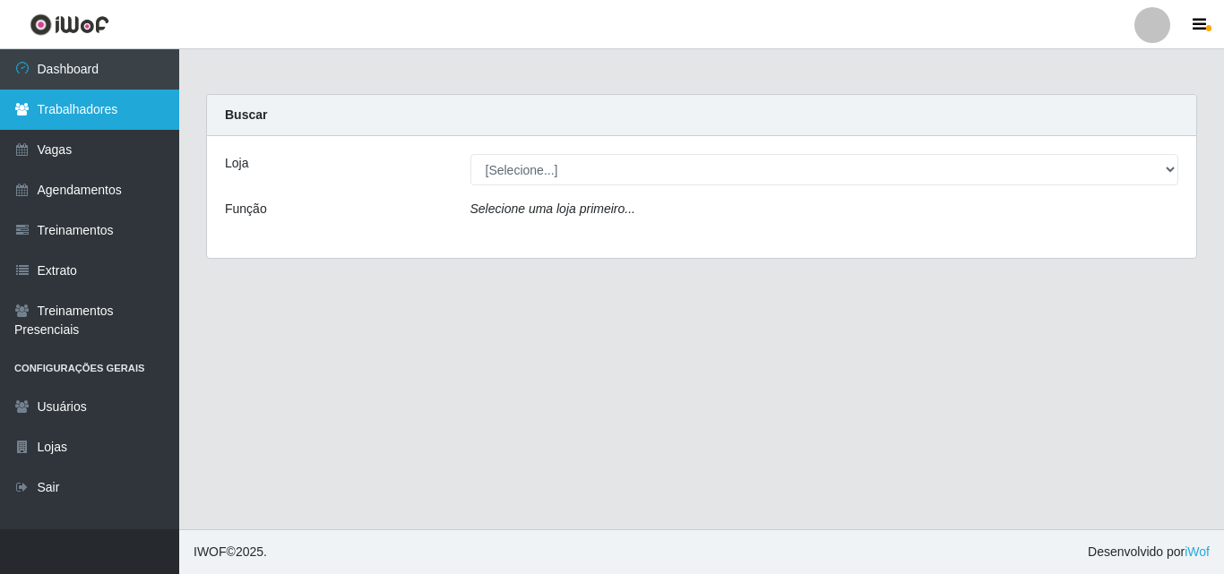
click at [88, 116] on link "Trabalhadores" at bounding box center [89, 110] width 179 height 40
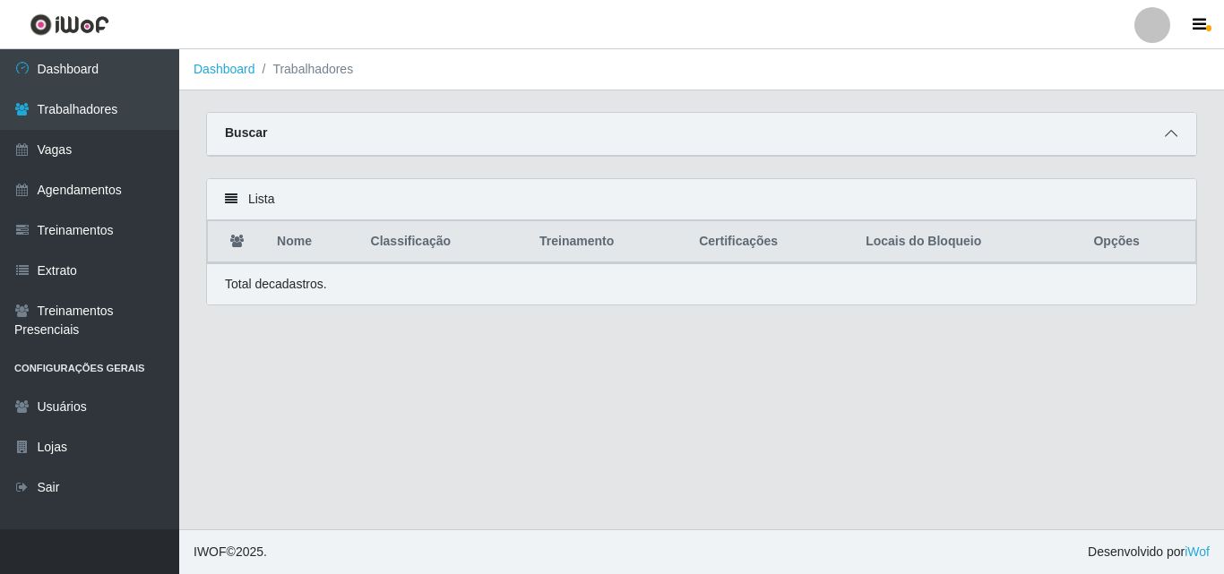
click at [1166, 134] on icon at bounding box center [1171, 133] width 13 height 13
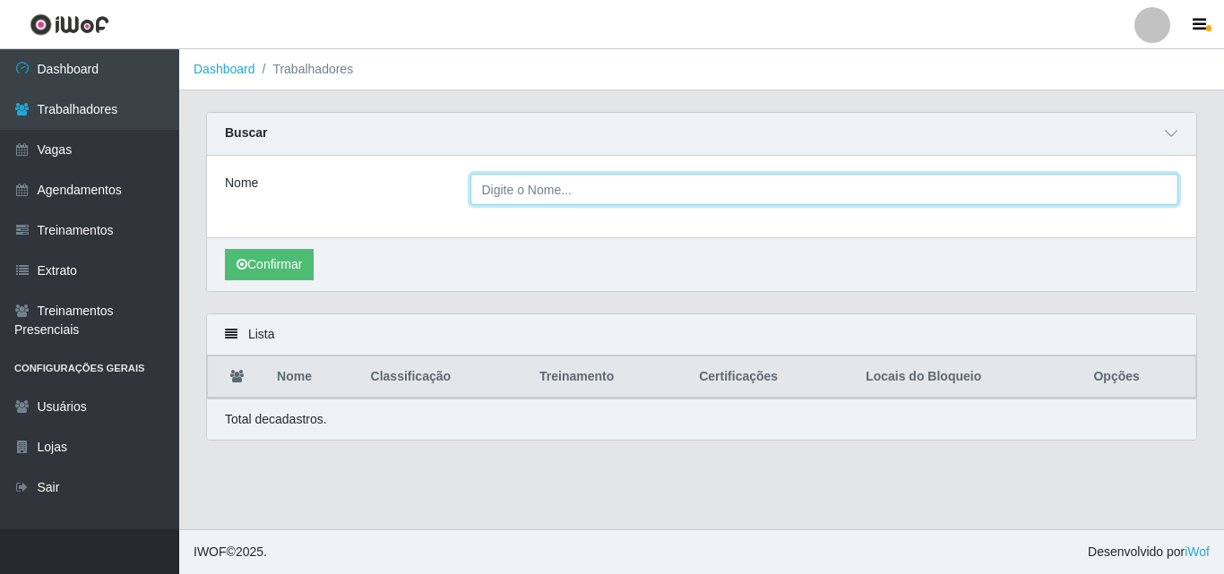
click at [579, 189] on input "Nome" at bounding box center [824, 189] width 709 height 31
type input "Débora"
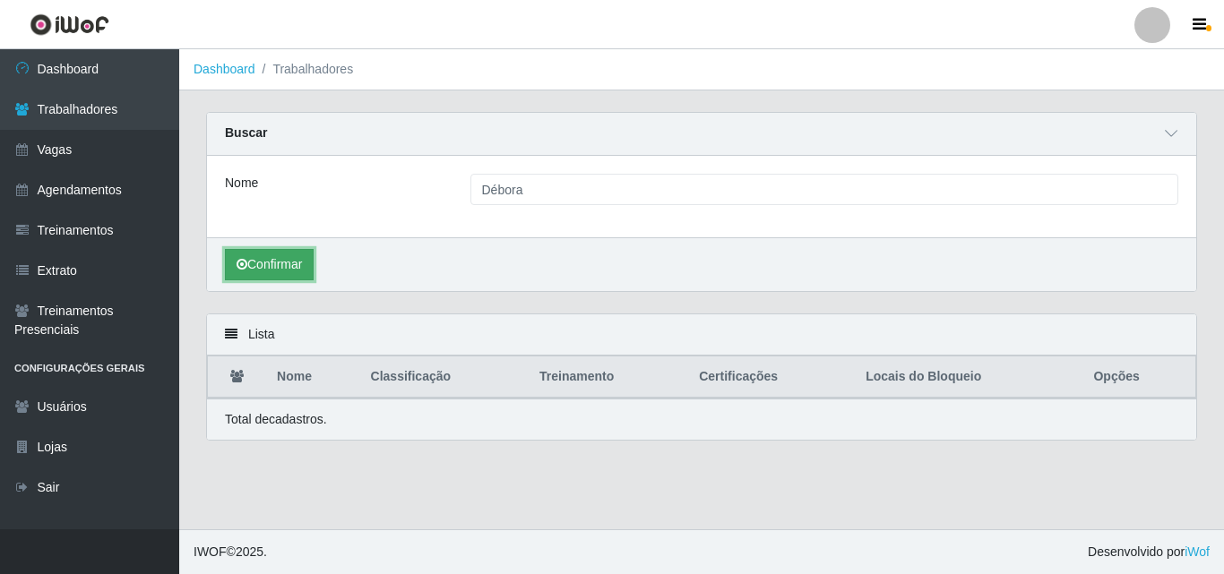
click at [257, 273] on button "Confirmar" at bounding box center [269, 264] width 89 height 31
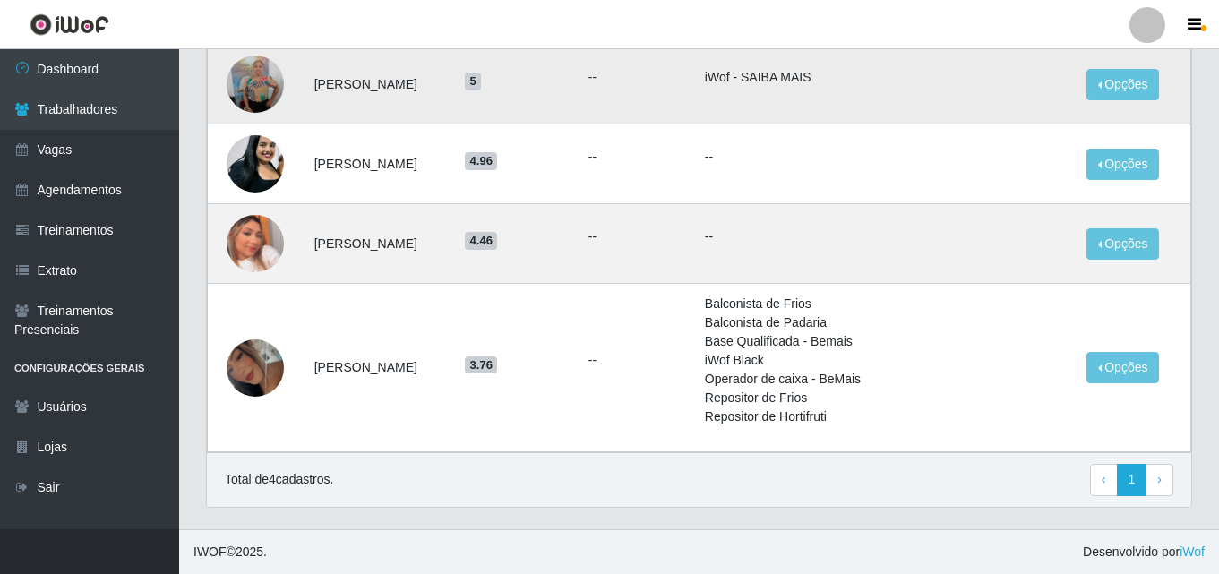
scroll to position [176, 0]
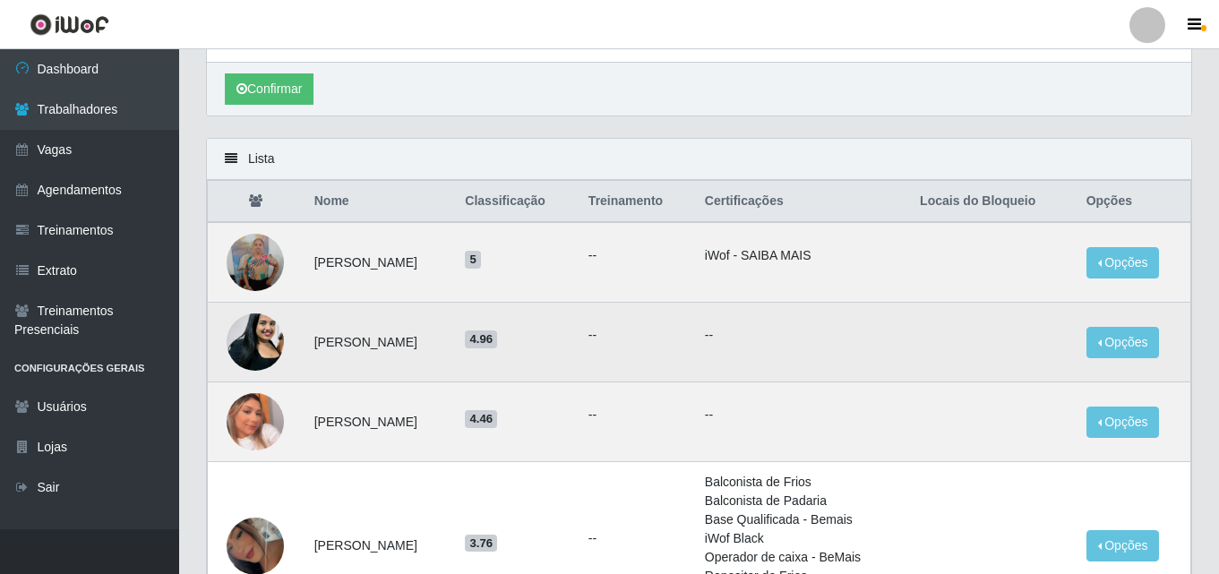
click at [391, 340] on td "Debora Vitória Fernandes da Silva" at bounding box center [379, 343] width 151 height 80
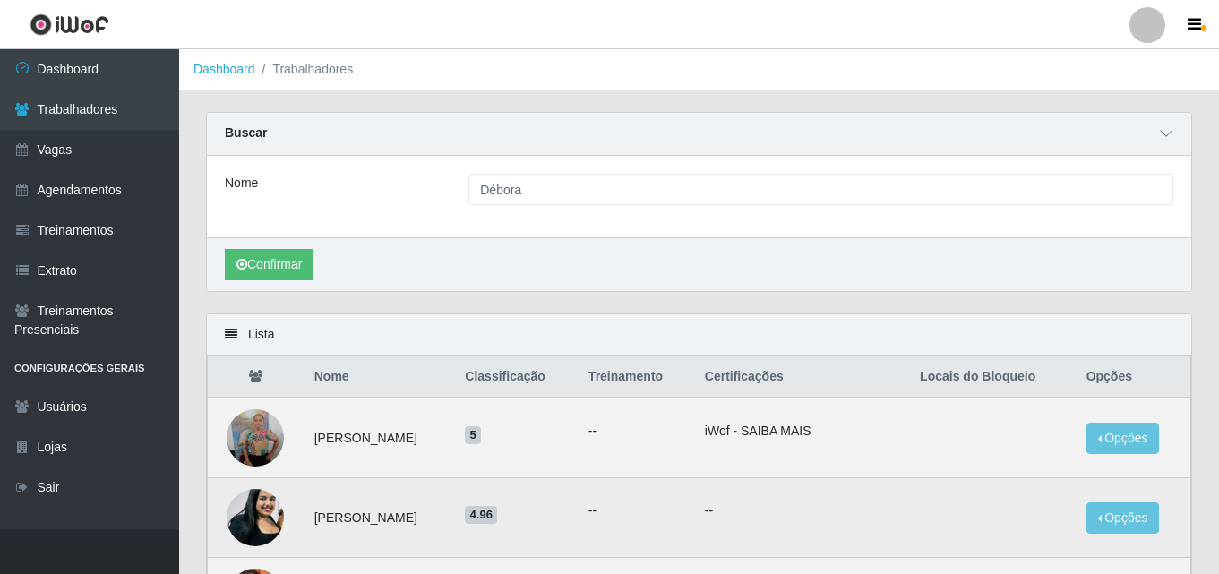
click at [1095, 519] on td "Opções Bloquear - Empresa Bloquear - Loja" at bounding box center [1134, 518] width 116 height 80
click at [1098, 519] on button "Opções" at bounding box center [1123, 518] width 73 height 31
click at [552, 505] on h5 "4.96" at bounding box center [516, 513] width 102 height 19
click at [455, 523] on td "Debora Vitória Fernandes da Silva" at bounding box center [379, 518] width 151 height 80
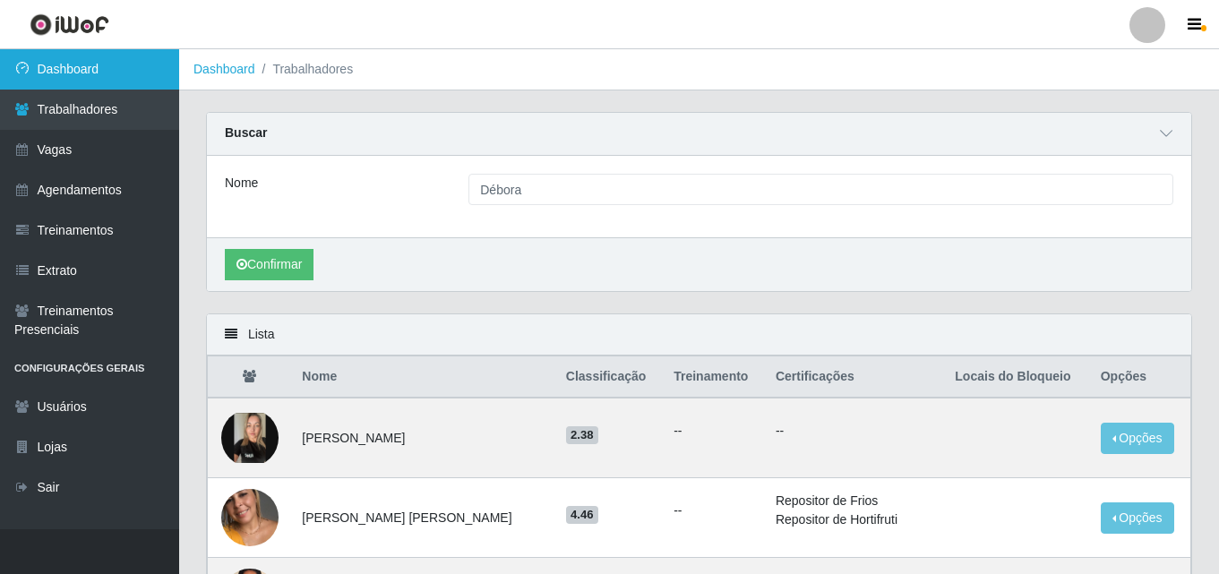
click at [90, 77] on link "Dashboard" at bounding box center [89, 69] width 179 height 40
